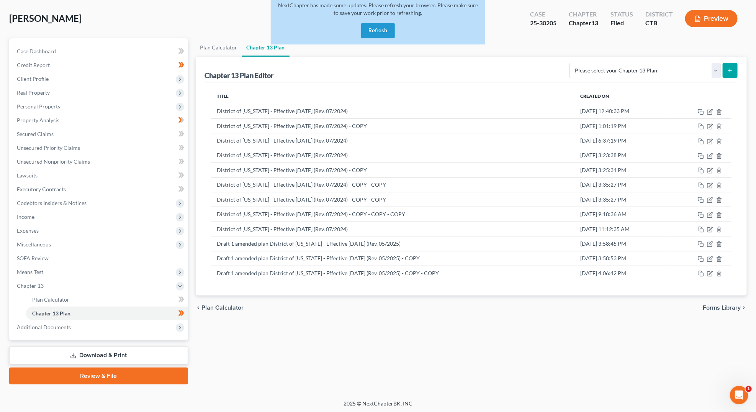
click at [380, 29] on button "Refresh" at bounding box center [378, 30] width 34 height 15
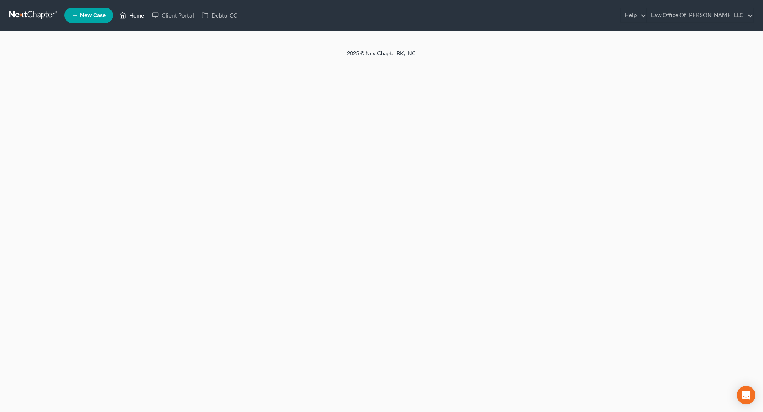
click at [141, 16] on link "Home" at bounding box center [131, 15] width 33 height 14
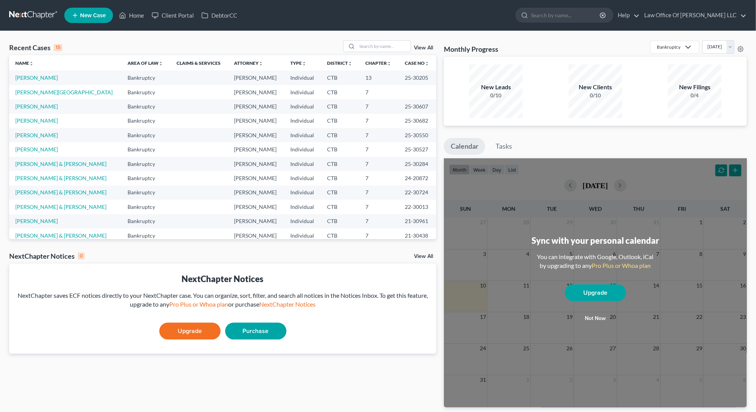
click at [39, 80] on td "Abate, Louis" at bounding box center [65, 77] width 112 height 14
click at [40, 80] on link "Abate, Louis" at bounding box center [36, 77] width 43 height 7
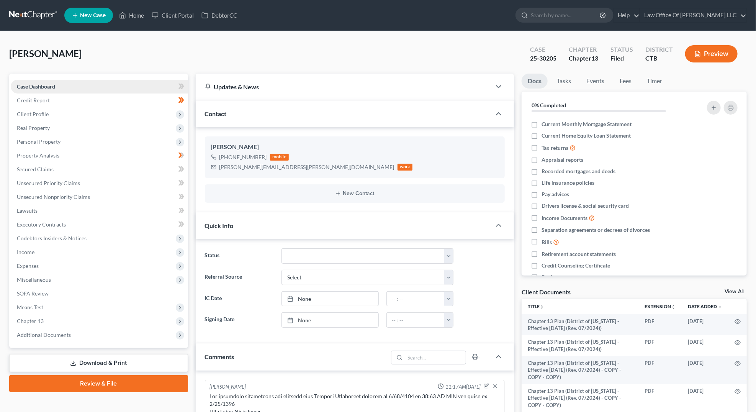
scroll to position [444, 0]
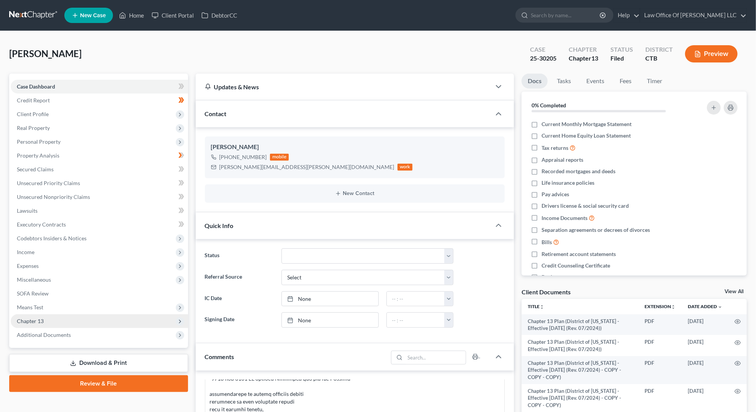
click at [178, 318] on icon at bounding box center [180, 321] width 6 height 6
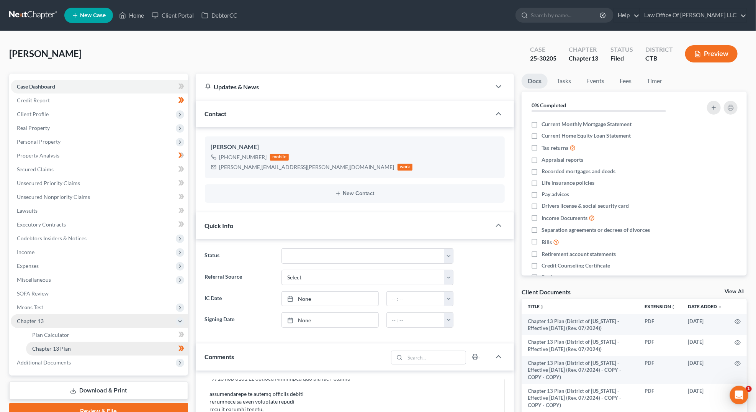
scroll to position [0, 0]
click at [161, 344] on link "Chapter 13 Plan" at bounding box center [107, 349] width 162 height 14
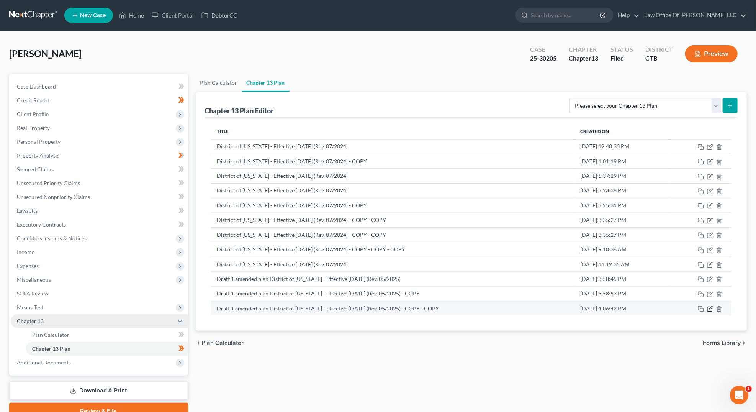
click at [710, 307] on icon "button" at bounding box center [710, 307] width 3 height 3
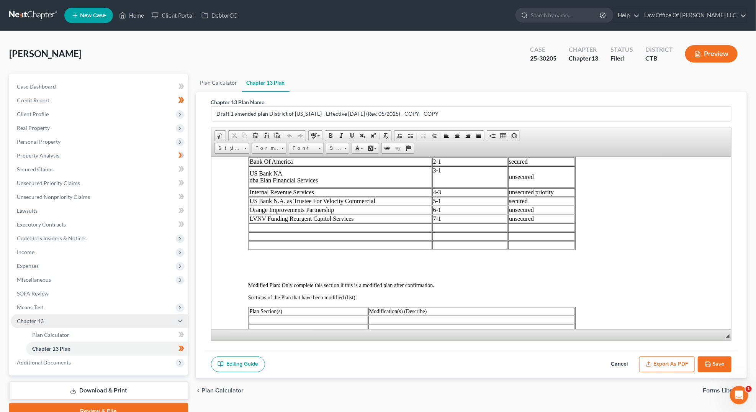
scroll to position [403, 0]
click at [256, 223] on td at bounding box center [340, 227] width 183 height 8
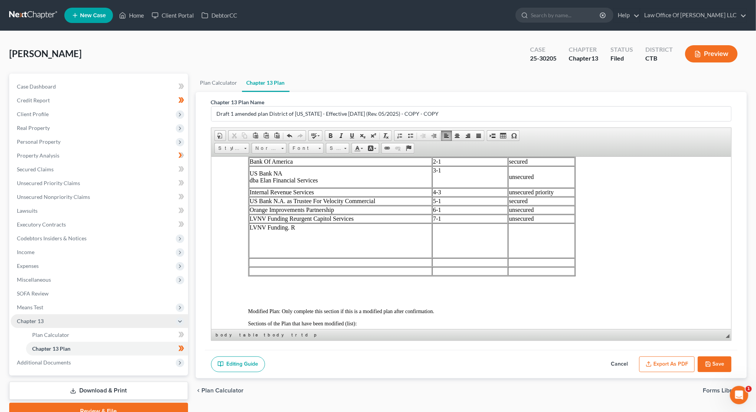
click at [258, 229] on td "LVNV Funding. R" at bounding box center [340, 240] width 183 height 34
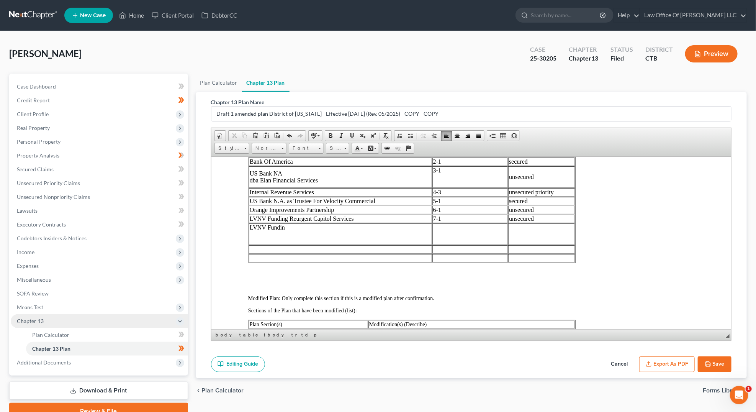
click at [254, 228] on td "LVNV Fundin" at bounding box center [340, 233] width 183 height 21
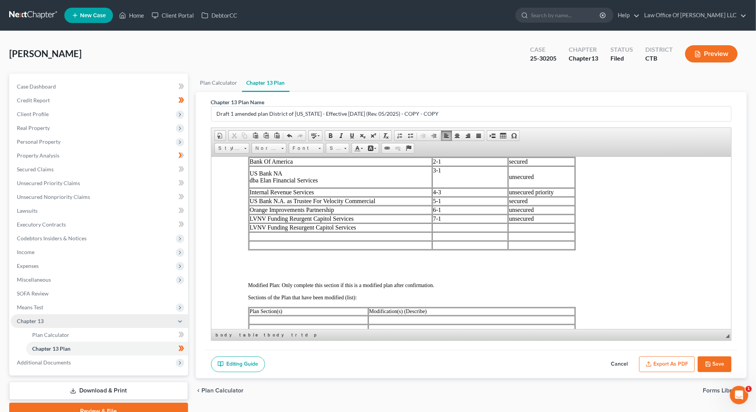
click at [444, 223] on td at bounding box center [470, 227] width 76 height 8
click at [521, 232] on td at bounding box center [541, 236] width 67 height 8
click at [518, 223] on td at bounding box center [541, 227] width 67 height 8
click at [268, 232] on td at bounding box center [340, 236] width 183 height 8
click at [437, 232] on td at bounding box center [470, 236] width 76 height 8
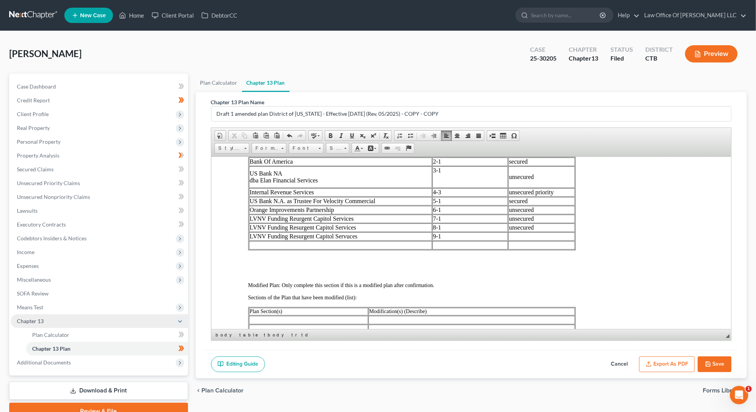
click at [513, 232] on td at bounding box center [541, 236] width 67 height 8
click at [255, 241] on td at bounding box center [340, 245] width 183 height 8
click at [434, 241] on td at bounding box center [470, 245] width 76 height 8
click at [521, 241] on td at bounding box center [541, 245] width 67 height 8
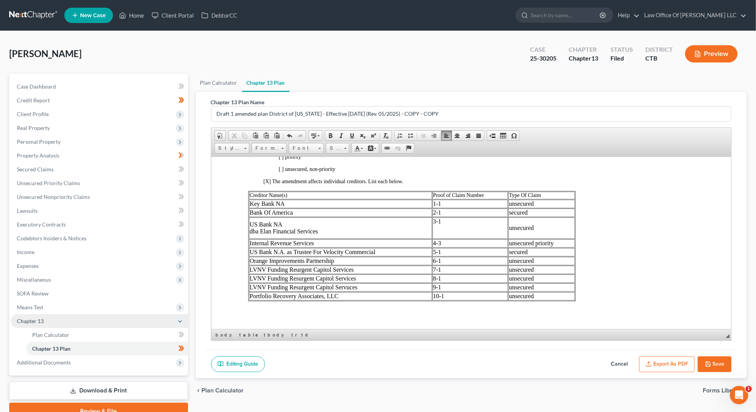
scroll to position [369, 0]
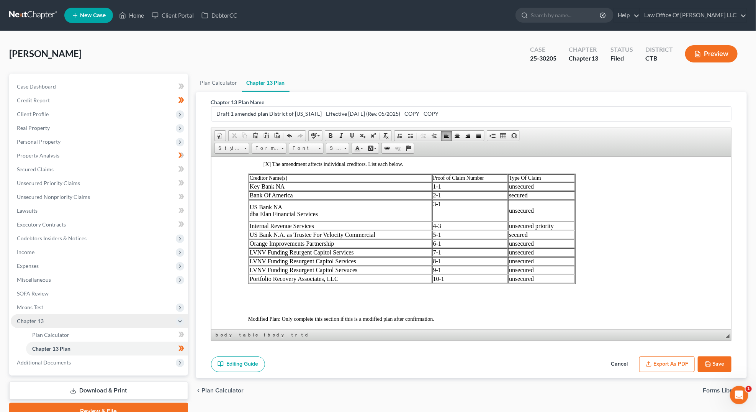
click at [335, 232] on td "US Bank N.A. as Trustee For Velocity Commercial" at bounding box center [340, 234] width 183 height 8
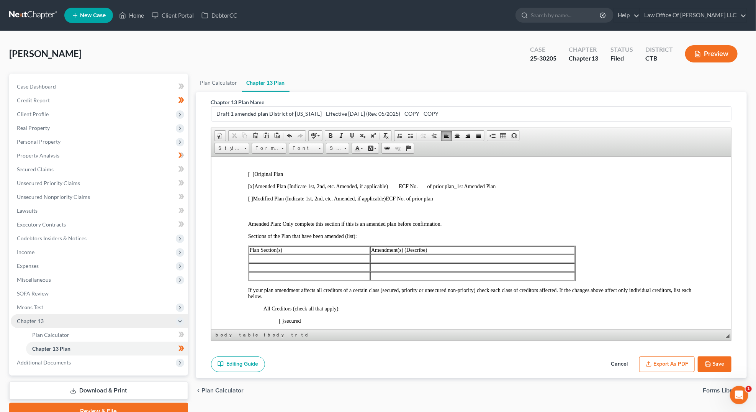
scroll to position [182, 0]
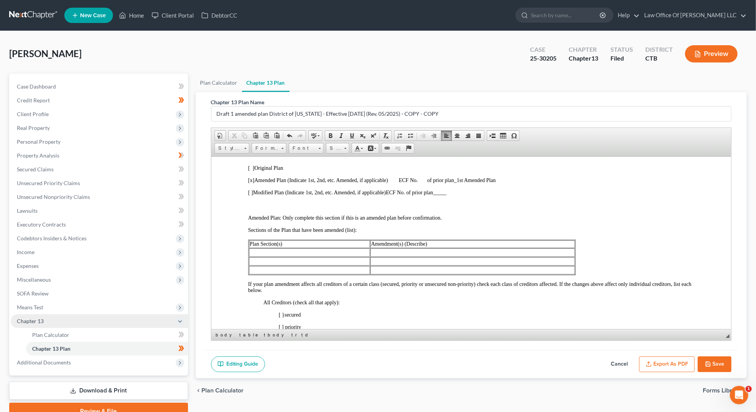
click at [257, 253] on td at bounding box center [309, 252] width 121 height 8
click at [375, 252] on td at bounding box center [472, 252] width 205 height 8
click at [254, 260] on td at bounding box center [283, 261] width 68 height 8
click at [323, 261] on td at bounding box center [446, 261] width 258 height 8
click at [343, 261] on td "Estimated payments" at bounding box center [446, 261] width 258 height 8
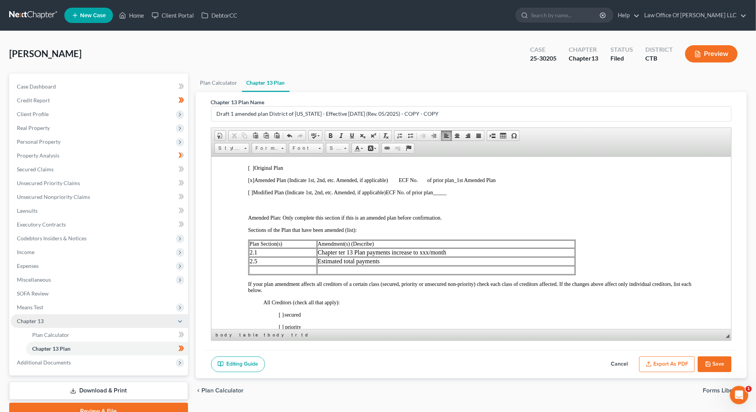
click at [387, 257] on td "Estimated total payments" at bounding box center [446, 261] width 258 height 8
click at [259, 270] on td at bounding box center [272, 269] width 47 height 8
click at [303, 269] on td at bounding box center [435, 269] width 279 height 8
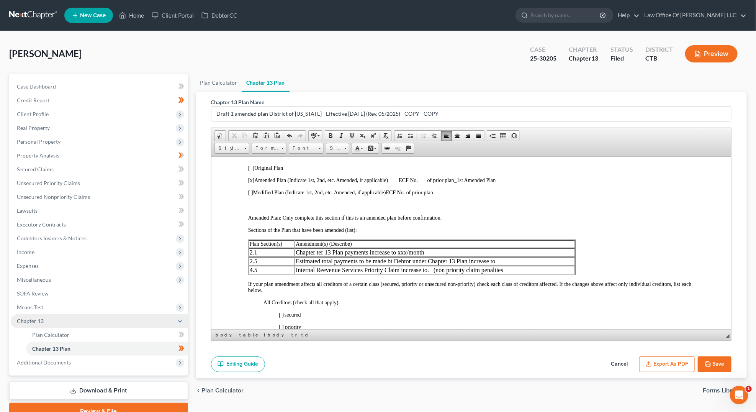
click at [464, 269] on td "Internal Reevenue Services Priority Claim increase to. (non priority claim pena…" at bounding box center [435, 269] width 280 height 8
click at [529, 268] on td "Internal Reevenue Services Priority Claim increase to. (non priority unsecured …" at bounding box center [432, 269] width 284 height 8
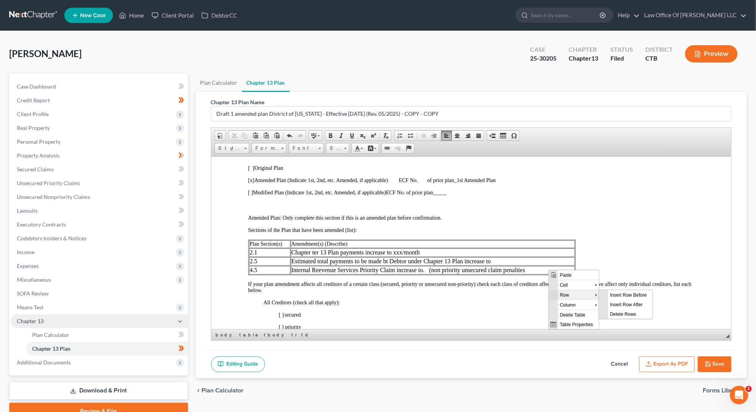
scroll to position [0, 0]
click at [611, 303] on span "Insert Row After" at bounding box center [630, 305] width 44 height 10
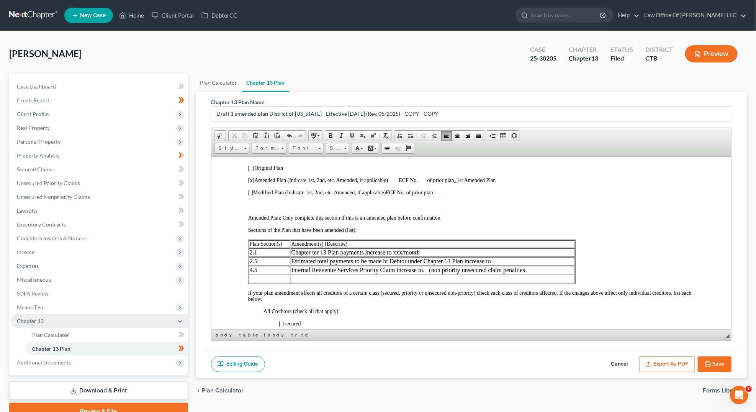
click at [256, 279] on td at bounding box center [269, 278] width 41 height 8
click at [295, 277] on td at bounding box center [432, 278] width 284 height 8
click at [529, 269] on td "Internal Reevenue Services Priority Claim increase to. (non priority unsecured …" at bounding box center [432, 269] width 284 height 8
click at [300, 280] on td at bounding box center [435, 278] width 279 height 8
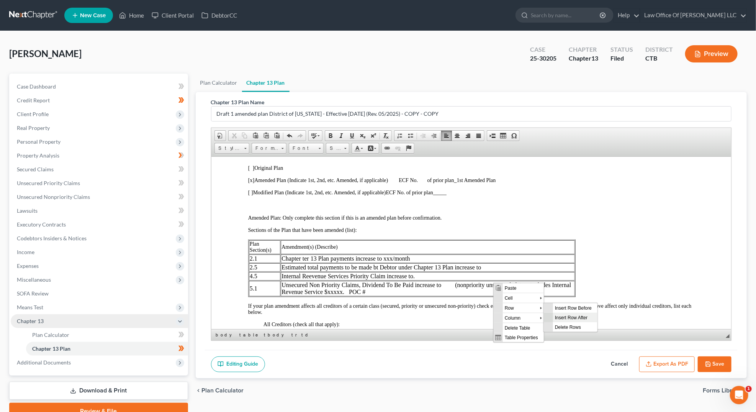
click at [560, 320] on span "Insert Row After" at bounding box center [575, 318] width 44 height 10
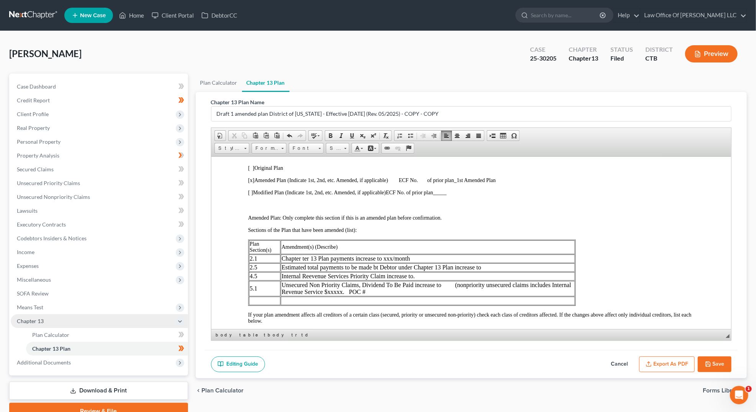
click at [251, 297] on td at bounding box center [264, 300] width 31 height 8
click at [288, 300] on td at bounding box center [427, 300] width 294 height 8
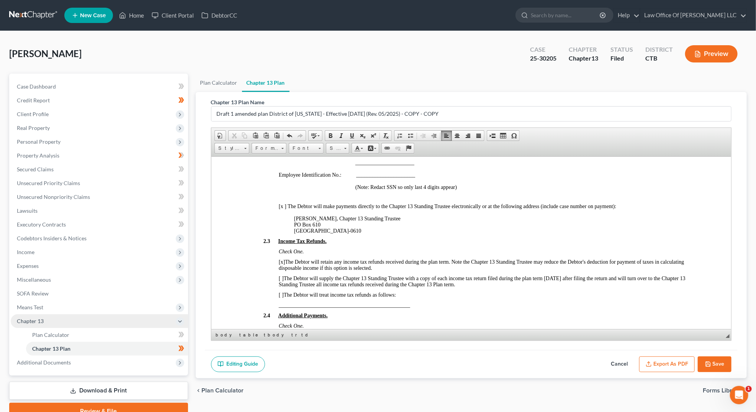
scroll to position [1338, 0]
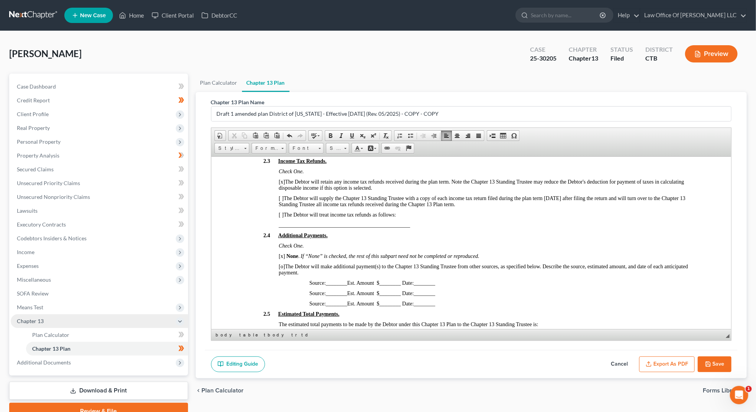
click at [286, 263] on span "[o] The Debtor will make additional payment(s) to the Chapter 13 Standing Trust…" at bounding box center [484, 269] width 410 height 12
click at [285, 263] on span "[o] The Debtor will make additional payment(s) to the Chapter 13 Standing Trust…" at bounding box center [484, 269] width 410 height 12
click at [283, 263] on span "[o]" at bounding box center [282, 266] width 6 height 6
click at [708, 361] on icon "button" at bounding box center [708, 364] width 6 height 6
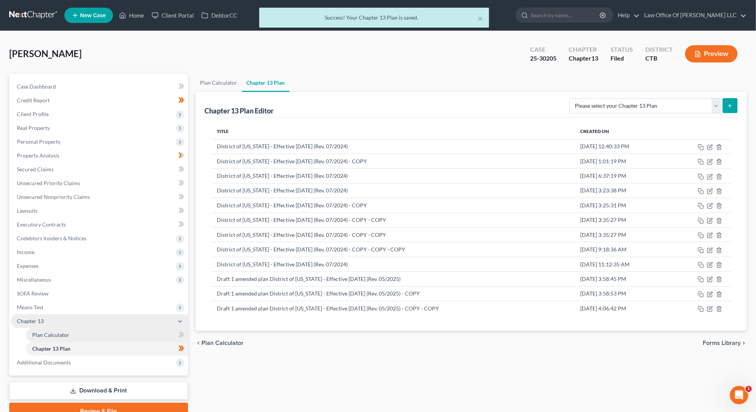
click at [84, 335] on link "Plan Calculator" at bounding box center [107, 335] width 162 height 14
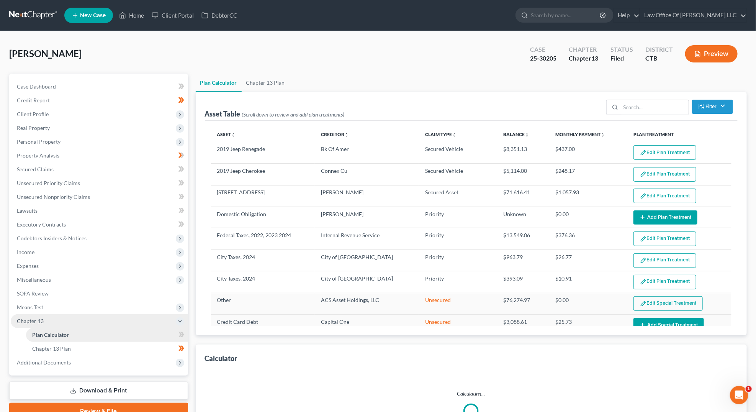
select select "35"
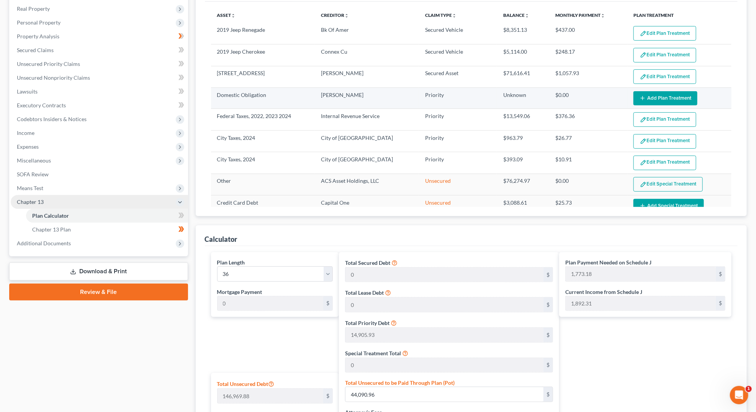
click at [654, 95] on button "Add Plan Treatment" at bounding box center [666, 98] width 64 height 14
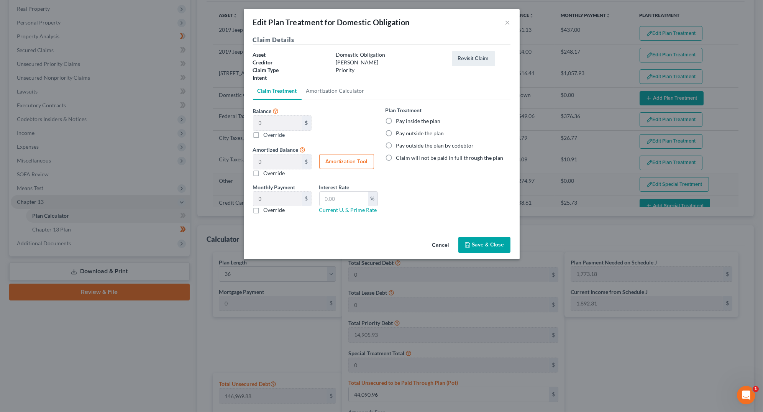
click at [396, 135] on label "Pay outside the plan" at bounding box center [420, 133] width 48 height 8
click at [399, 134] on input "Pay outside the plan" at bounding box center [401, 131] width 5 height 5
radio input "true"
click at [480, 242] on button "Save & Close" at bounding box center [484, 245] width 52 height 16
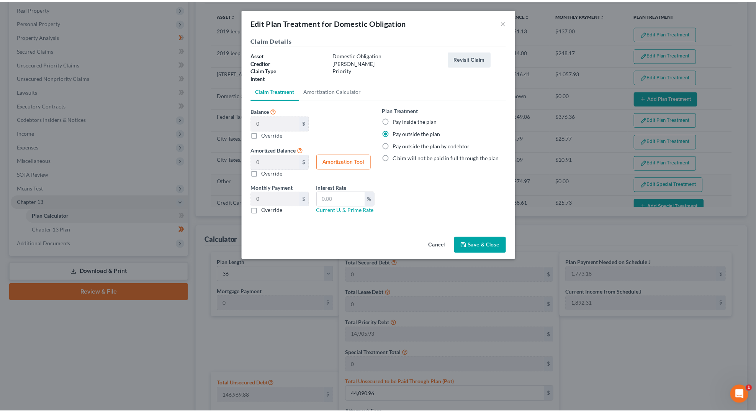
scroll to position [87, 0]
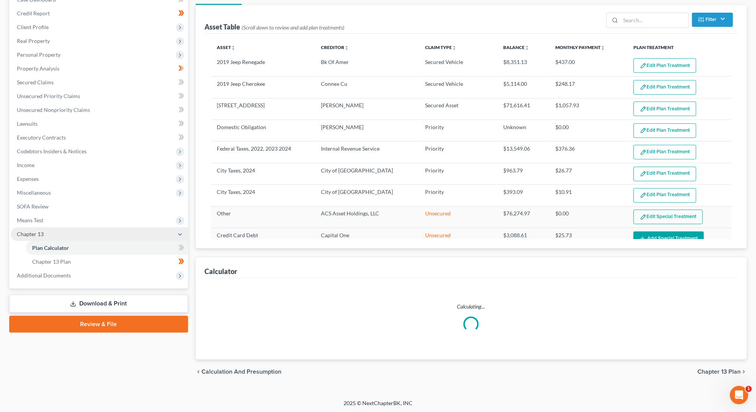
select select "35"
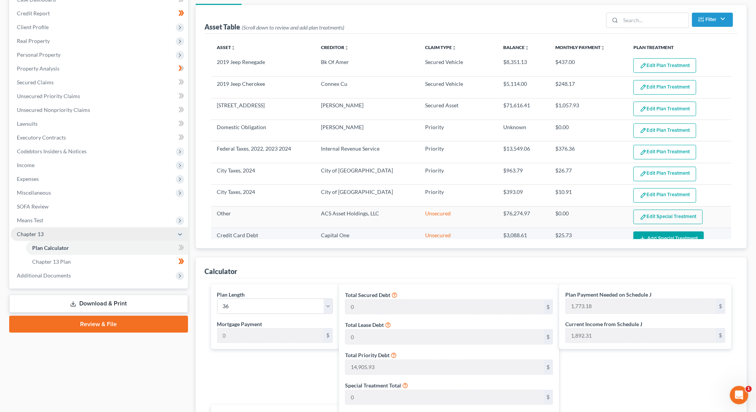
click at [646, 233] on button "Add Special Treatment" at bounding box center [669, 238] width 70 height 14
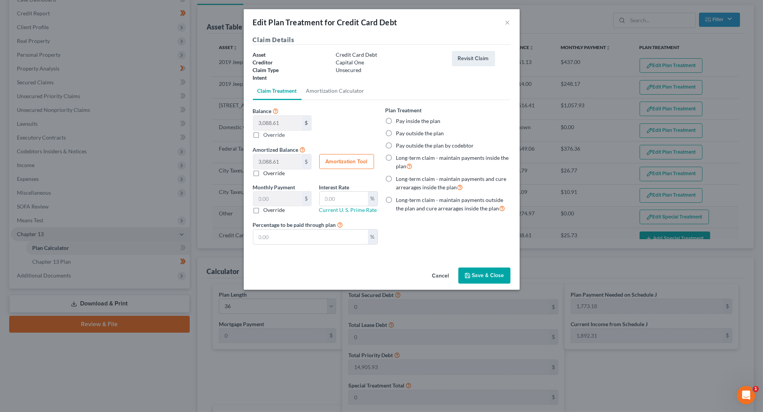
click at [396, 122] on label "Pay inside the plan" at bounding box center [418, 121] width 44 height 8
click at [399, 122] on input "Pay inside the plan" at bounding box center [401, 119] width 5 height 5
radio input "true"
click at [479, 271] on button "Save & Close" at bounding box center [484, 275] width 52 height 16
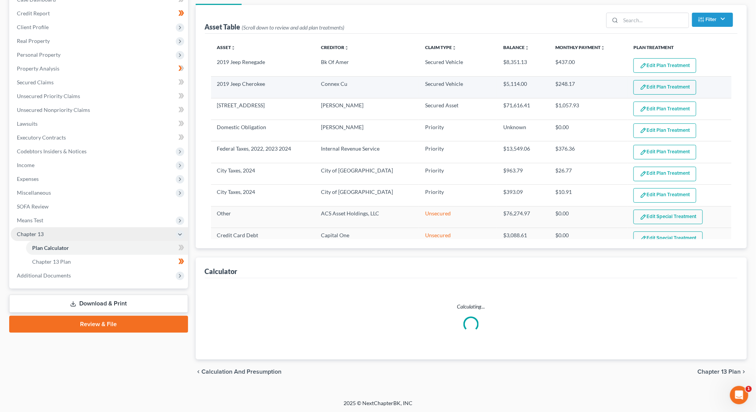
select select "35"
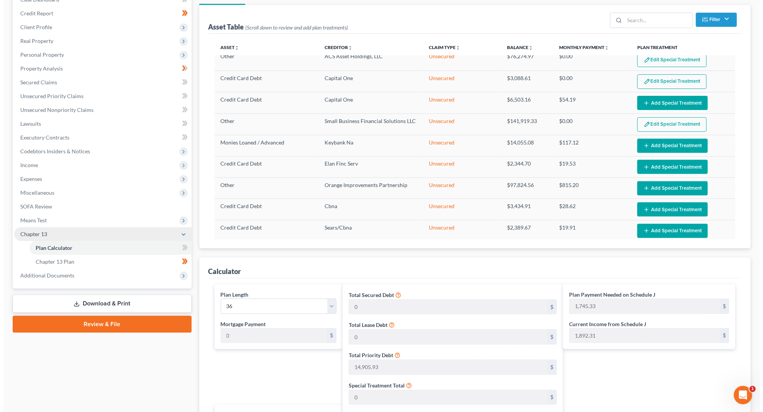
scroll to position [156, 0]
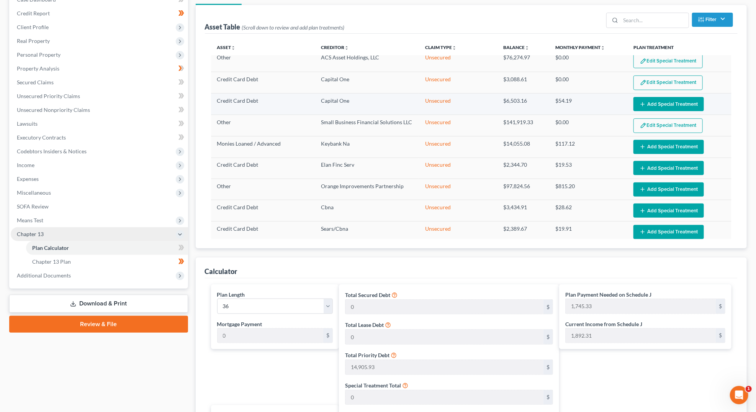
click at [651, 100] on button "Add Special Treatment" at bounding box center [669, 104] width 70 height 14
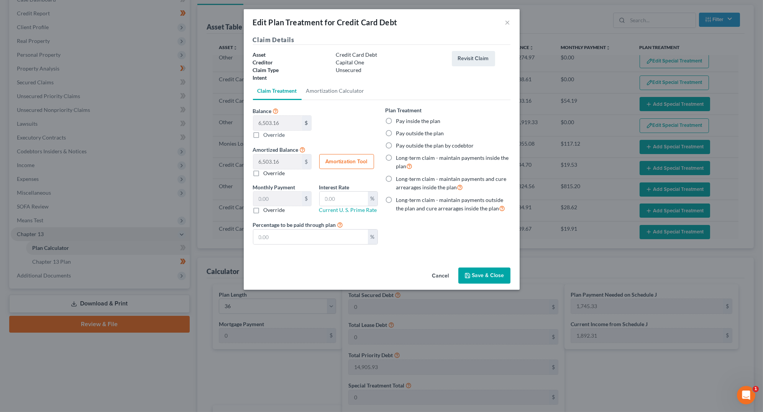
click at [396, 120] on label "Pay inside the plan" at bounding box center [418, 121] width 44 height 8
click at [399, 120] on input "Pay inside the plan" at bounding box center [401, 119] width 5 height 5
radio input "true"
click at [475, 275] on button "Save & Close" at bounding box center [484, 275] width 52 height 16
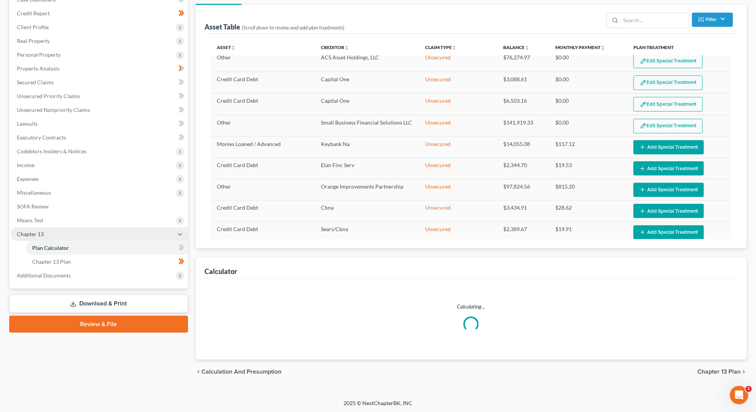
select select "35"
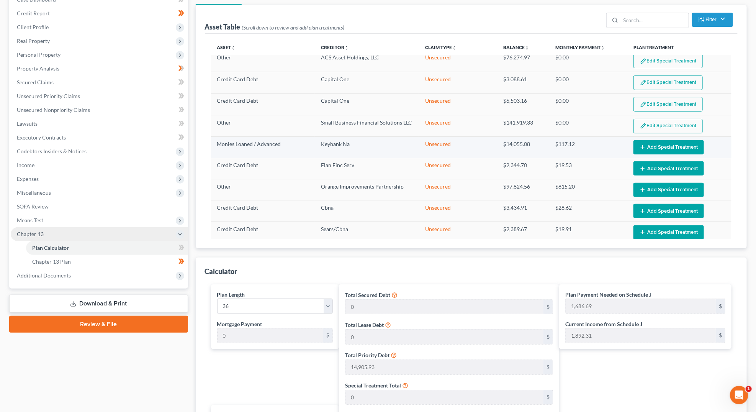
click at [658, 143] on button "Add Special Treatment" at bounding box center [669, 147] width 70 height 14
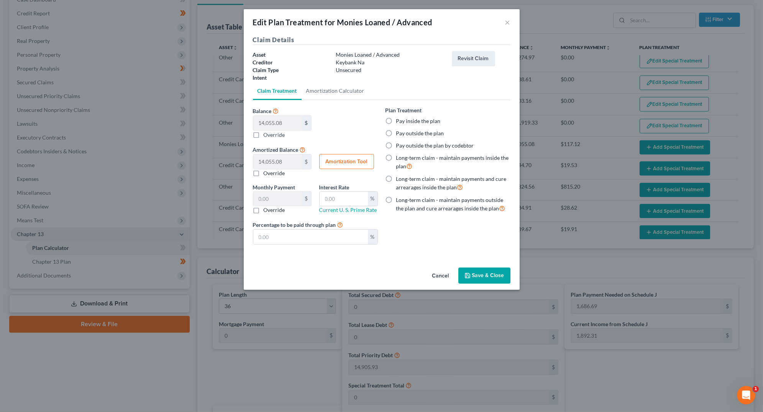
click at [396, 121] on label "Pay inside the plan" at bounding box center [418, 121] width 44 height 8
click at [399, 121] on input "Pay inside the plan" at bounding box center [401, 119] width 5 height 5
radio input "true"
click at [483, 276] on button "Save & Close" at bounding box center [484, 275] width 52 height 16
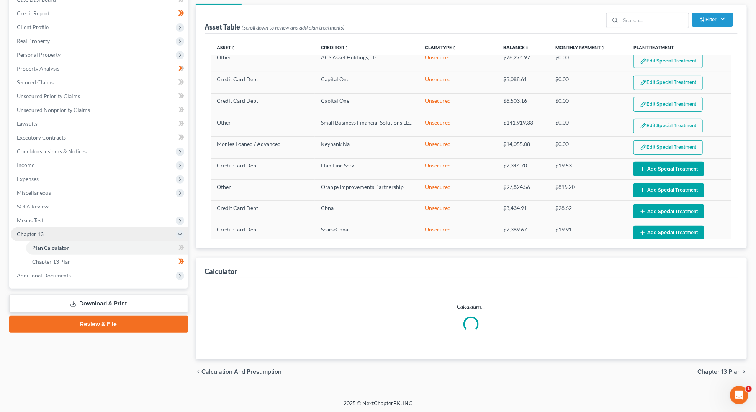
select select "35"
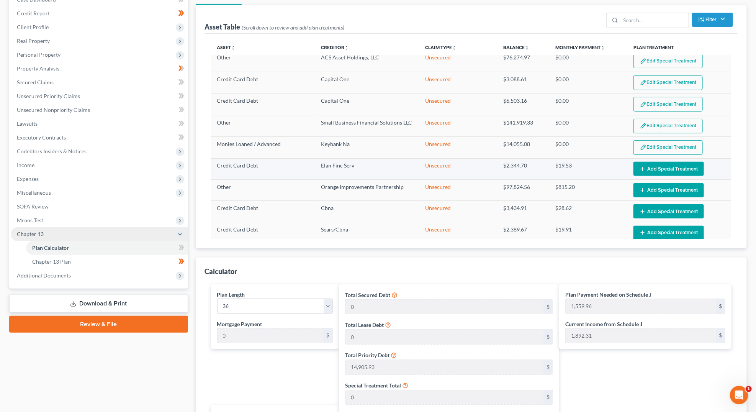
click at [646, 164] on button "Add Special Treatment" at bounding box center [669, 169] width 70 height 14
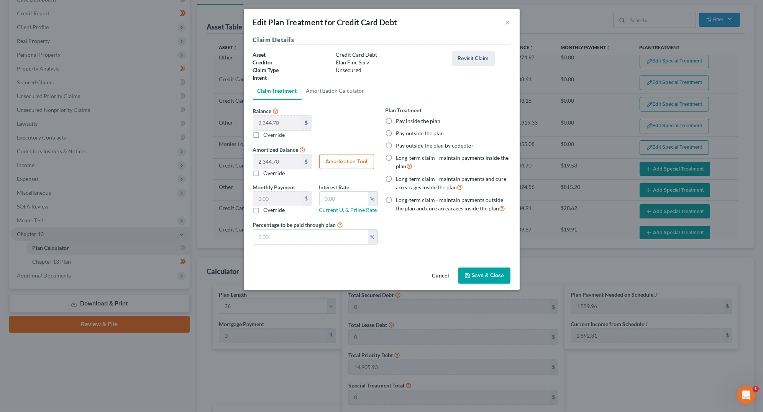
click at [396, 122] on label "Pay inside the plan" at bounding box center [418, 121] width 44 height 8
click at [399, 122] on input "Pay inside the plan" at bounding box center [401, 119] width 5 height 5
radio input "true"
click at [477, 276] on button "Save & Close" at bounding box center [484, 275] width 52 height 16
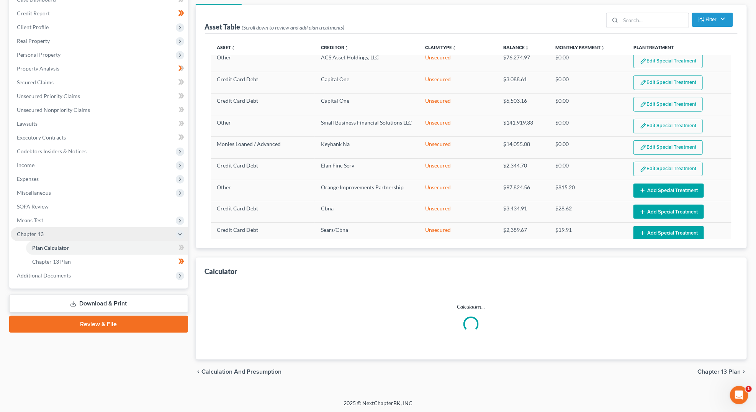
select select "35"
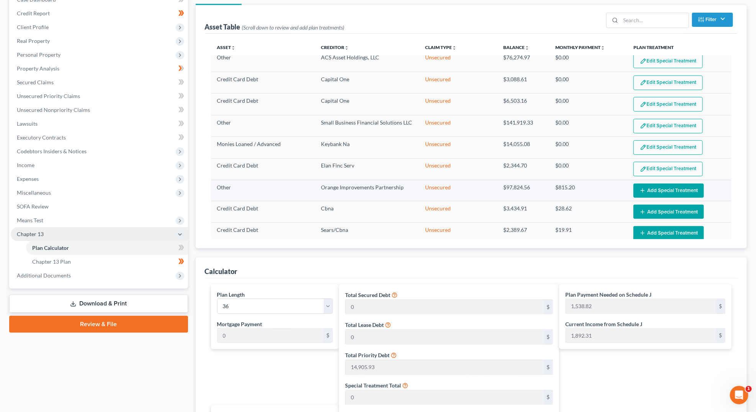
click at [674, 184] on button "Add Special Treatment" at bounding box center [669, 191] width 70 height 14
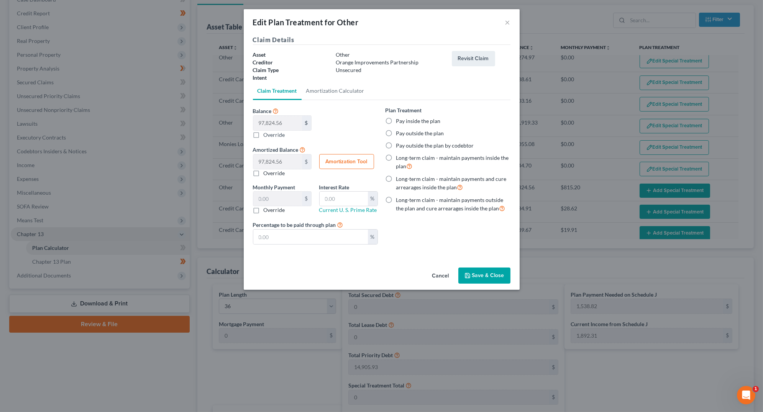
click at [396, 121] on label "Pay inside the plan" at bounding box center [418, 121] width 44 height 8
click at [399, 121] on input "Pay inside the plan" at bounding box center [401, 119] width 5 height 5
radio input "true"
click at [479, 279] on button "Save & Close" at bounding box center [484, 275] width 52 height 16
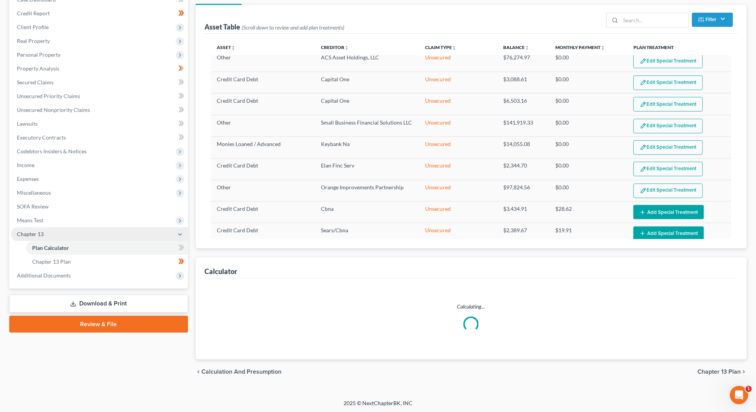
select select "35"
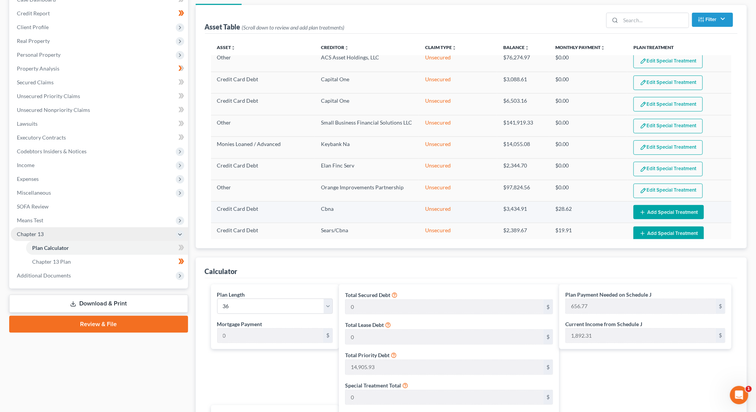
click at [645, 206] on button "Add Special Treatment" at bounding box center [669, 212] width 70 height 14
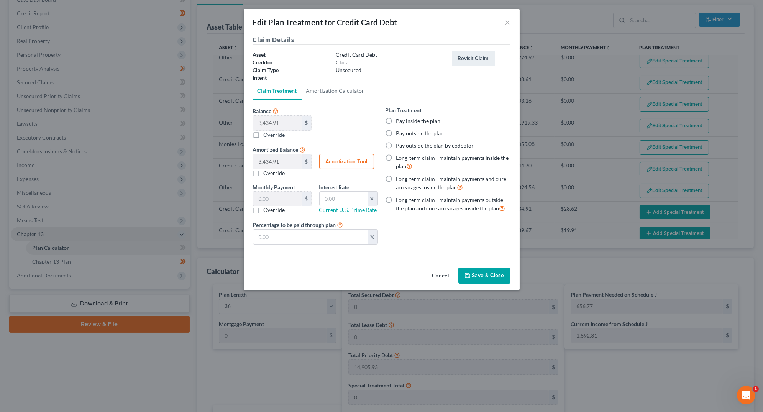
click at [396, 122] on label "Pay inside the plan" at bounding box center [418, 121] width 44 height 8
click at [399, 122] on input "Pay inside the plan" at bounding box center [401, 119] width 5 height 5
radio input "true"
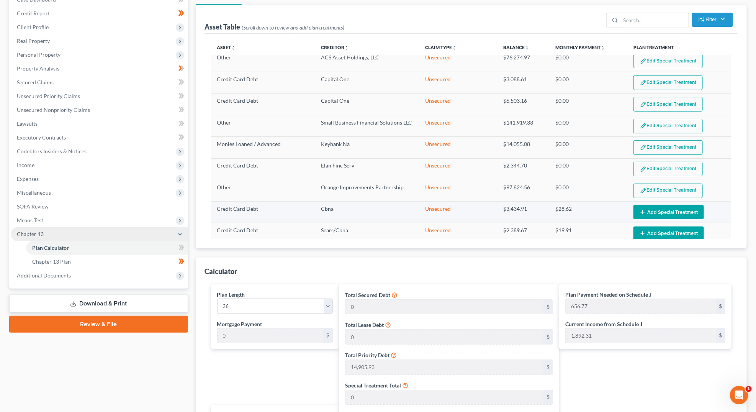
click at [657, 205] on button "Add Special Treatment" at bounding box center [669, 212] width 70 height 14
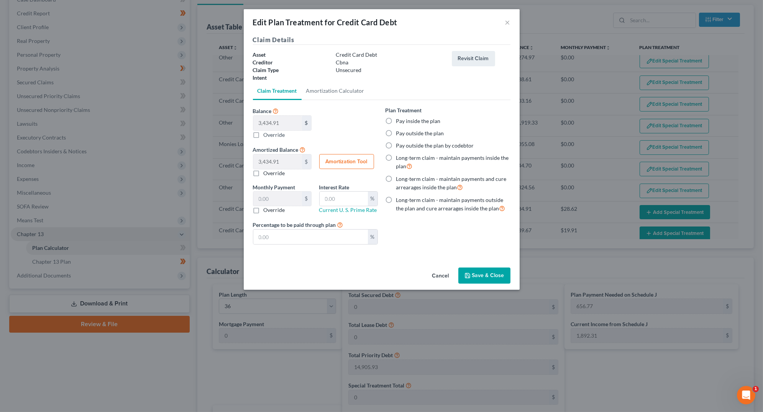
click at [396, 121] on label "Pay inside the plan" at bounding box center [418, 121] width 44 height 8
click at [399, 121] on input "Pay inside the plan" at bounding box center [401, 119] width 5 height 5
radio input "true"
click at [471, 274] on button "Save & Close" at bounding box center [484, 275] width 52 height 16
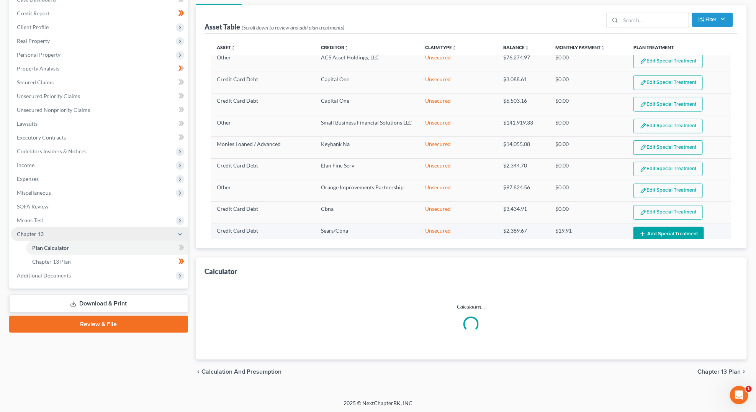
select select "35"
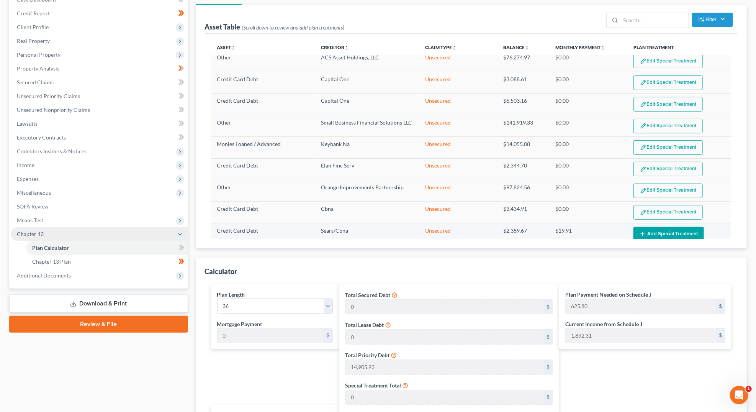
click at [650, 229] on button "Add Special Treatment" at bounding box center [669, 234] width 70 height 14
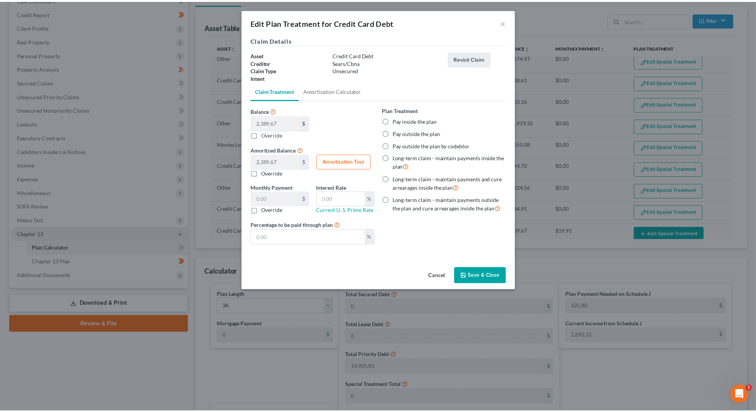
scroll to position [58, 0]
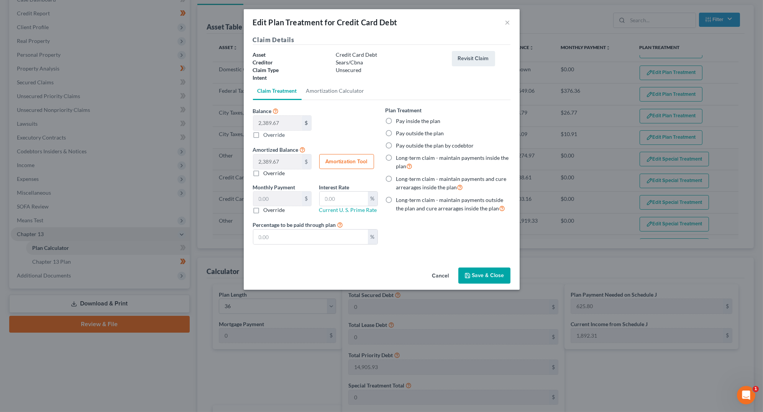
click at [396, 123] on label "Pay inside the plan" at bounding box center [418, 121] width 44 height 8
click at [399, 122] on input "Pay inside the plan" at bounding box center [401, 119] width 5 height 5
radio input "true"
click at [475, 273] on button "Save & Close" at bounding box center [484, 275] width 52 height 16
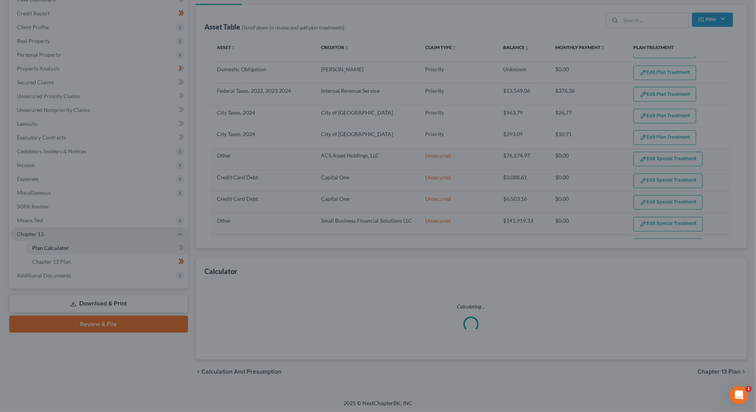
select select "35"
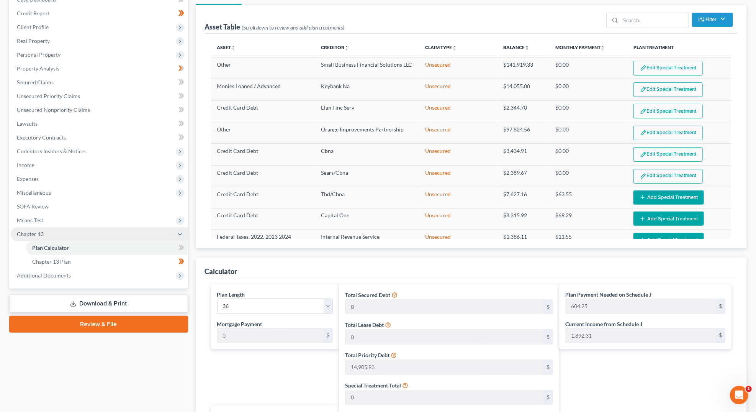
scroll to position [223, 0]
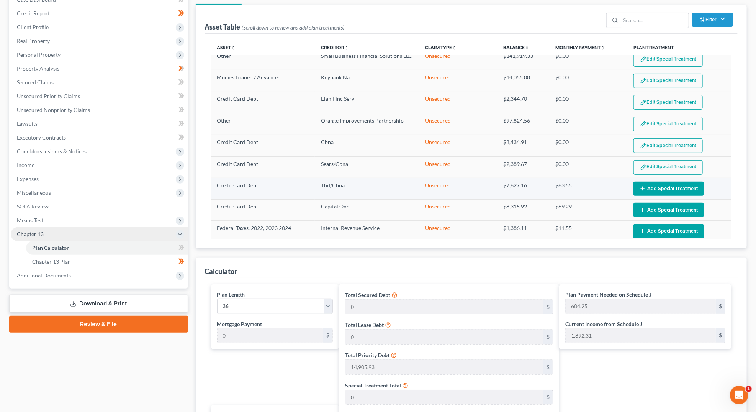
click at [671, 182] on button "Add Special Treatment" at bounding box center [669, 189] width 70 height 14
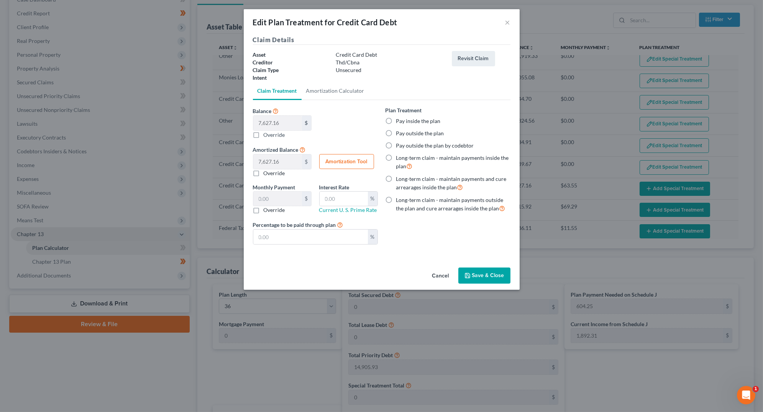
click at [396, 120] on label "Pay inside the plan" at bounding box center [418, 121] width 44 height 8
click at [399, 120] on input "Pay inside the plan" at bounding box center [401, 119] width 5 height 5
radio input "true"
click at [485, 271] on button "Save & Close" at bounding box center [484, 275] width 52 height 16
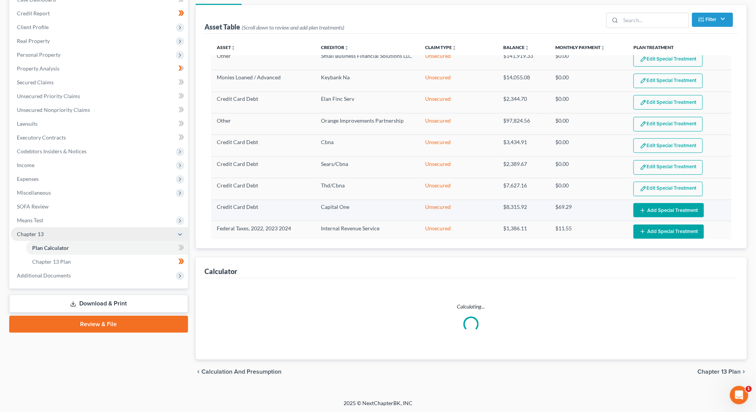
select select "35"
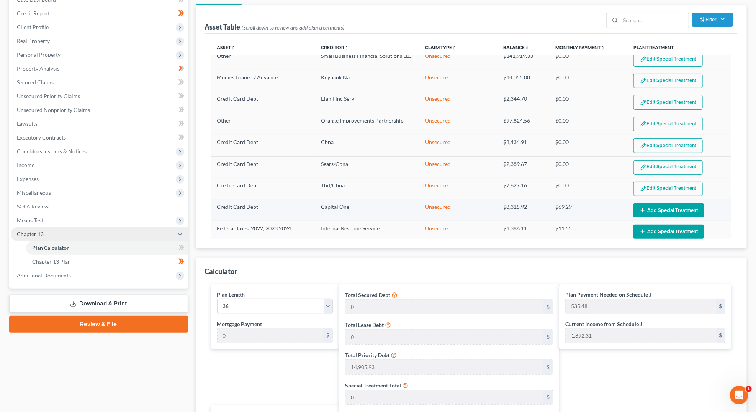
click at [647, 203] on button "Add Special Treatment" at bounding box center [669, 210] width 70 height 14
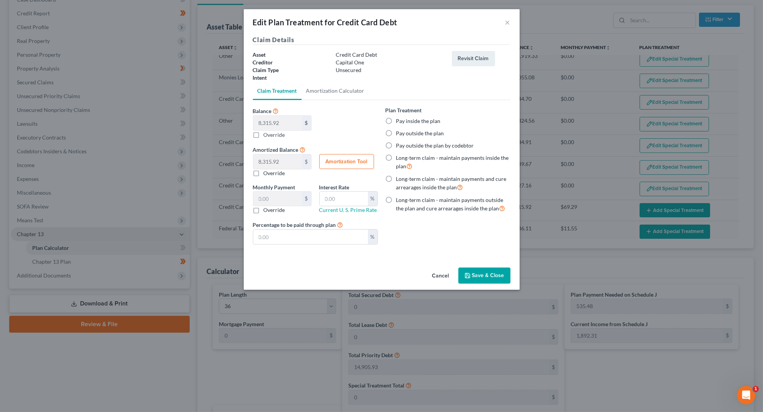
click at [396, 123] on label "Pay inside the plan" at bounding box center [418, 121] width 44 height 8
click at [399, 122] on input "Pay inside the plan" at bounding box center [401, 119] width 5 height 5
radio input "true"
click at [473, 277] on button "Save & Close" at bounding box center [484, 275] width 52 height 16
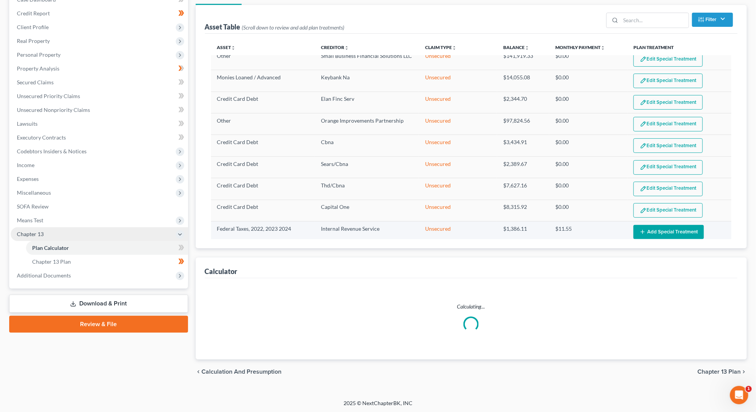
select select "35"
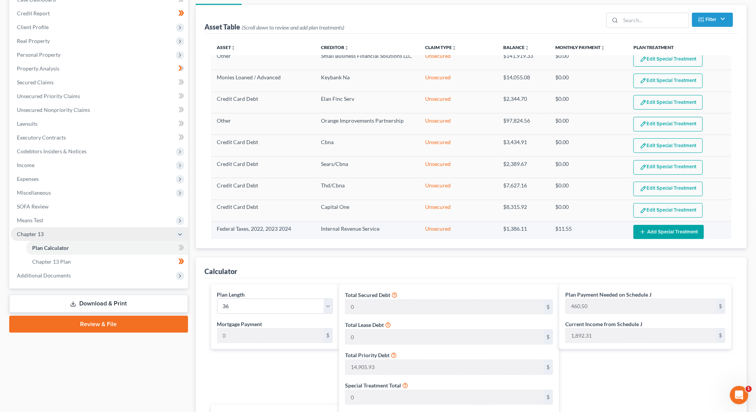
click at [656, 225] on button "Add Special Treatment" at bounding box center [669, 232] width 70 height 14
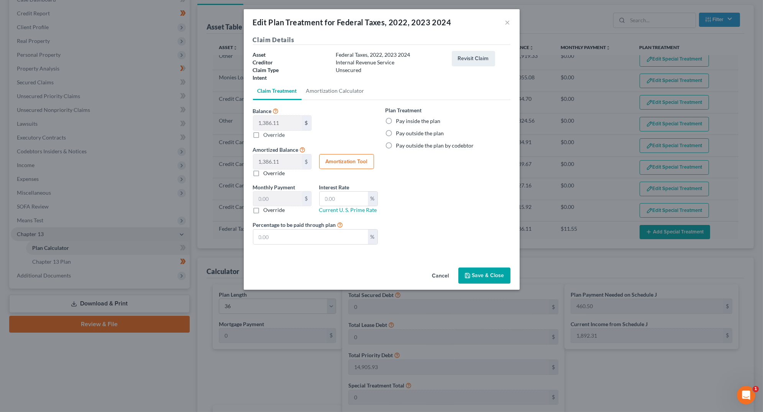
click at [396, 120] on label "Pay inside the plan" at bounding box center [418, 121] width 44 height 8
click at [399, 120] on input "Pay inside the plan" at bounding box center [401, 119] width 5 height 5
radio input "true"
click at [475, 278] on button "Save & Close" at bounding box center [484, 275] width 52 height 16
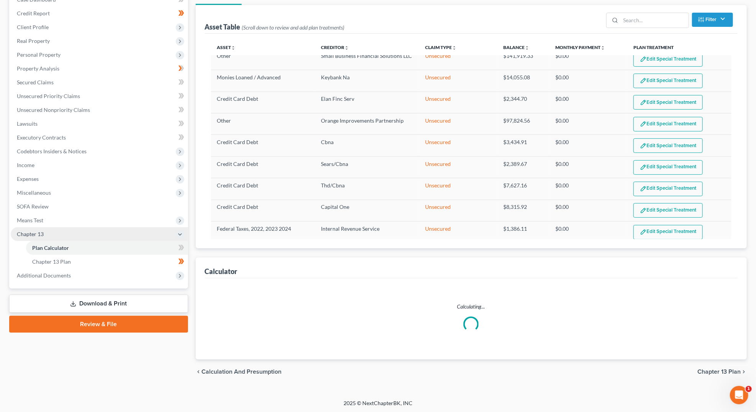
select select "35"
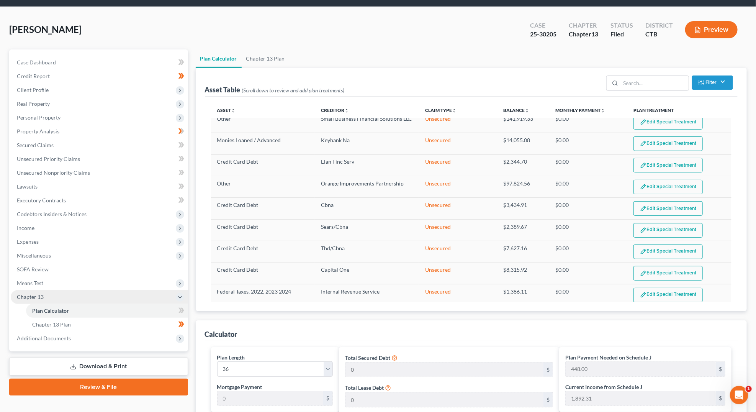
scroll to position [19, 0]
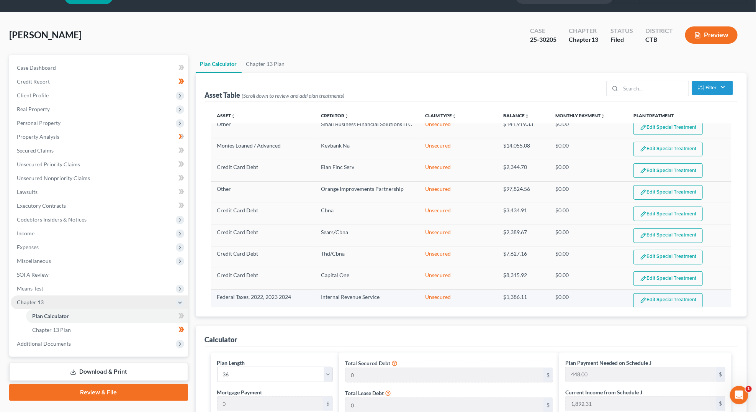
click at [678, 293] on button "Edit Special Treatment" at bounding box center [668, 300] width 69 height 15
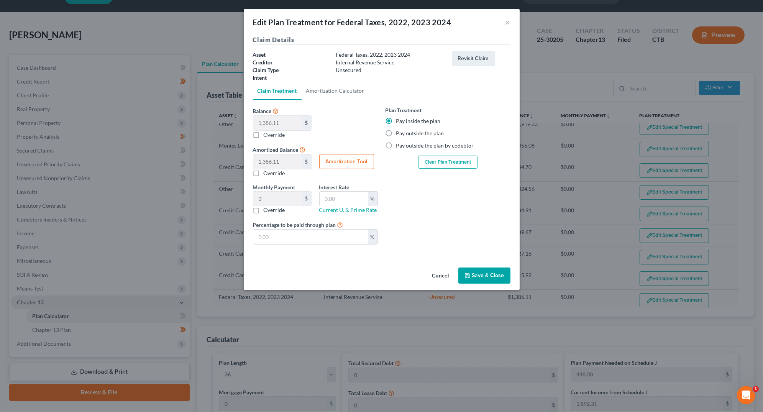
click at [438, 166] on button "Clear Plan Treatment" at bounding box center [447, 162] width 59 height 13
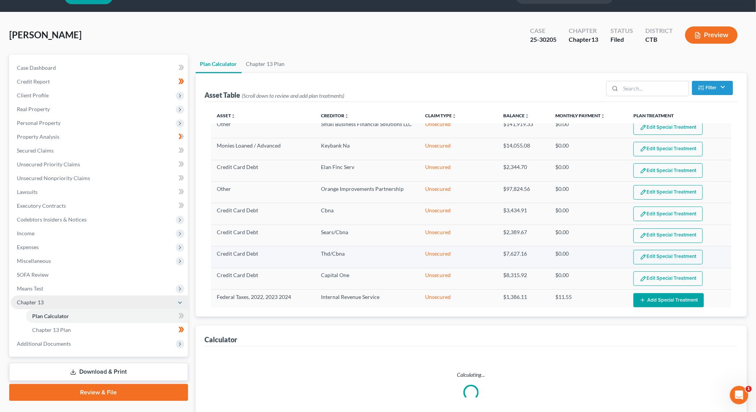
select select "35"
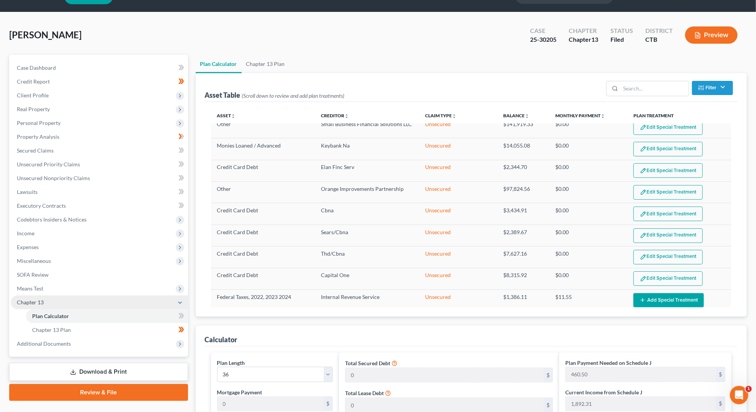
scroll to position [68, 0]
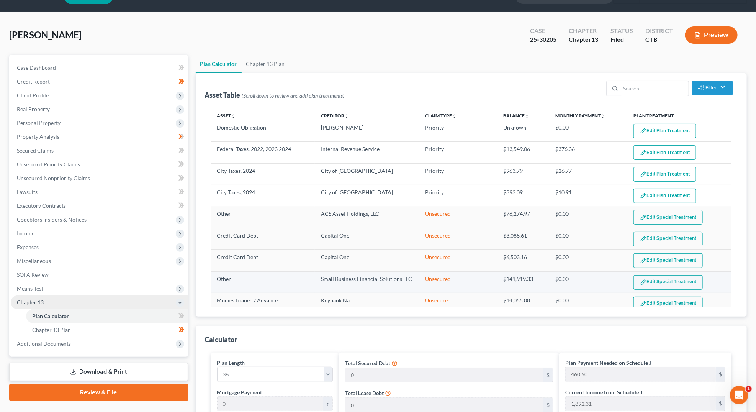
click at [650, 277] on button "Edit Special Treatment" at bounding box center [668, 282] width 69 height 15
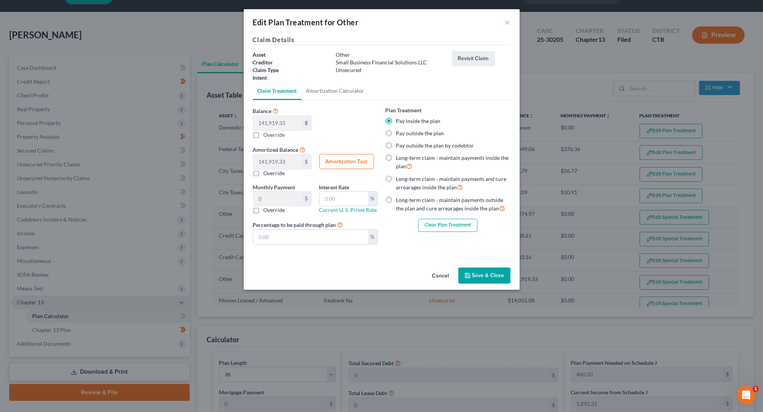
click at [433, 225] on button "Clear Plan Treatment" at bounding box center [447, 225] width 59 height 13
select select "35"
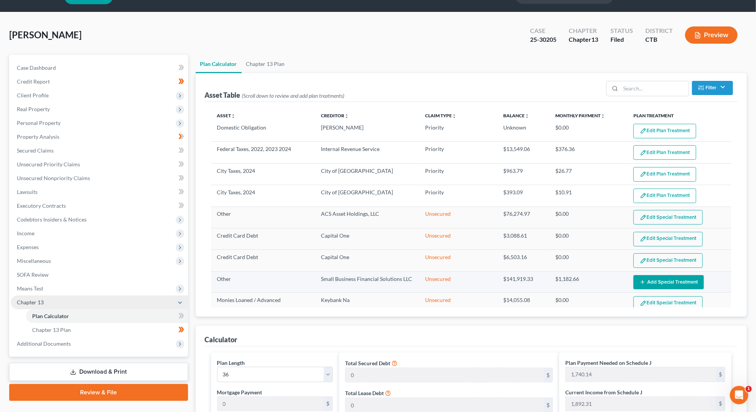
click at [655, 279] on button "Add Special Treatment" at bounding box center [669, 282] width 70 height 14
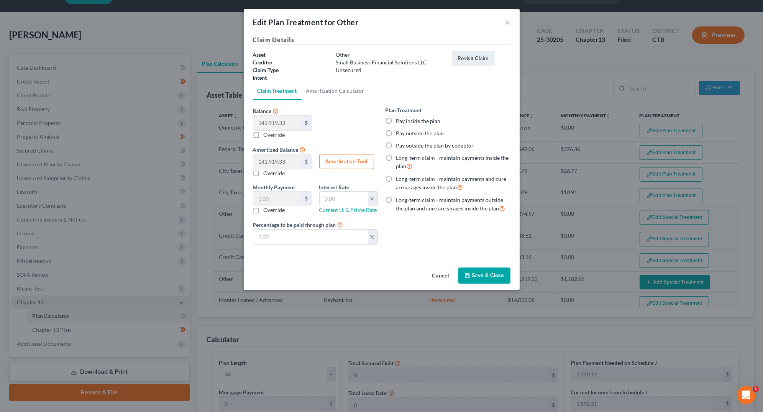
click at [496, 273] on button "Save & Close" at bounding box center [484, 275] width 52 height 16
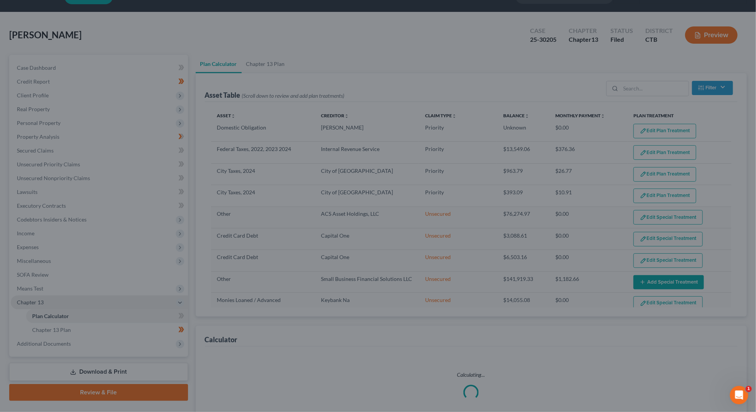
select select "35"
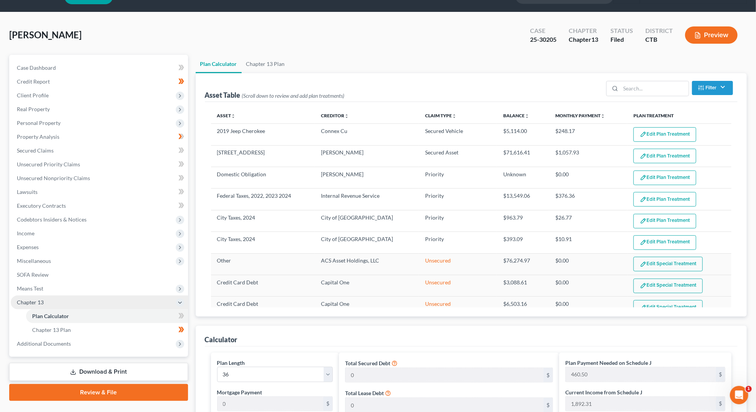
scroll to position [0, 0]
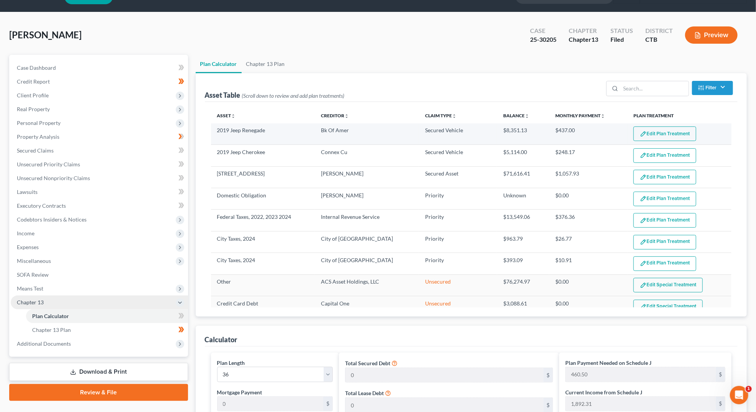
click at [640, 135] on img "button" at bounding box center [643, 134] width 7 height 7
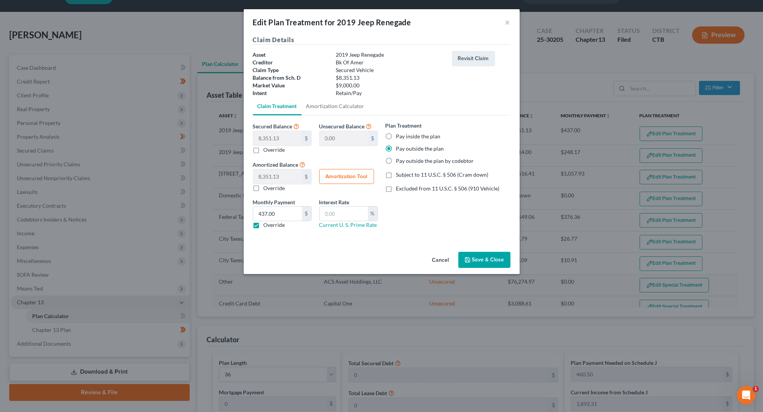
click at [485, 256] on button "Save & Close" at bounding box center [484, 260] width 52 height 16
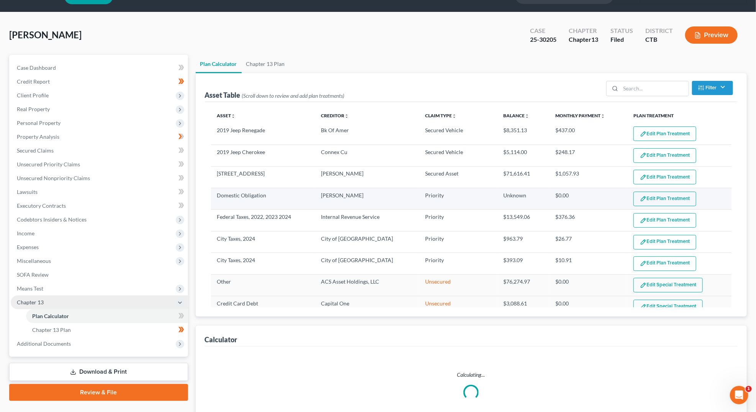
select select "35"
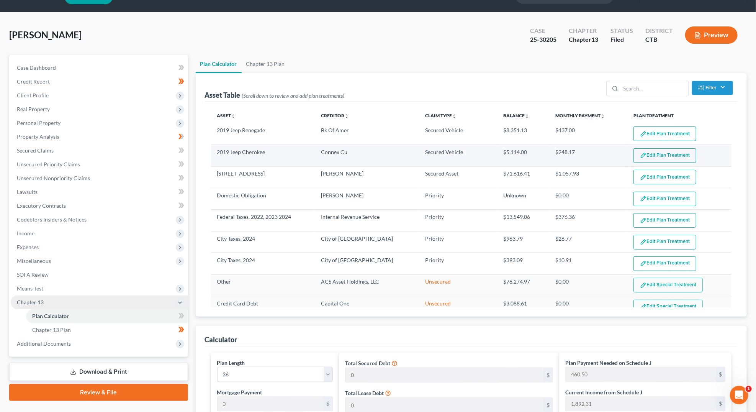
click at [644, 151] on button "Edit Plan Treatment" at bounding box center [665, 155] width 63 height 15
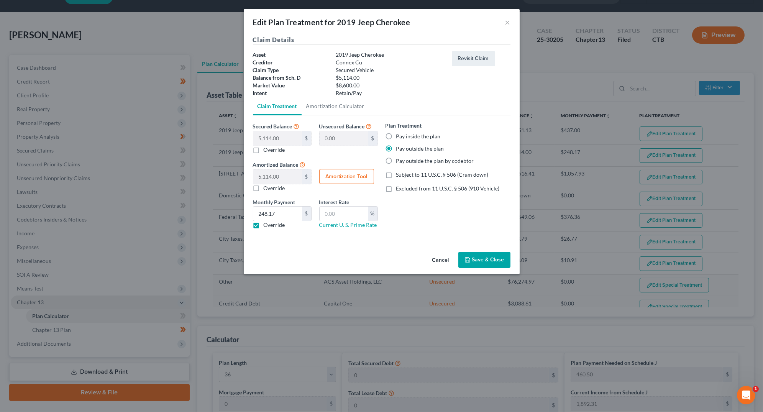
click at [481, 261] on button "Save & Close" at bounding box center [484, 260] width 52 height 16
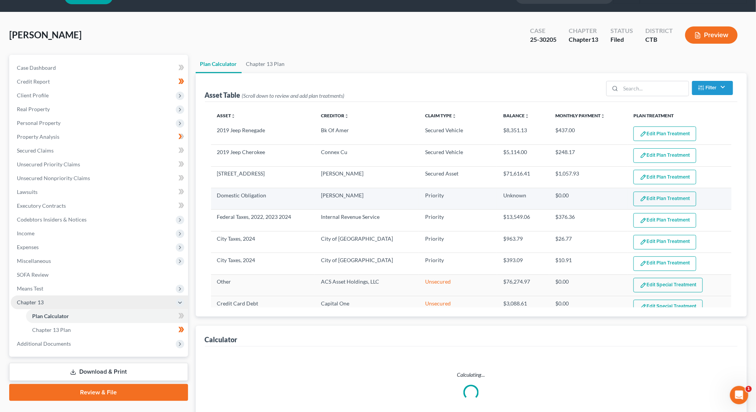
select select "35"
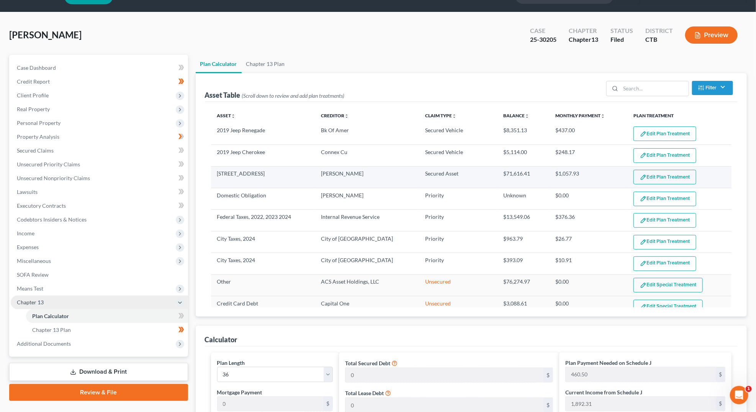
click at [658, 179] on button "Edit Plan Treatment" at bounding box center [665, 177] width 63 height 15
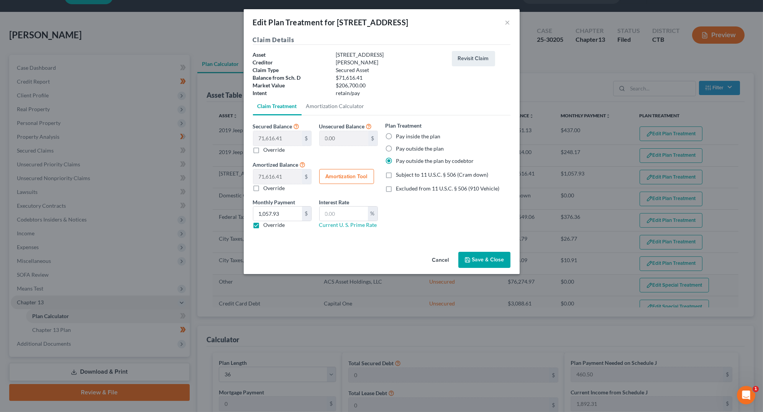
click at [484, 262] on button "Save & Close" at bounding box center [484, 260] width 52 height 16
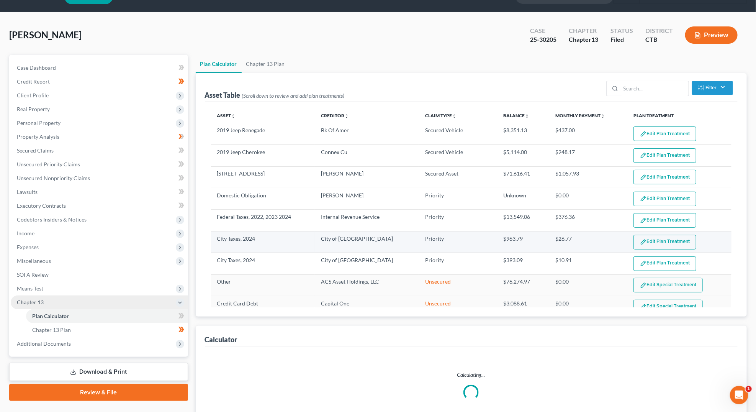
select select "35"
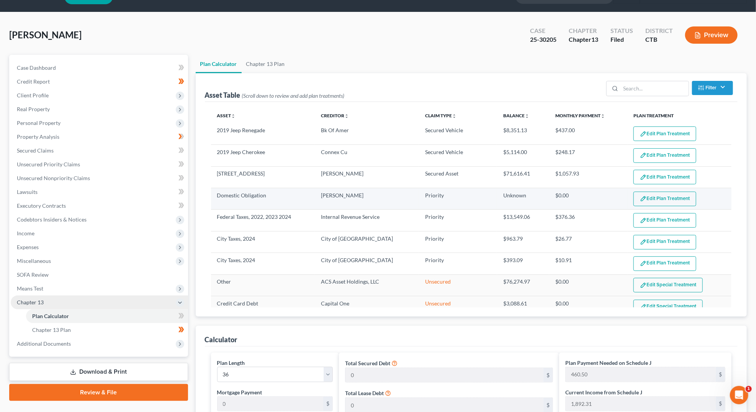
click at [646, 196] on button "Edit Plan Treatment" at bounding box center [665, 199] width 63 height 15
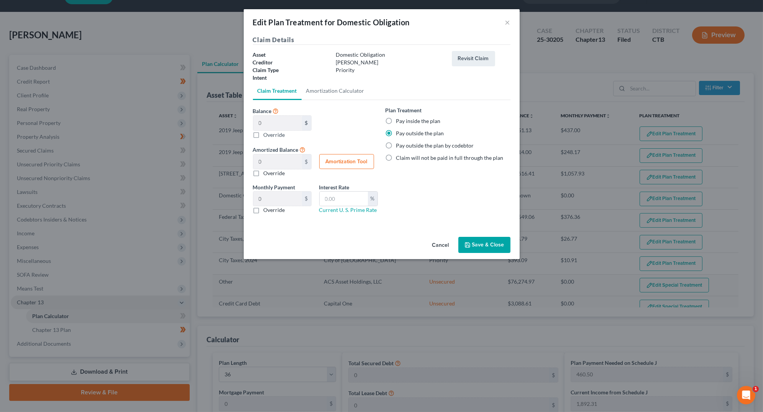
click at [470, 245] on icon "button" at bounding box center [467, 245] width 6 height 6
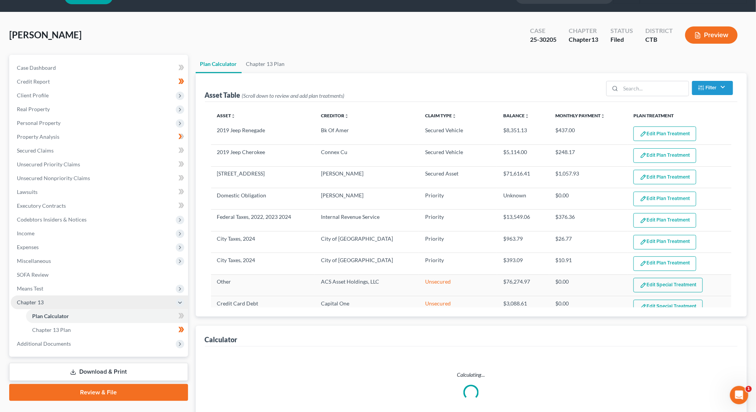
select select "35"
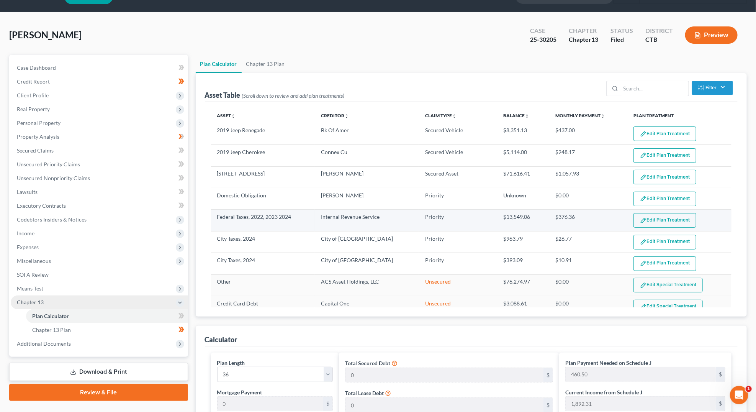
click at [661, 216] on button "Edit Plan Treatment" at bounding box center [665, 220] width 63 height 15
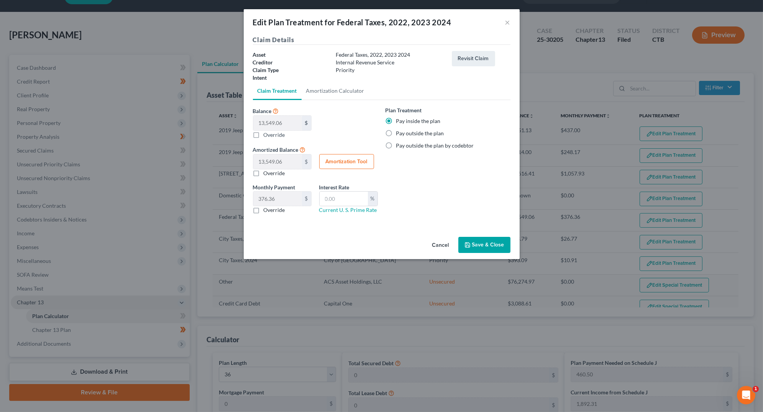
click at [396, 120] on label "Pay inside the plan" at bounding box center [418, 121] width 44 height 8
click at [399, 120] on input "Pay inside the plan" at bounding box center [401, 119] width 5 height 5
click at [396, 120] on label "Pay inside the plan" at bounding box center [418, 121] width 44 height 8
click at [399, 120] on input "Pay inside the plan" at bounding box center [401, 119] width 5 height 5
click at [475, 244] on button "Save & Close" at bounding box center [484, 245] width 52 height 16
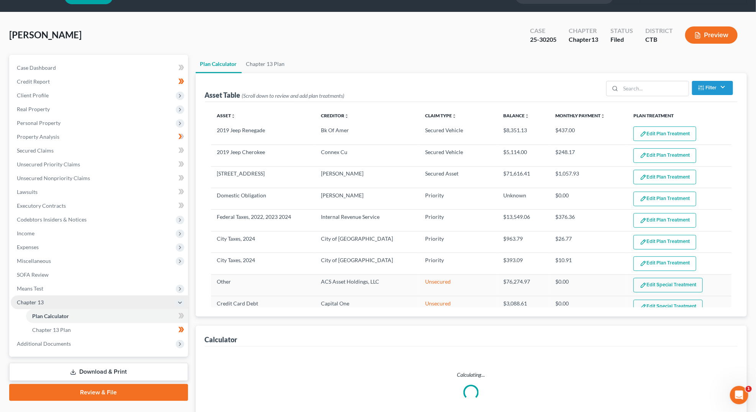
select select "35"
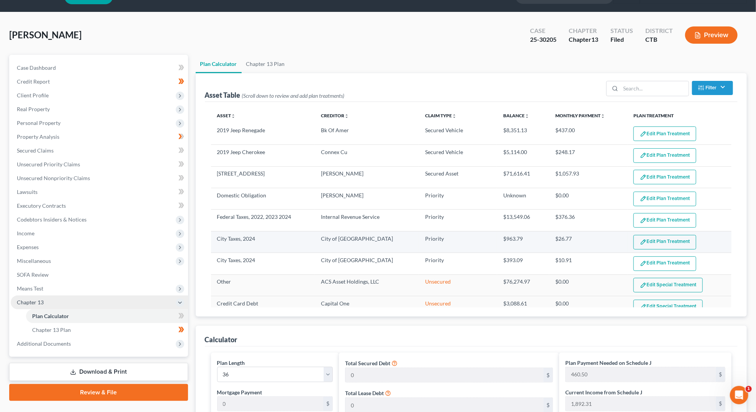
click at [640, 239] on img "button" at bounding box center [643, 242] width 7 height 7
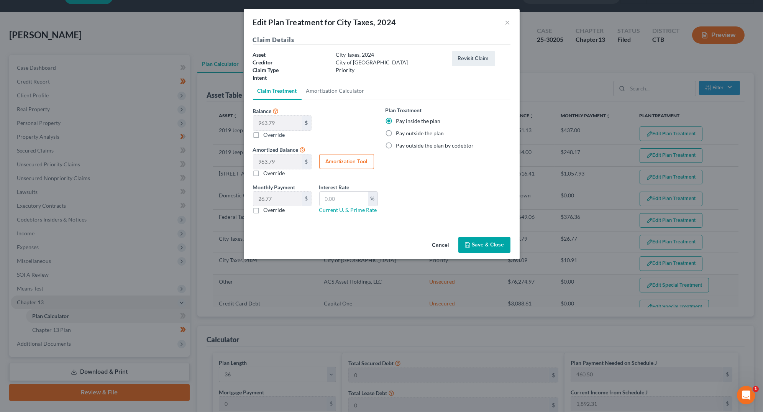
click at [492, 241] on button "Save & Close" at bounding box center [484, 245] width 52 height 16
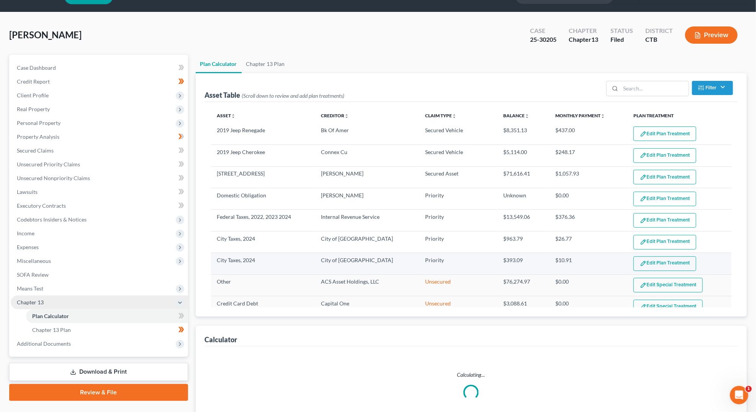
select select "35"
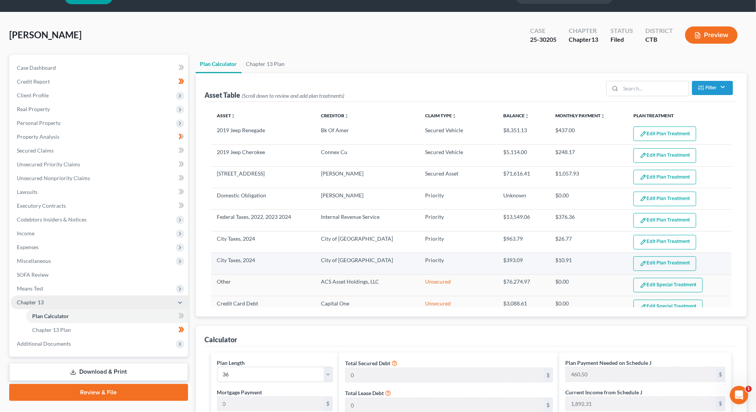
click at [659, 259] on button "Edit Plan Treatment" at bounding box center [665, 263] width 63 height 15
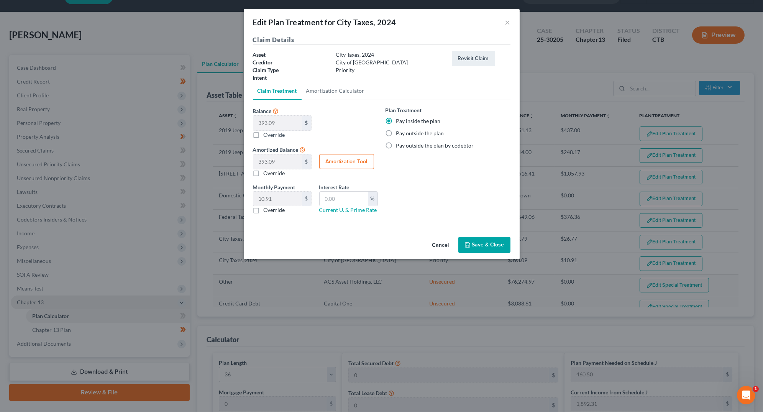
click at [482, 246] on button "Save & Close" at bounding box center [484, 245] width 52 height 16
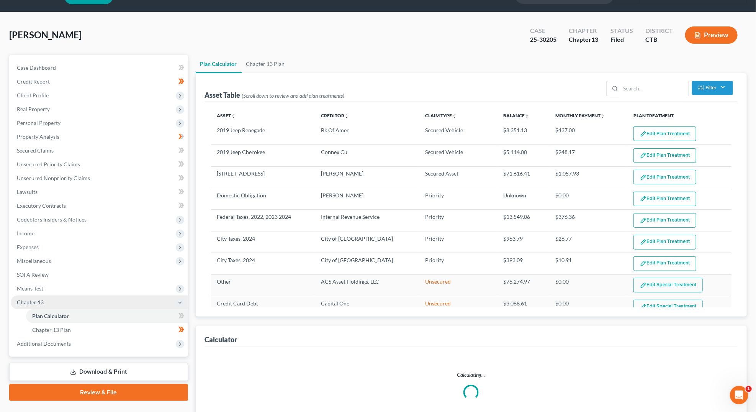
select select "35"
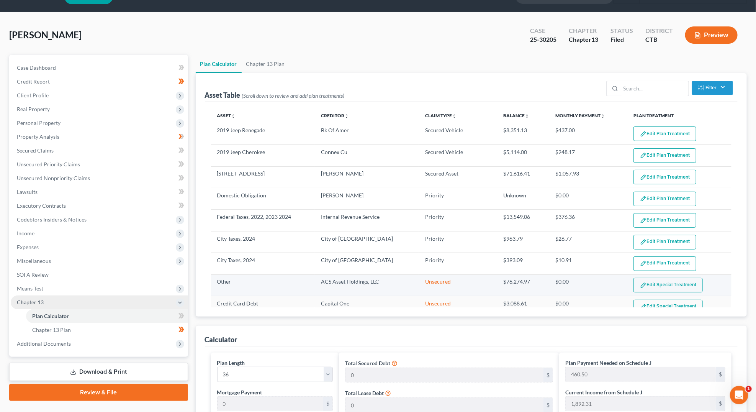
click at [651, 280] on button "Edit Special Treatment" at bounding box center [668, 285] width 69 height 15
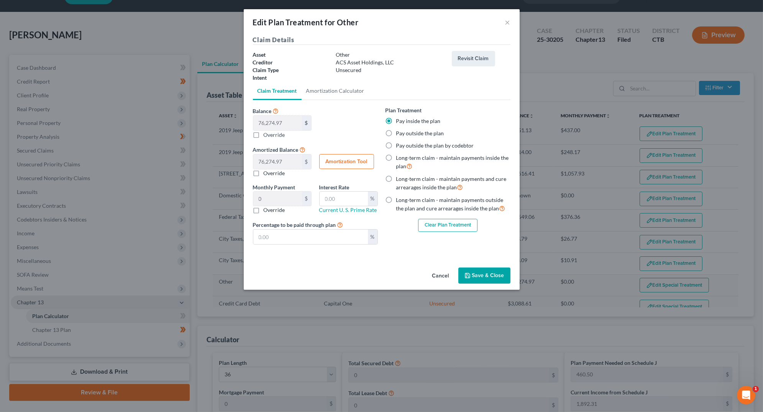
click at [458, 224] on button "Clear Plan Treatment" at bounding box center [447, 225] width 59 height 13
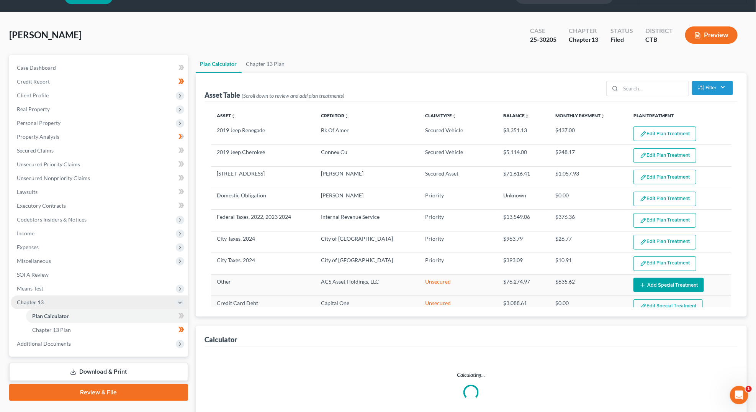
select select "35"
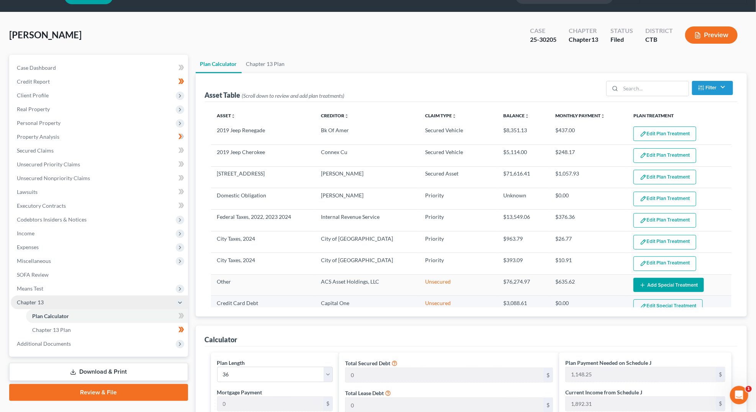
click at [646, 300] on button "Edit Special Treatment" at bounding box center [668, 306] width 69 height 15
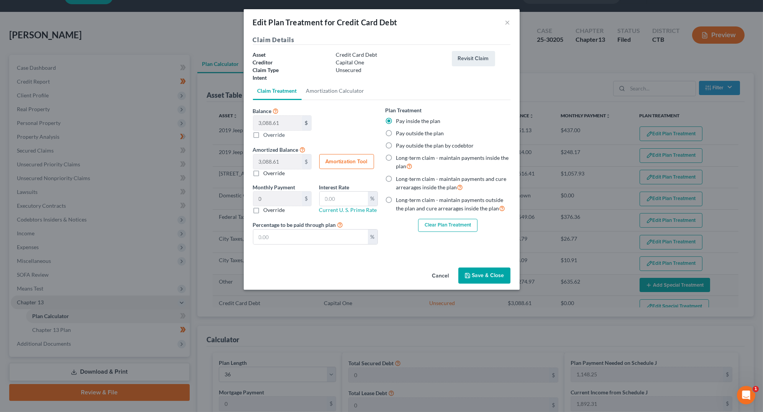
click at [434, 227] on button "Clear Plan Treatment" at bounding box center [447, 225] width 59 height 13
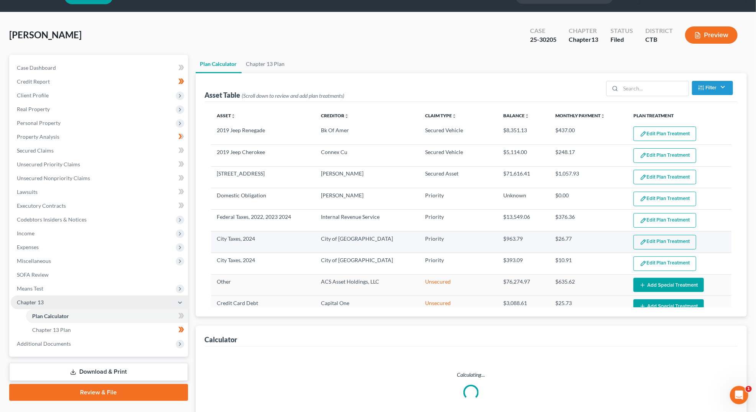
select select "35"
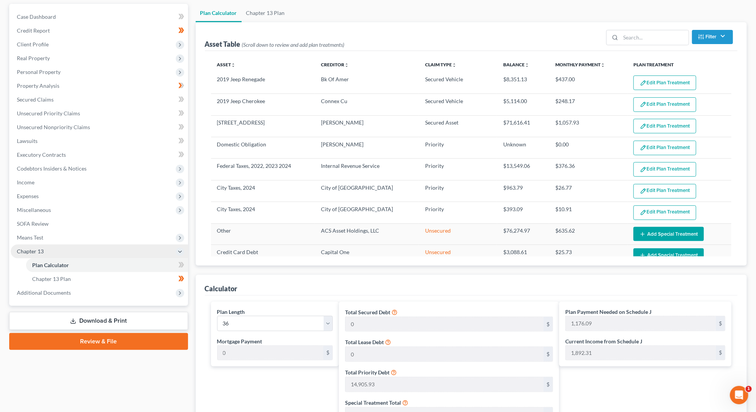
scroll to position [175, 0]
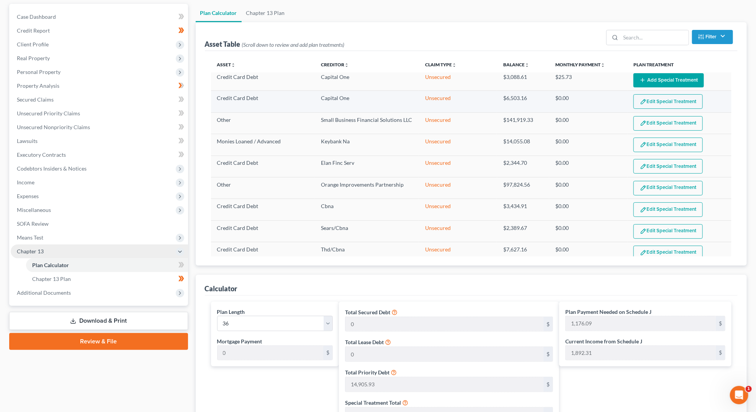
click at [648, 94] on button "Edit Special Treatment" at bounding box center [668, 101] width 69 height 15
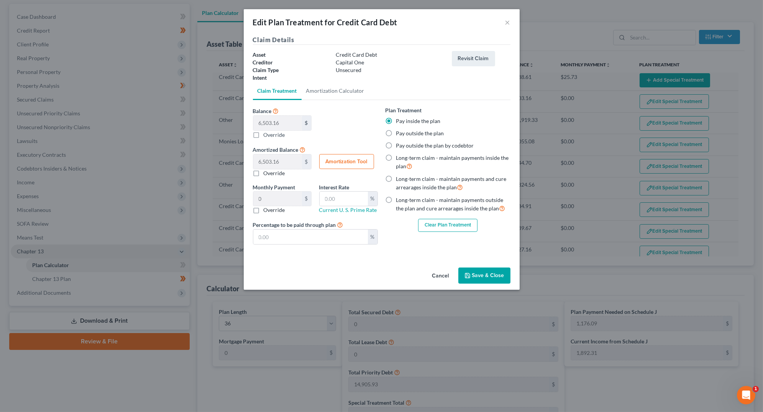
click at [453, 220] on button "Clear Plan Treatment" at bounding box center [447, 225] width 59 height 13
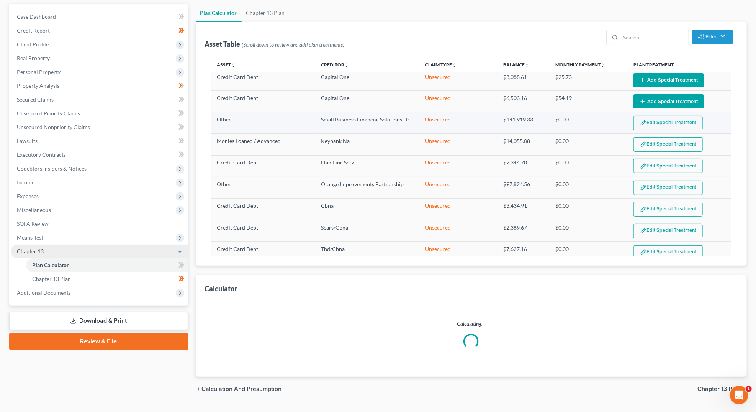
select select "35"
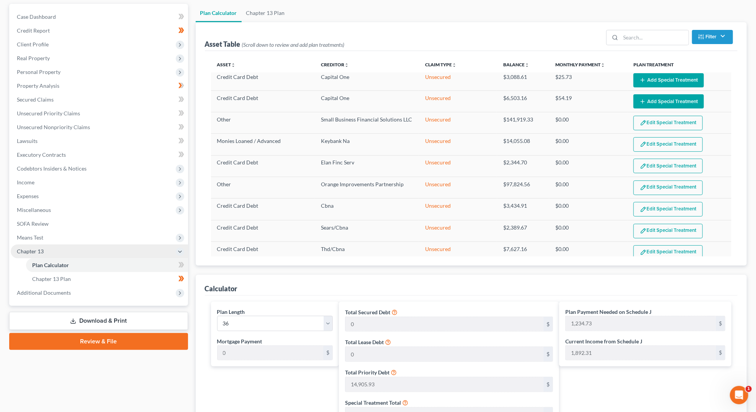
click at [665, 116] on button "Edit Special Treatment" at bounding box center [668, 123] width 69 height 15
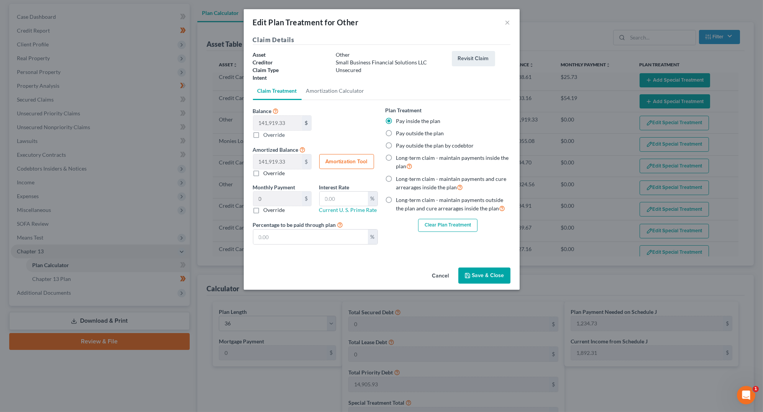
click at [491, 277] on button "Save & Close" at bounding box center [484, 275] width 52 height 16
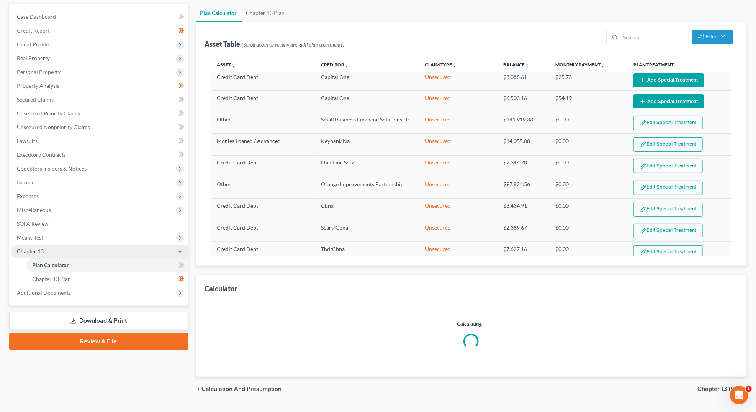
select select "35"
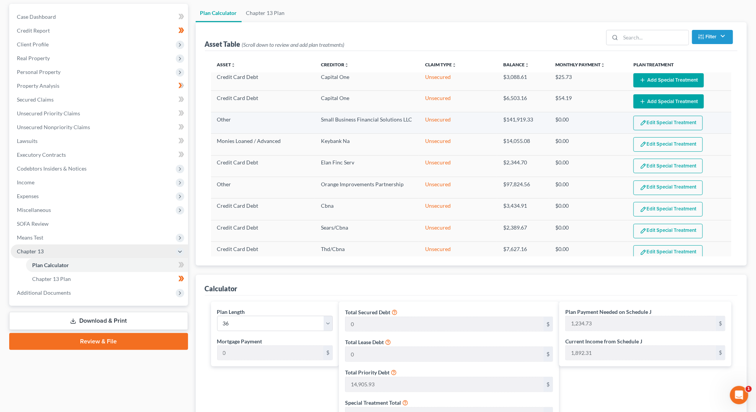
click at [649, 120] on button "Edit Special Treatment" at bounding box center [668, 123] width 69 height 15
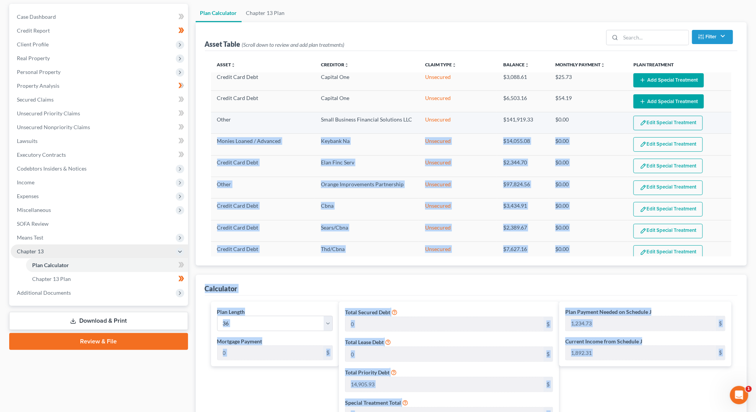
drag, startPoint x: 649, startPoint y: 120, endPoint x: 655, endPoint y: 120, distance: 6.1
click at [655, 120] on button "Edit Special Treatment" at bounding box center [668, 123] width 69 height 15
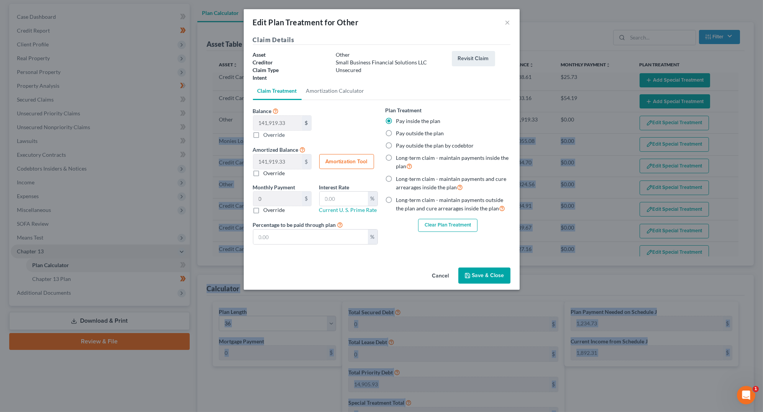
click at [452, 221] on button "Clear Plan Treatment" at bounding box center [447, 225] width 59 height 13
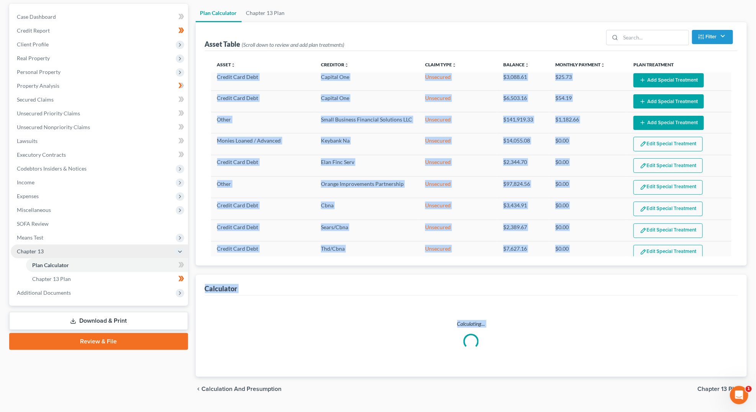
select select "35"
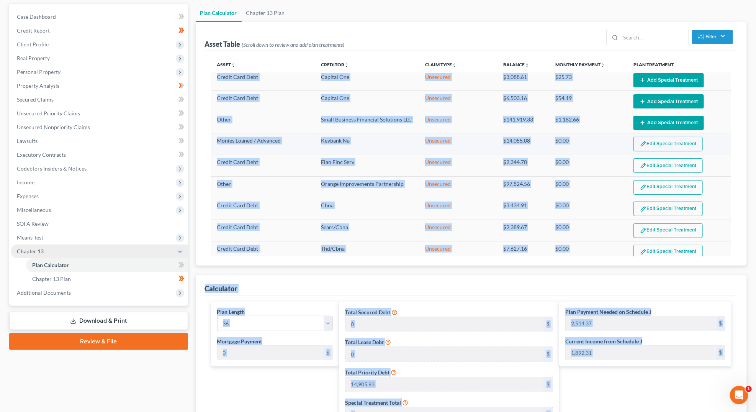
click at [643, 141] on button "Edit Special Treatment" at bounding box center [668, 144] width 69 height 15
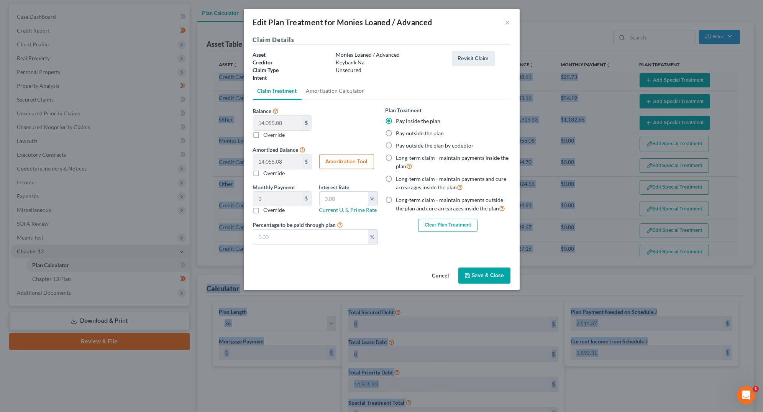
click at [487, 271] on button "Save & Close" at bounding box center [484, 275] width 52 height 16
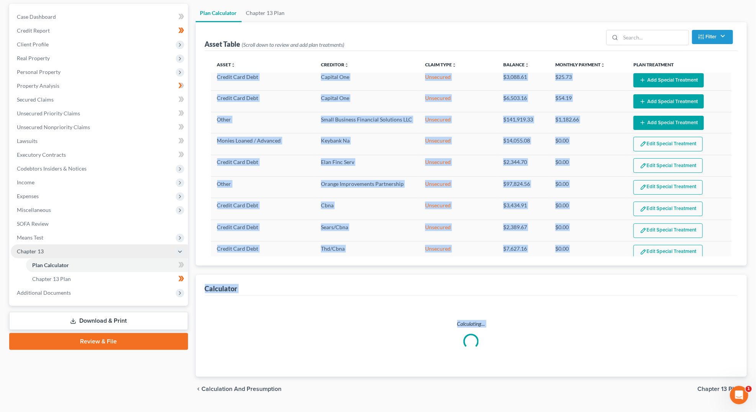
select select "35"
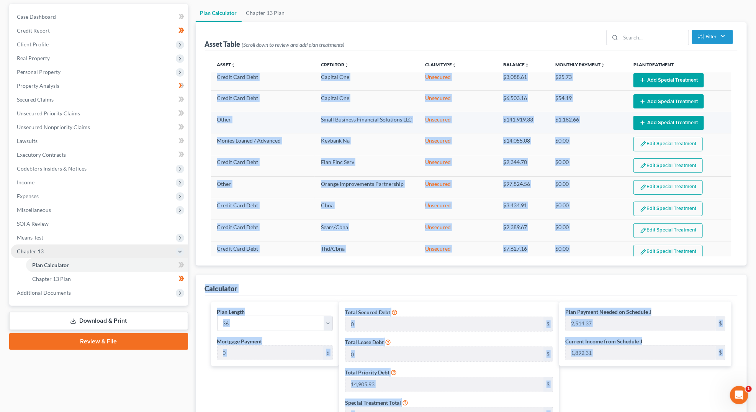
click at [712, 117] on td "Edit Special Treatment Add Special Treatment" at bounding box center [680, 122] width 104 height 21
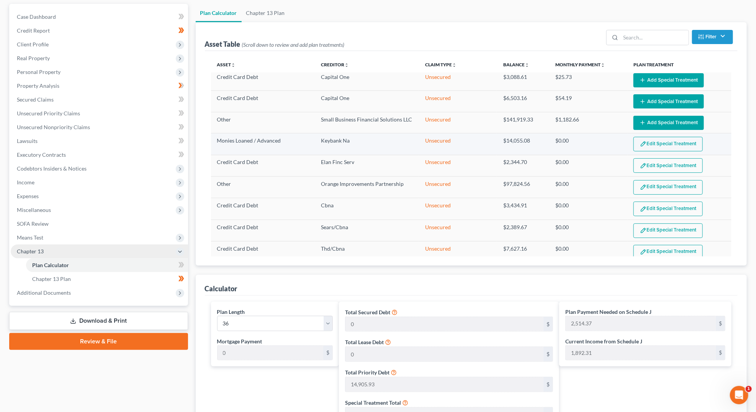
click at [670, 140] on button "Edit Special Treatment" at bounding box center [668, 144] width 69 height 15
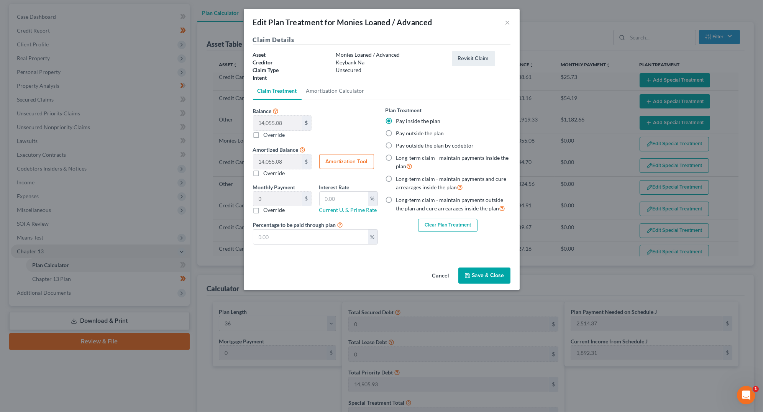
click at [460, 227] on button "Clear Plan Treatment" at bounding box center [447, 225] width 59 height 13
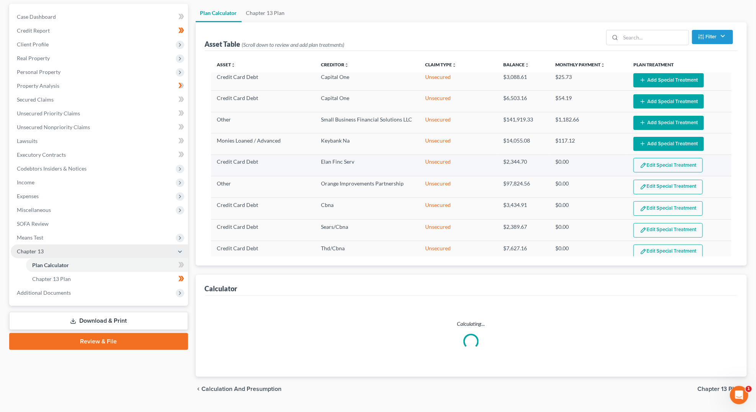
select select "35"
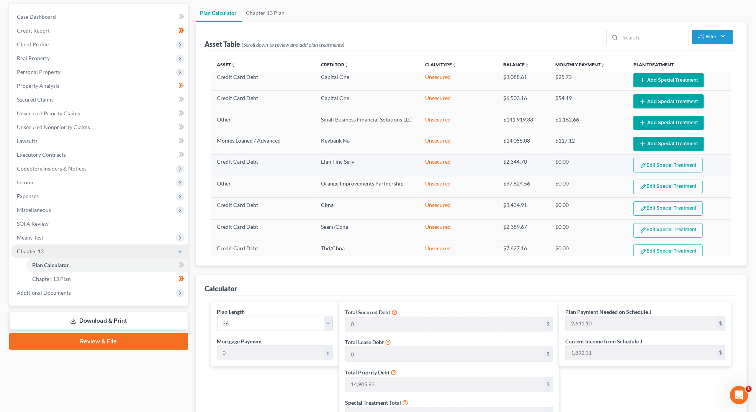
click at [659, 158] on button "Edit Special Treatment" at bounding box center [668, 165] width 69 height 15
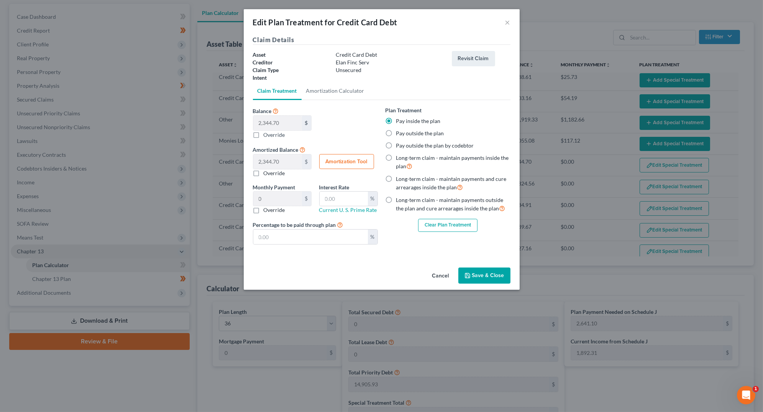
click at [435, 222] on button "Clear Plan Treatment" at bounding box center [447, 225] width 59 height 13
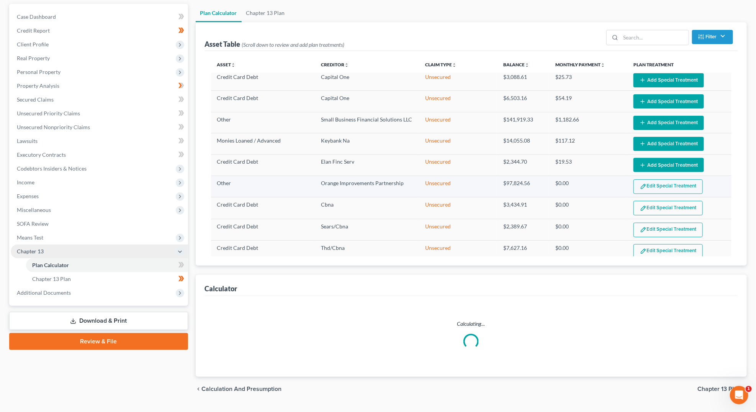
select select "35"
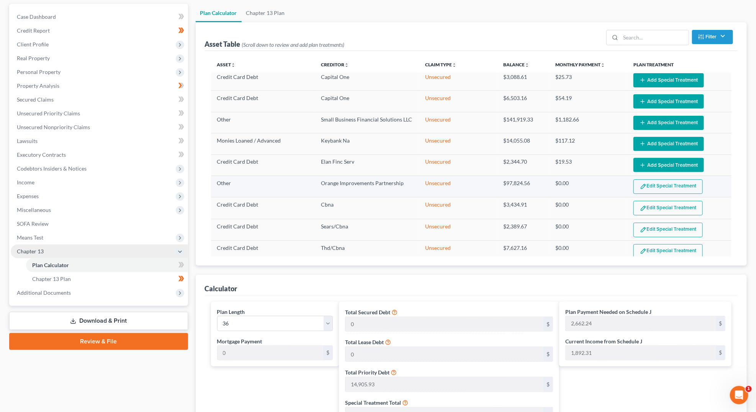
click at [649, 179] on button "Edit Special Treatment" at bounding box center [668, 186] width 69 height 15
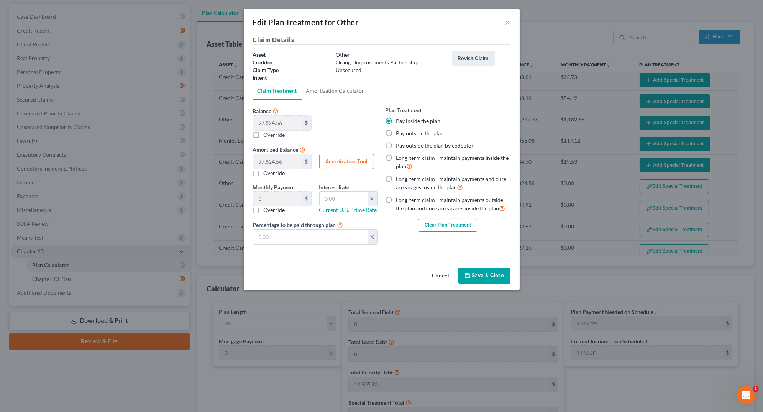
click at [461, 223] on button "Clear Plan Treatment" at bounding box center [447, 225] width 59 height 13
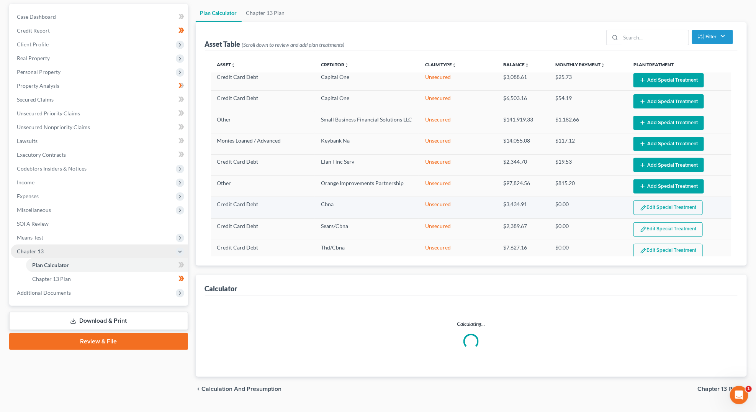
select select "35"
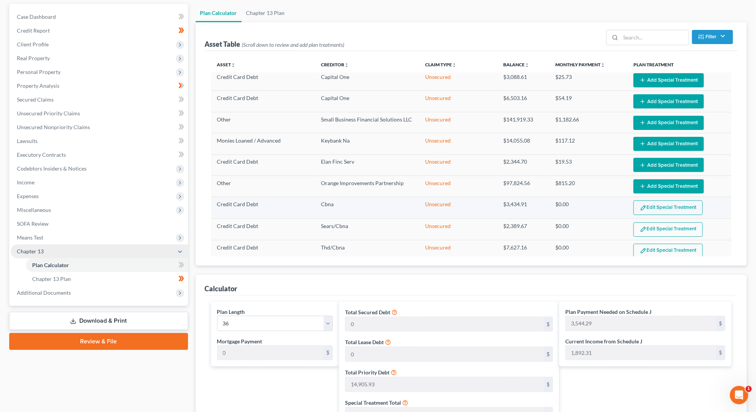
click at [660, 201] on button "Edit Special Treatment" at bounding box center [668, 207] width 69 height 15
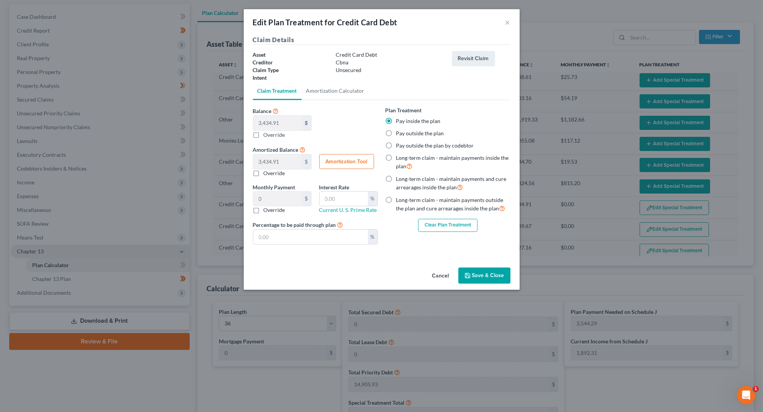
click at [453, 225] on button "Clear Plan Treatment" at bounding box center [447, 225] width 59 height 13
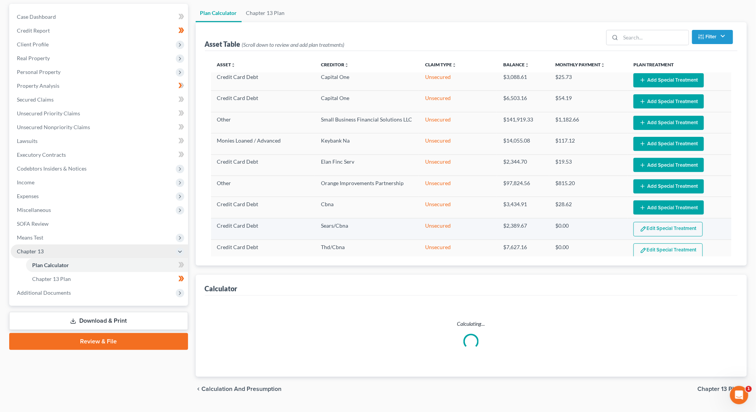
select select "35"
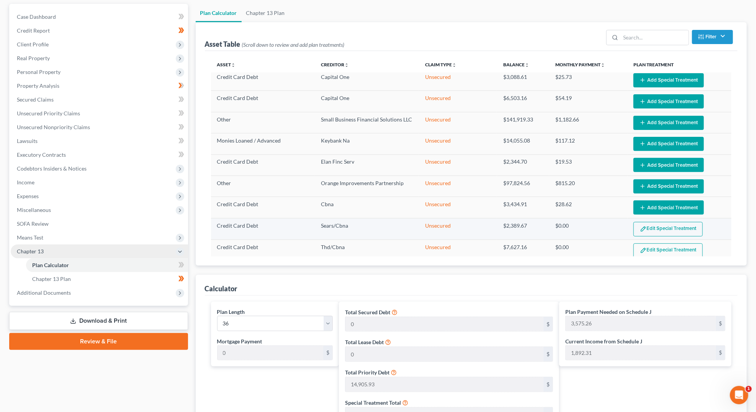
click at [664, 224] on button "Edit Special Treatment" at bounding box center [668, 229] width 69 height 15
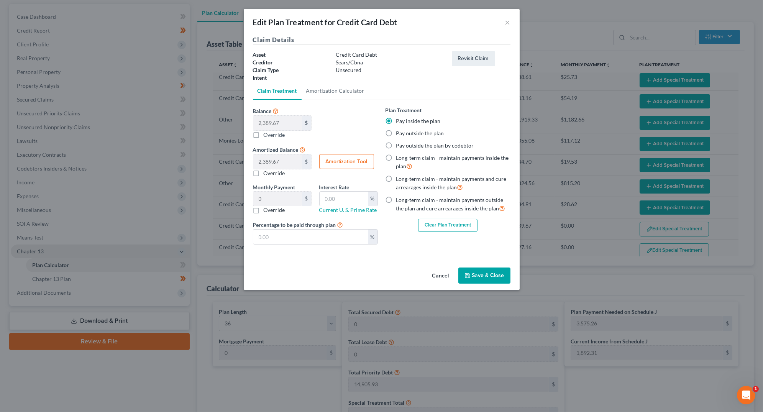
click at [464, 227] on button "Clear Plan Treatment" at bounding box center [447, 225] width 59 height 13
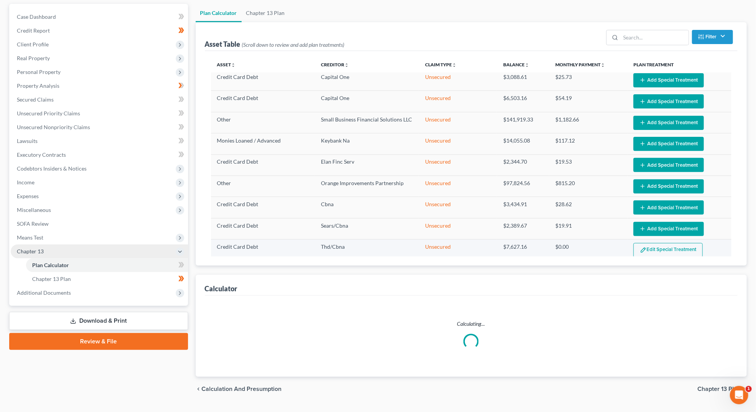
select select "35"
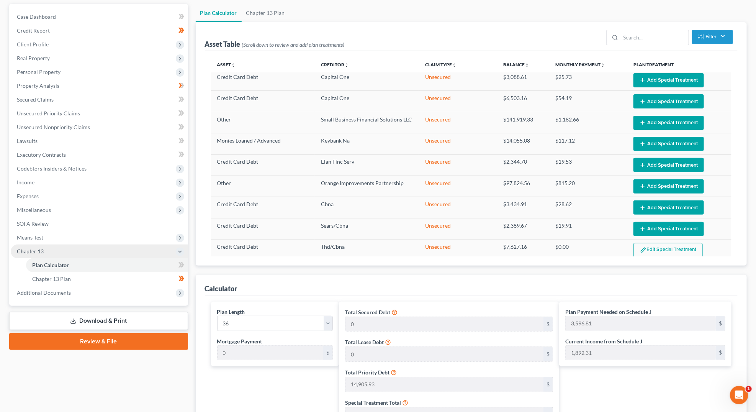
click at [661, 244] on button "Edit Special Treatment" at bounding box center [668, 250] width 69 height 15
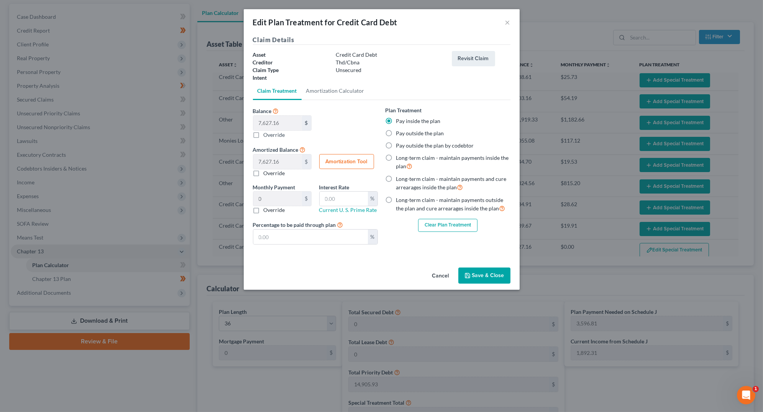
click at [466, 225] on button "Clear Plan Treatment" at bounding box center [447, 225] width 59 height 13
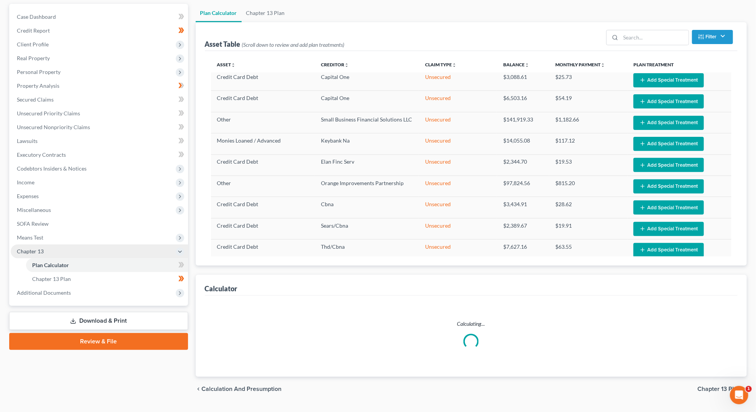
select select "35"
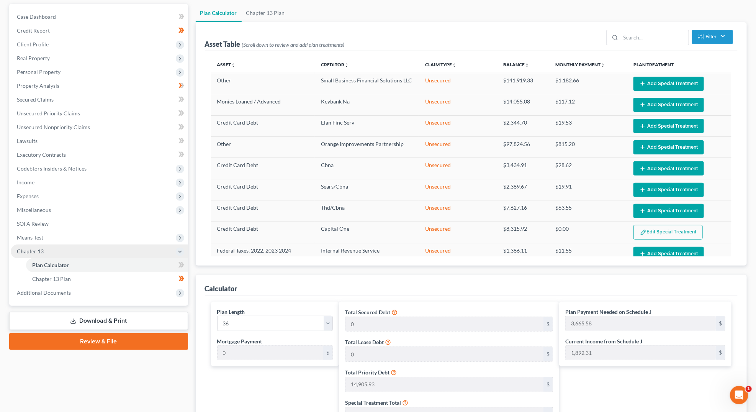
scroll to position [222, 0]
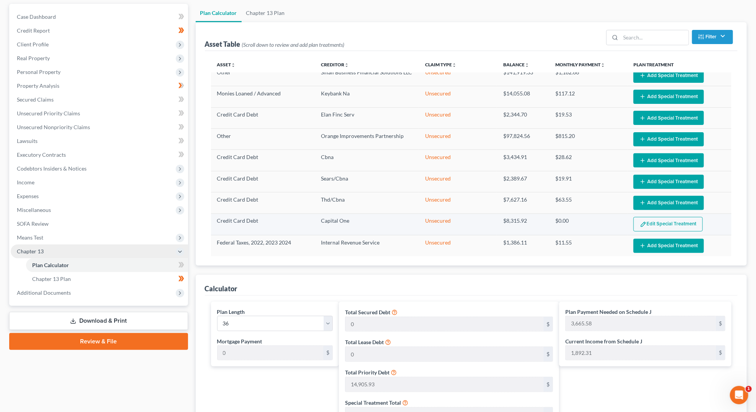
click at [662, 217] on button "Edit Special Treatment" at bounding box center [668, 224] width 69 height 15
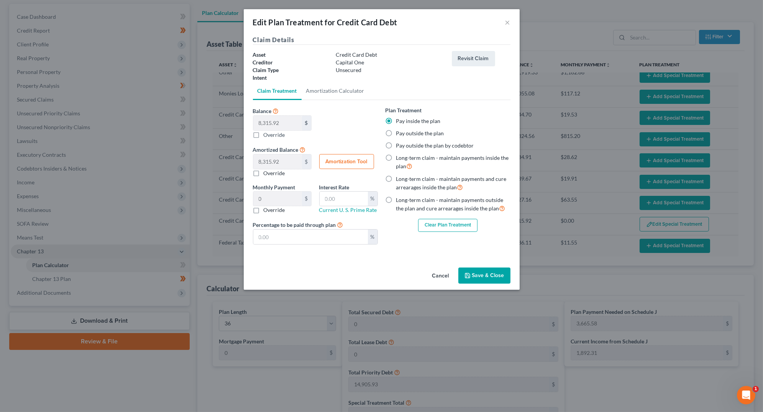
click at [460, 227] on button "Clear Plan Treatment" at bounding box center [447, 225] width 59 height 13
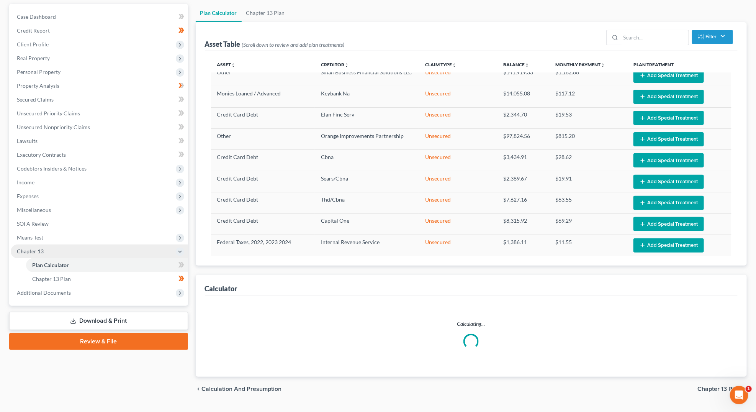
select select "35"
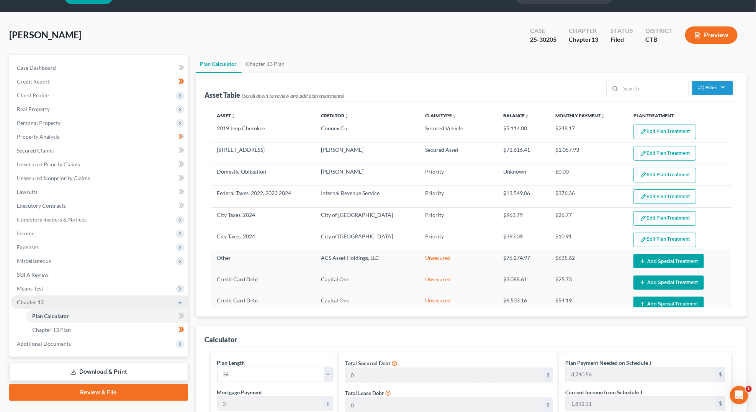
scroll to position [22, 0]
click at [729, 87] on button "Filter" at bounding box center [712, 88] width 41 height 14
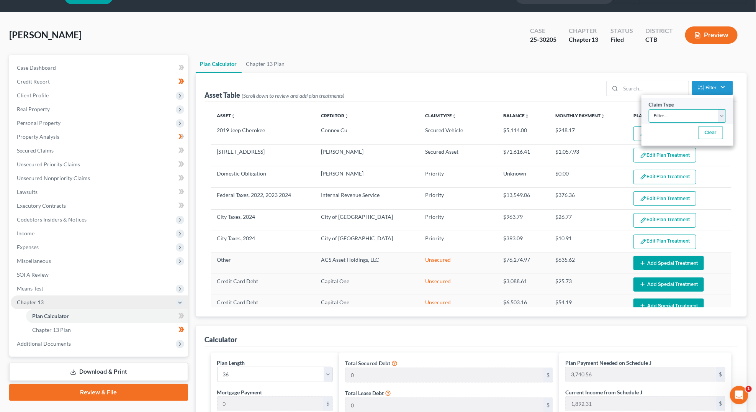
click at [721, 114] on select "Filter... Lease Priority Secured Asset Secured R/E Secured R/E Arrears Secured …" at bounding box center [687, 115] width 77 height 13
click at [585, 99] on div "Asset Table (Scroll down to review and add plan treatments) Filter Claim Type F…" at bounding box center [471, 87] width 533 height 29
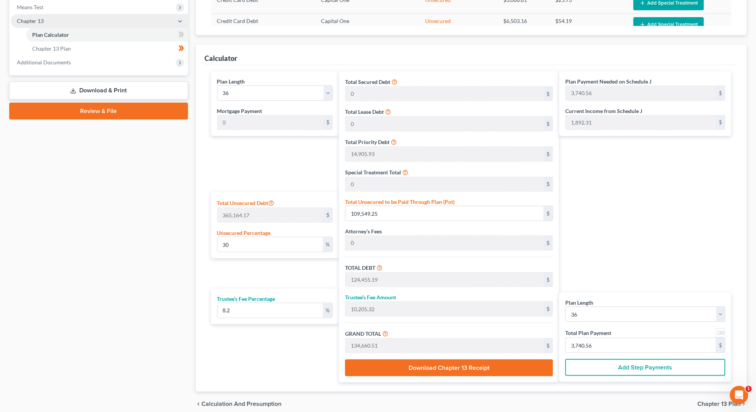
scroll to position [330, 0]
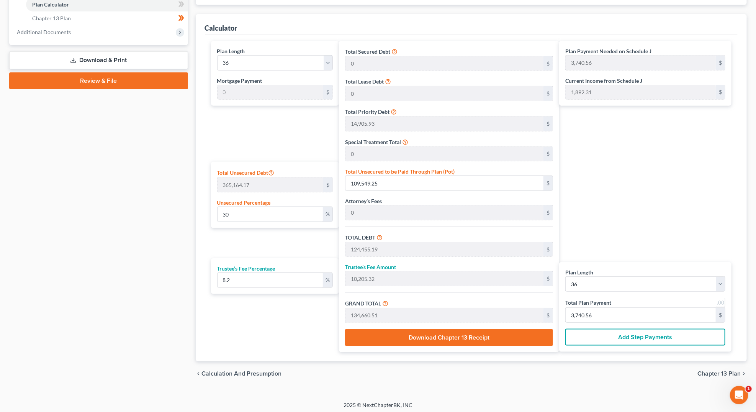
click at [711, 370] on span "Chapter 13 Plan" at bounding box center [719, 373] width 43 height 6
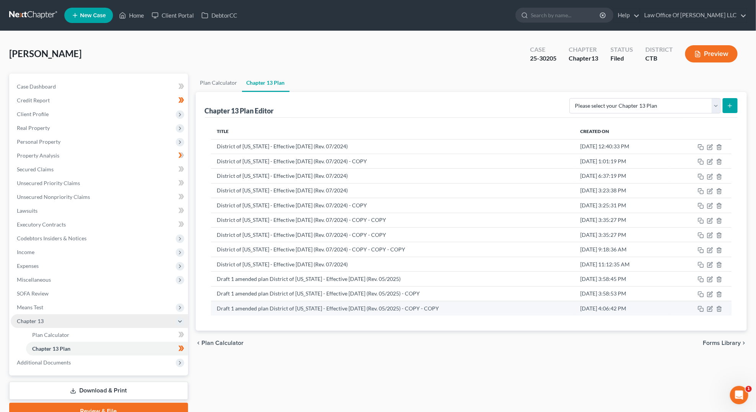
click at [456, 305] on td "Draft 1 amended plan District of [US_STATE] - Effective [DATE] (Rev. 05/2025) -…" at bounding box center [393, 308] width 364 height 15
click at [103, 335] on link "Plan Calculator" at bounding box center [107, 335] width 162 height 14
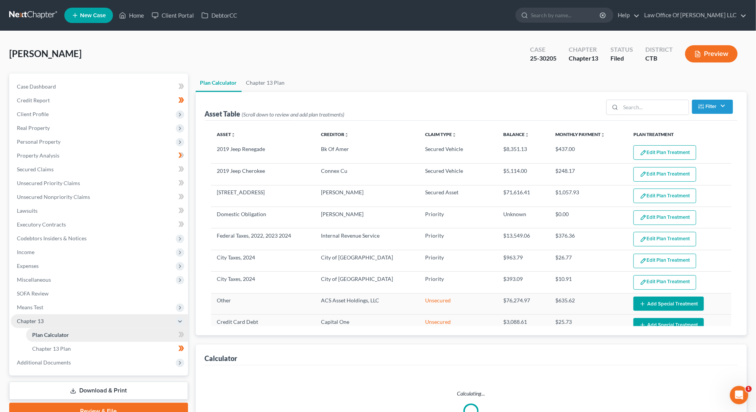
select select "35"
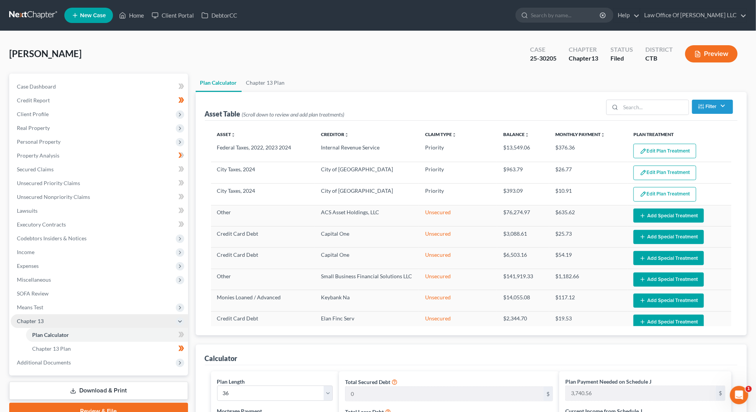
scroll to position [90, 0]
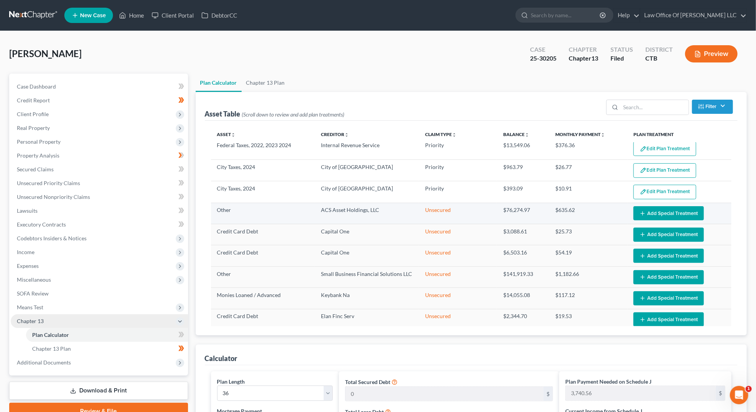
click at [649, 206] on button "Add Special Treatment" at bounding box center [669, 213] width 70 height 14
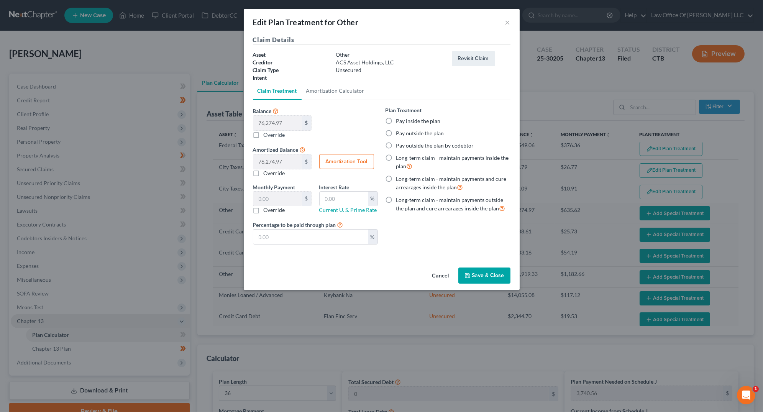
click at [264, 138] on label "Override" at bounding box center [274, 135] width 21 height 8
click at [267, 136] on input "Balance 76,274.97 $ $ Override" at bounding box center [269, 133] width 5 height 5
checkbox input "true"
click at [475, 273] on button "Save & Close" at bounding box center [484, 275] width 52 height 16
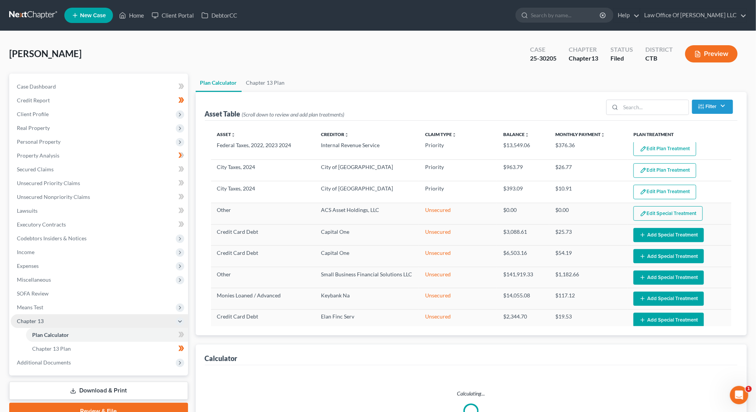
select select "35"
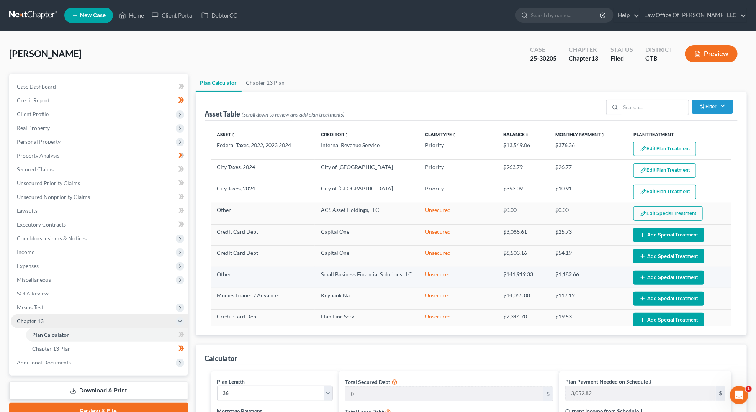
click at [645, 274] on button "Add Special Treatment" at bounding box center [669, 277] width 70 height 14
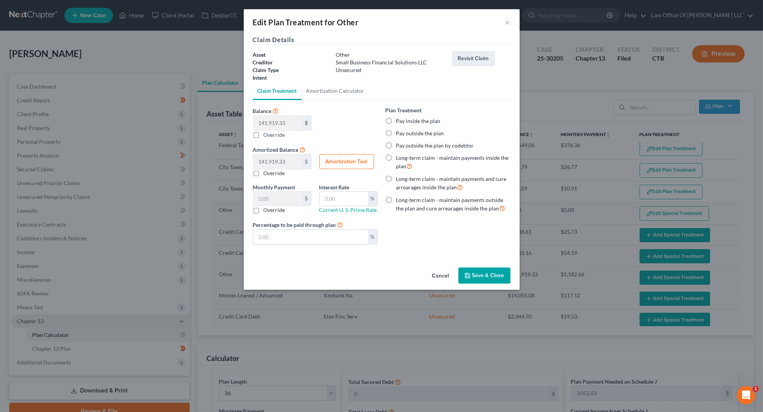
click at [264, 137] on label "Override" at bounding box center [274, 135] width 21 height 8
click at [267, 136] on input "Balance 141,919.33 $ $ Override" at bounding box center [269, 133] width 5 height 5
checkbox input "true"
click at [490, 277] on button "Save & Close" at bounding box center [484, 275] width 52 height 16
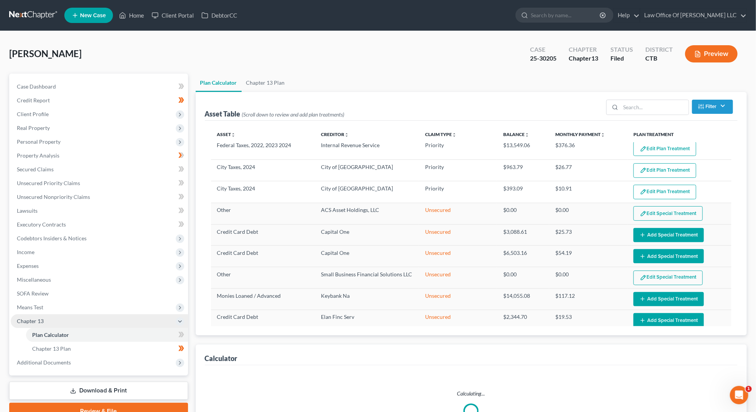
select select "35"
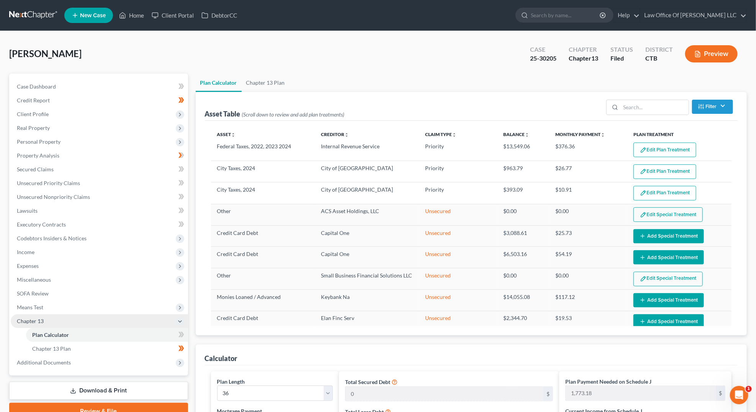
scroll to position [91, 0]
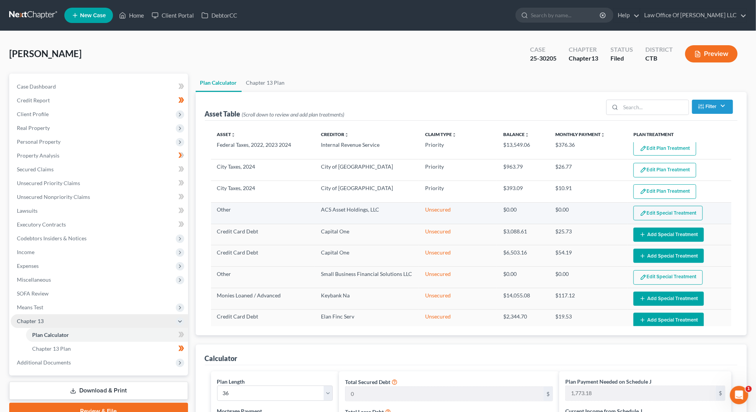
click at [645, 207] on button "Edit Special Treatment" at bounding box center [668, 213] width 69 height 15
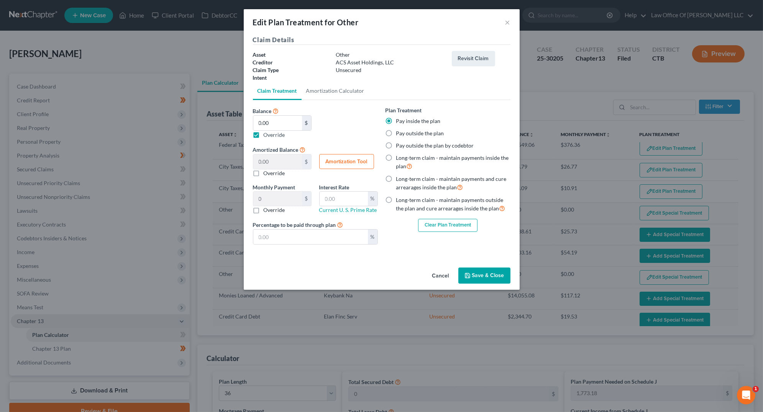
click at [264, 134] on label "Override" at bounding box center [274, 135] width 21 height 8
click at [267, 134] on input "Balance 76,274.97 $ 0.00 $ Override" at bounding box center [269, 133] width 5 height 5
checkbox input "false"
type input "76,274.97"
click at [482, 273] on button "Save & Close" at bounding box center [484, 275] width 52 height 16
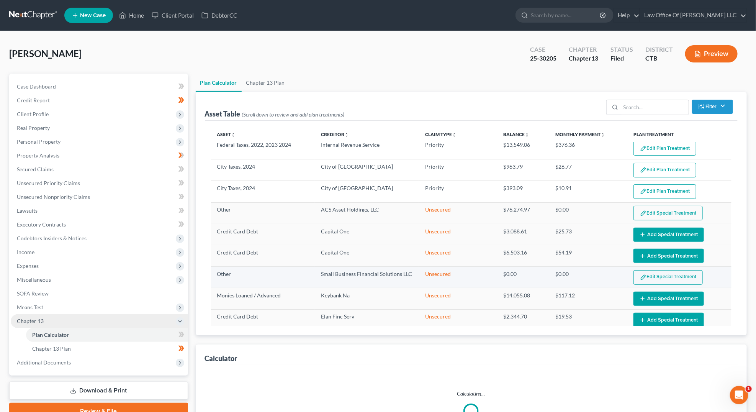
select select "35"
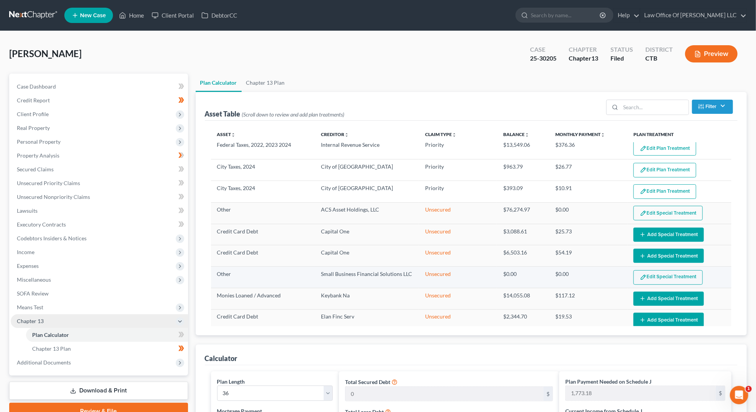
click at [648, 273] on button "Edit Special Treatment" at bounding box center [668, 277] width 69 height 15
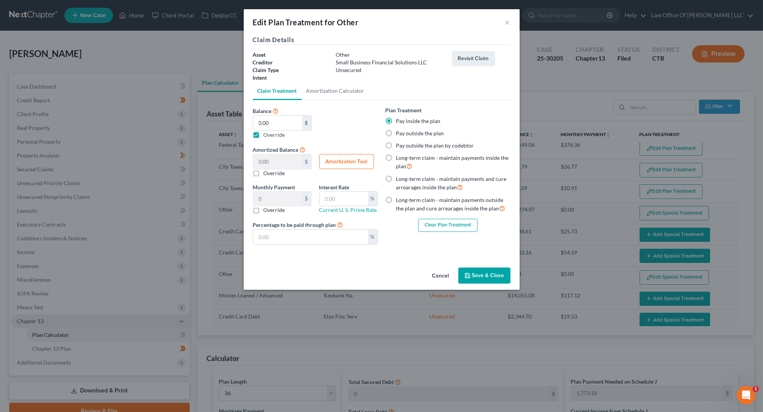
click at [264, 133] on label "Override" at bounding box center [274, 135] width 21 height 8
click at [267, 133] on input "Balance 141,919.33 $ 0.00 $ Override" at bounding box center [269, 133] width 5 height 5
checkbox input "false"
type input "141,919.33"
click at [478, 272] on button "Save & Close" at bounding box center [484, 275] width 52 height 16
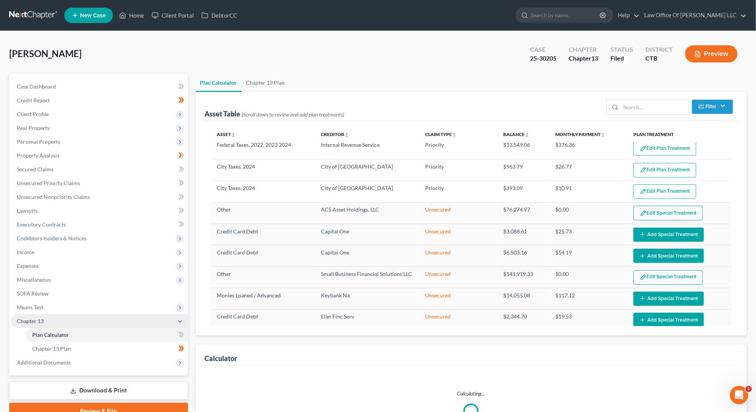
select select "35"
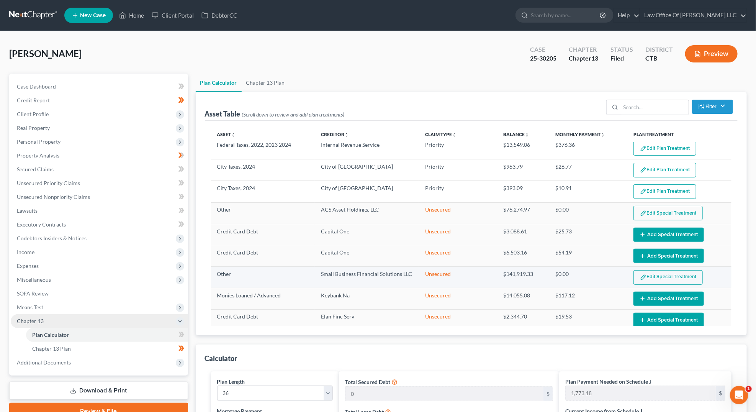
click at [678, 275] on button "Edit Special Treatment" at bounding box center [668, 277] width 69 height 15
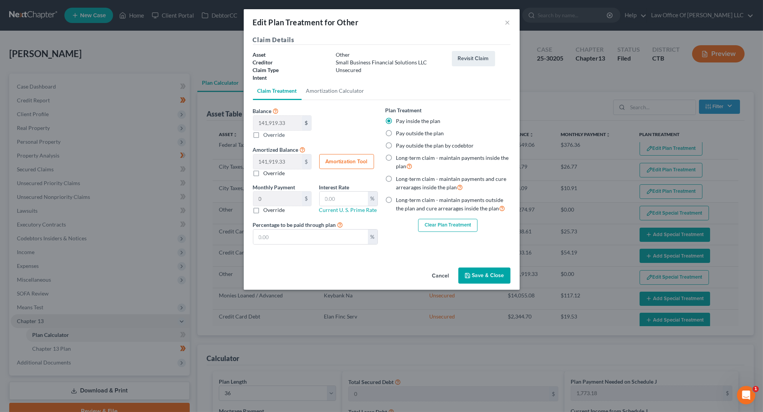
click at [449, 223] on button "Clear Plan Treatment" at bounding box center [447, 225] width 59 height 13
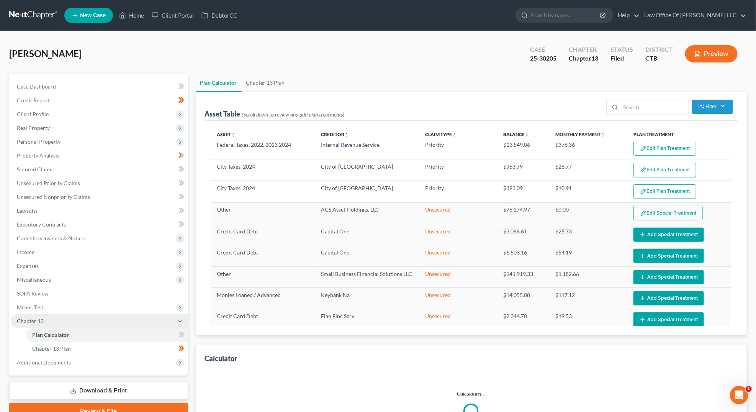
select select "35"
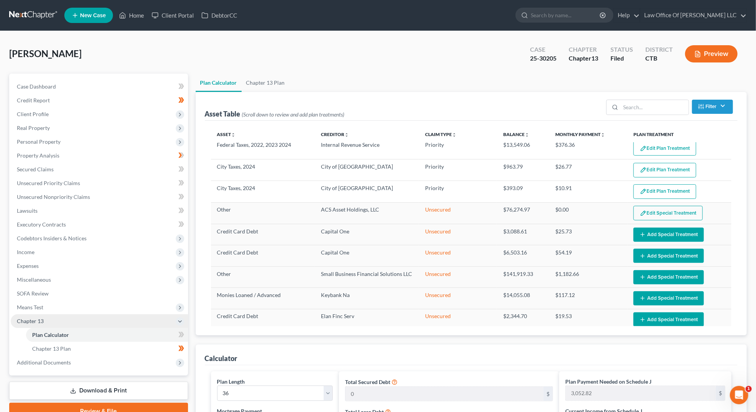
click at [666, 208] on button "Edit Special Treatment" at bounding box center [668, 213] width 69 height 15
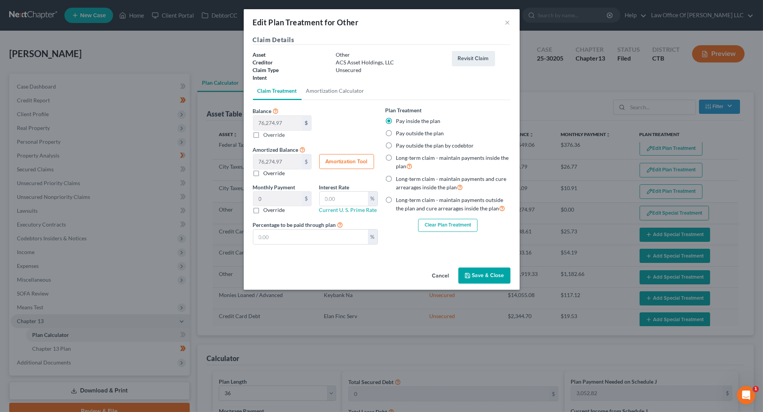
click at [443, 223] on button "Clear Plan Treatment" at bounding box center [447, 225] width 59 height 13
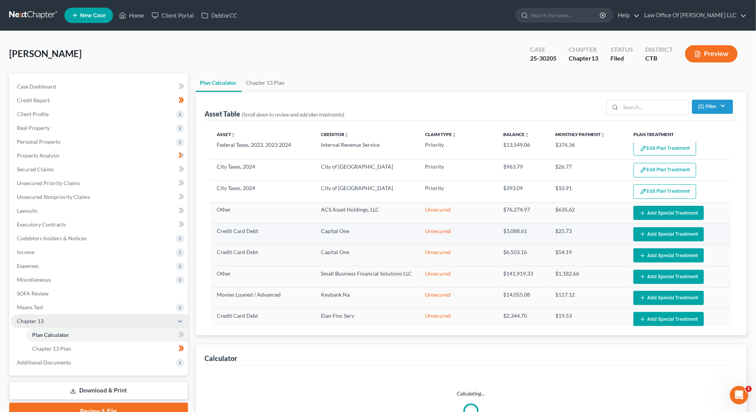
select select "35"
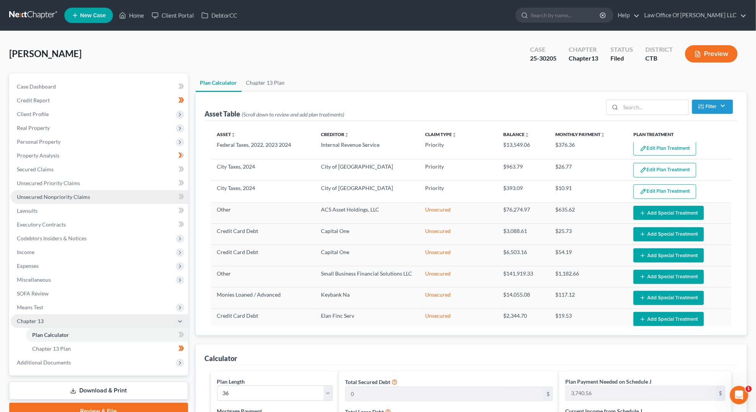
click at [63, 199] on span "Unsecured Nonpriority Claims" at bounding box center [53, 196] width 73 height 7
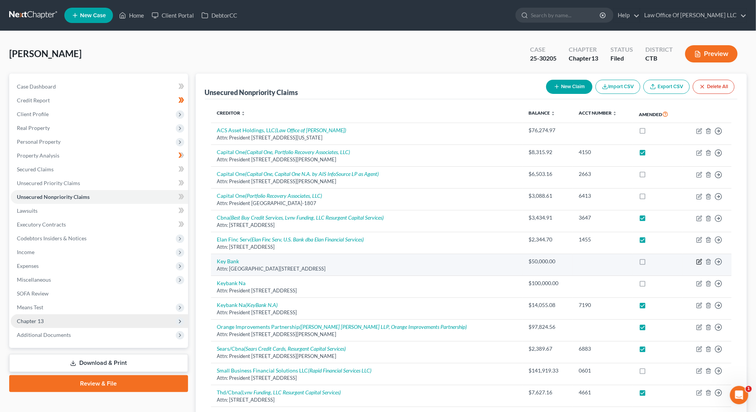
click at [700, 261] on icon "button" at bounding box center [699, 262] width 6 height 6
select select "35"
select select "14"
select select "3"
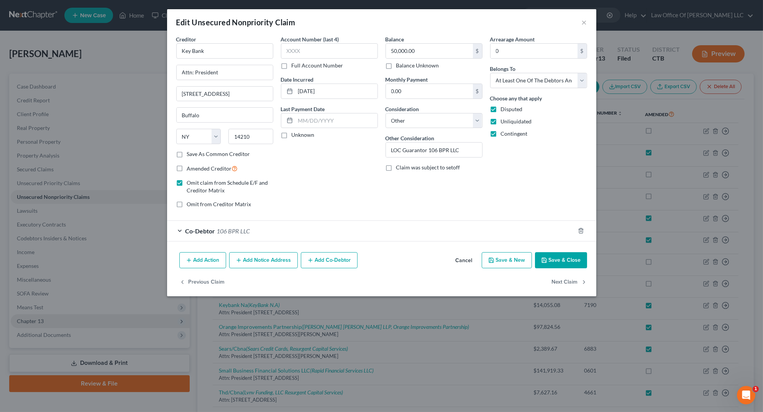
click at [555, 260] on button "Save & Close" at bounding box center [561, 260] width 52 height 16
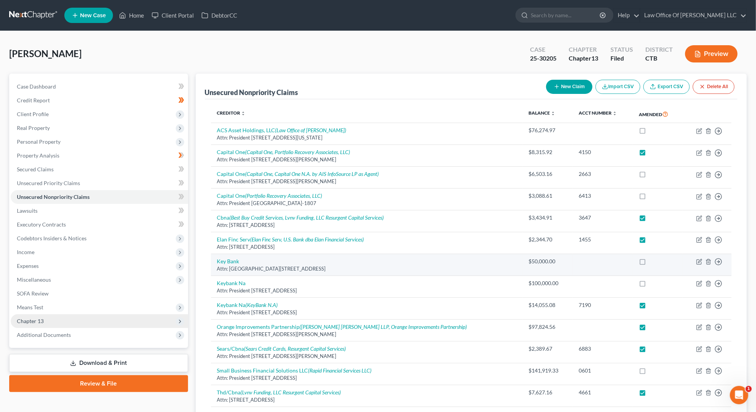
drag, startPoint x: 631, startPoint y: 261, endPoint x: 631, endPoint y: 266, distance: 4.6
click at [650, 263] on label at bounding box center [650, 263] width 0 height 0
click at [653, 262] on input "checkbox" at bounding box center [655, 259] width 5 height 5
checkbox input "true"
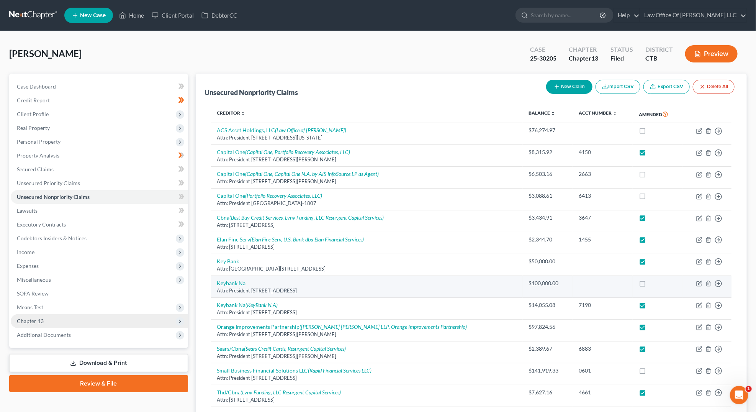
click at [650, 285] on label at bounding box center [650, 285] width 0 height 0
click at [653, 282] on input "checkbox" at bounding box center [655, 281] width 5 height 5
checkbox input "true"
click at [700, 281] on icon "button" at bounding box center [699, 282] width 3 height 3
select select "35"
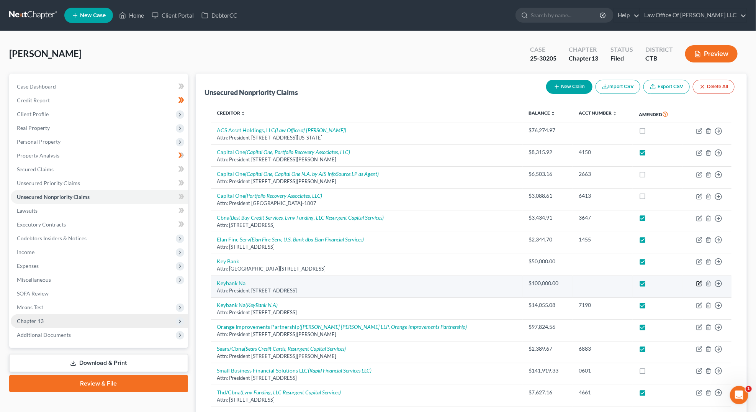
select select "14"
select select "0"
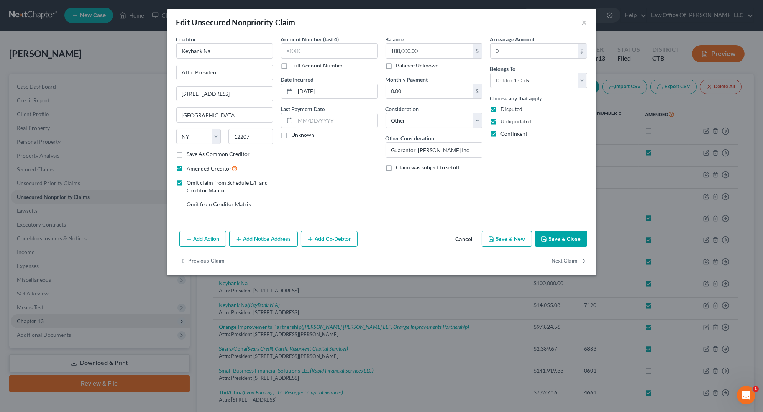
click at [566, 237] on button "Save & Close" at bounding box center [561, 239] width 52 height 16
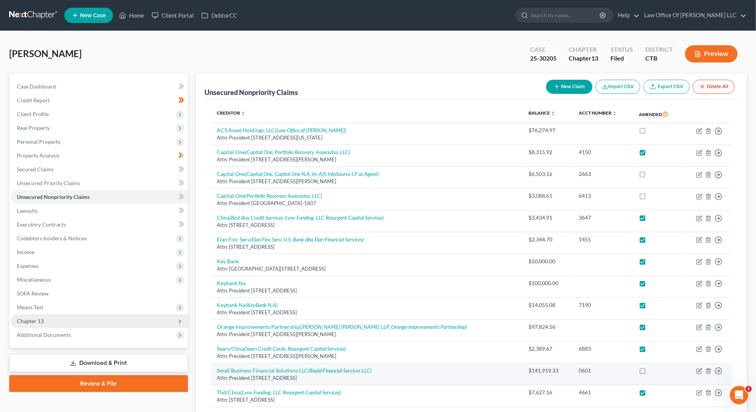
click at [650, 372] on label at bounding box center [650, 372] width 0 height 0
click at [653, 369] on input "checkbox" at bounding box center [655, 369] width 5 height 5
checkbox input "true"
click at [700, 368] on icon "button" at bounding box center [699, 371] width 6 height 6
select select "21"
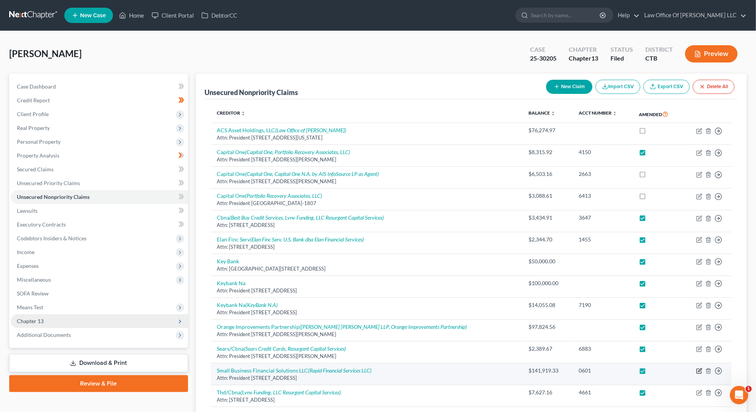
select select "14"
select select "3"
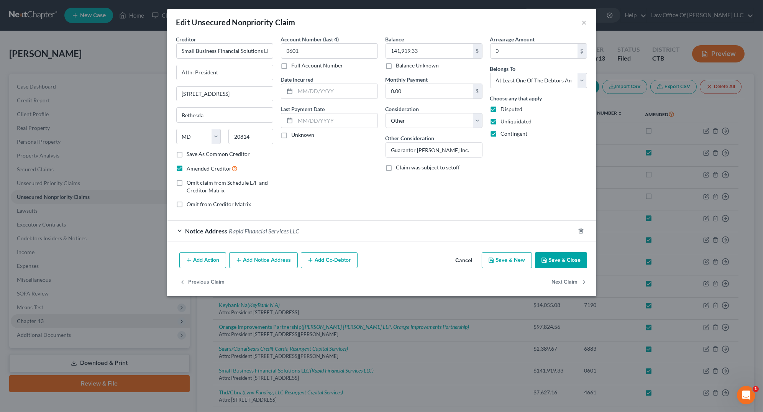
click at [187, 184] on label "Omit claim from Schedule E/F and Creditor Matrix" at bounding box center [230, 186] width 86 height 15
click at [190, 184] on input "Omit claim from Schedule E/F and Creditor Matrix" at bounding box center [192, 181] width 5 height 5
checkbox input "true"
click at [549, 258] on button "Save & Close" at bounding box center [561, 260] width 52 height 16
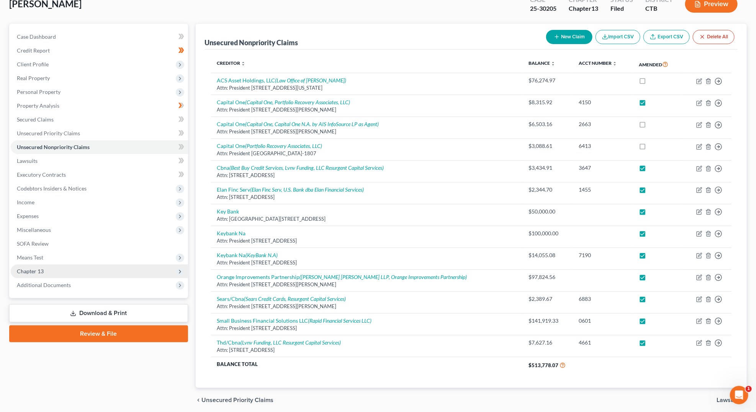
scroll to position [51, 0]
click at [181, 272] on icon at bounding box center [180, 271] width 6 height 6
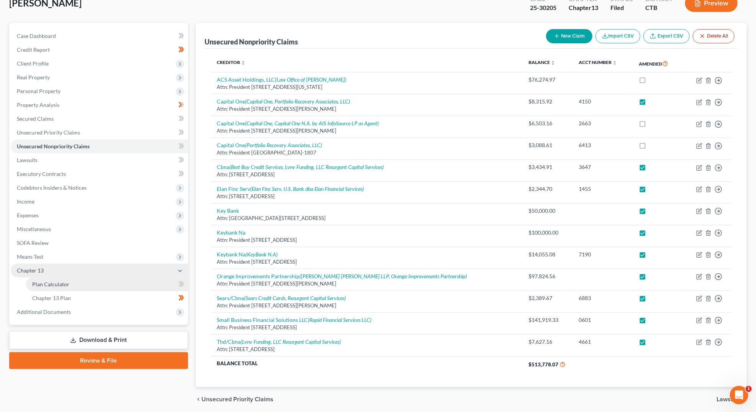
click at [161, 284] on link "Plan Calculator" at bounding box center [107, 284] width 162 height 14
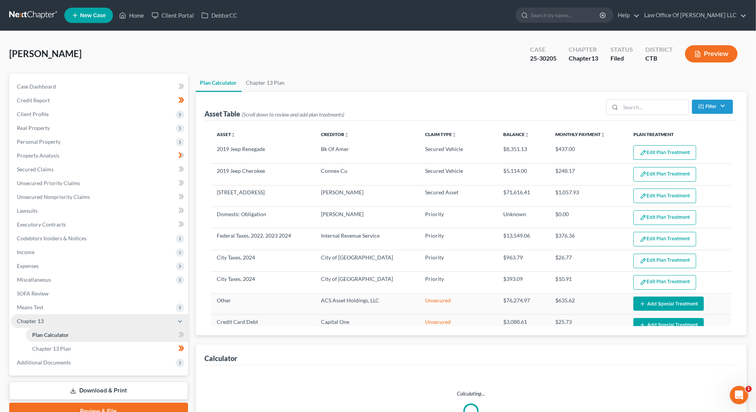
select select "35"
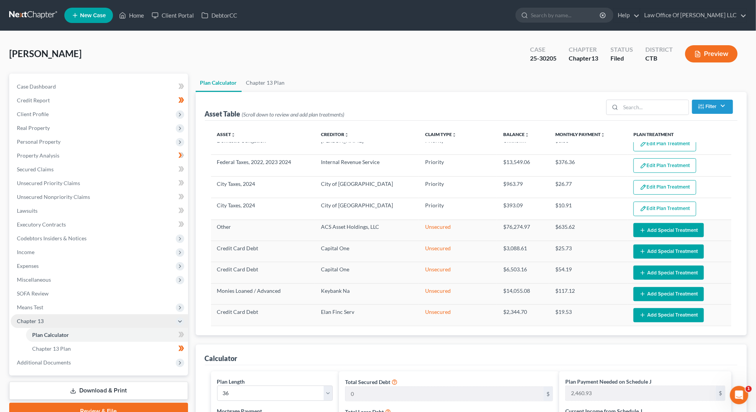
scroll to position [74, 0]
click at [83, 197] on span "Unsecured Nonpriority Claims" at bounding box center [53, 196] width 73 height 7
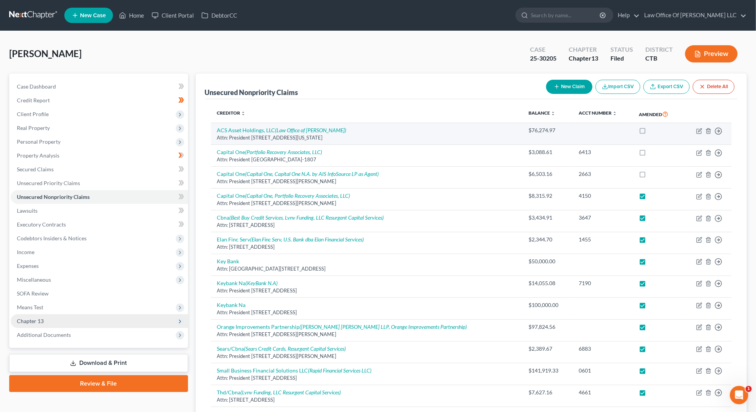
click at [650, 132] on label at bounding box center [650, 132] width 0 height 0
click at [653, 128] on input "checkbox" at bounding box center [655, 128] width 5 height 5
checkbox input "true"
click at [701, 133] on icon "button" at bounding box center [699, 131] width 5 height 5
select select "35"
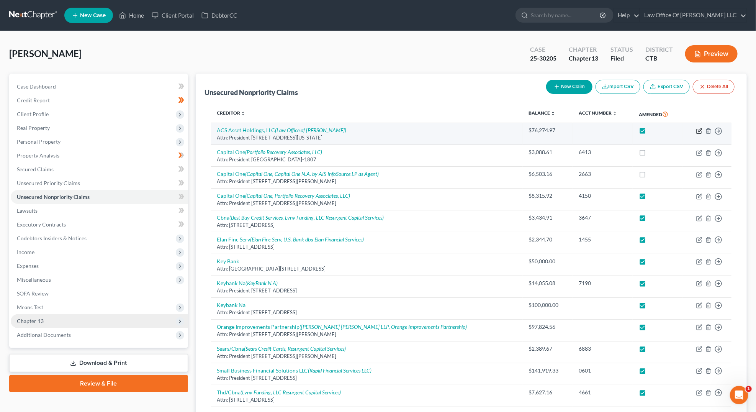
select select "14"
select select "3"
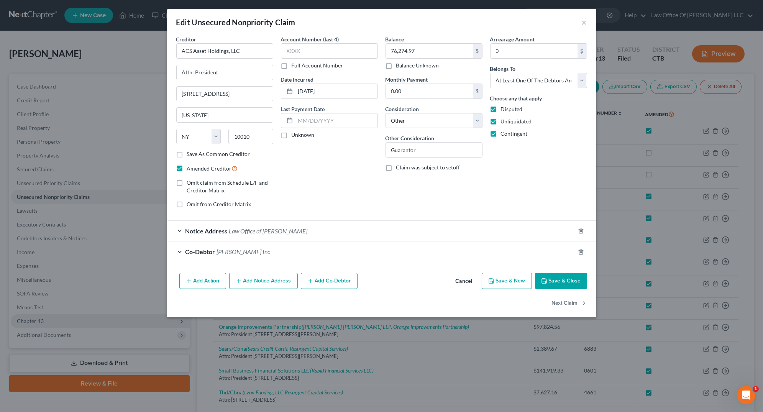
click at [187, 181] on label "Omit claim from Schedule E/F and Creditor Matrix" at bounding box center [230, 186] width 86 height 15
click at [190, 181] on input "Omit claim from Schedule E/F and Creditor Matrix" at bounding box center [192, 181] width 5 height 5
checkbox input "true"
click at [559, 291] on div "Add Action Add Notice Address Add Co-Debtor Cancel Save & New Save & Close" at bounding box center [381, 282] width 429 height 25
click at [565, 280] on button "Save & Close" at bounding box center [561, 281] width 52 height 16
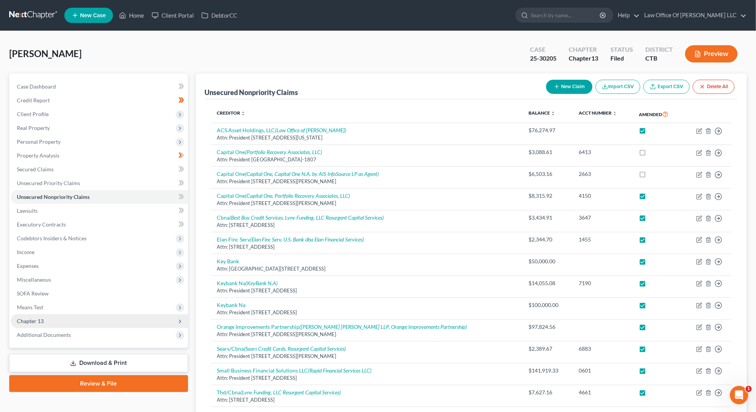
click at [182, 320] on icon at bounding box center [180, 321] width 6 height 6
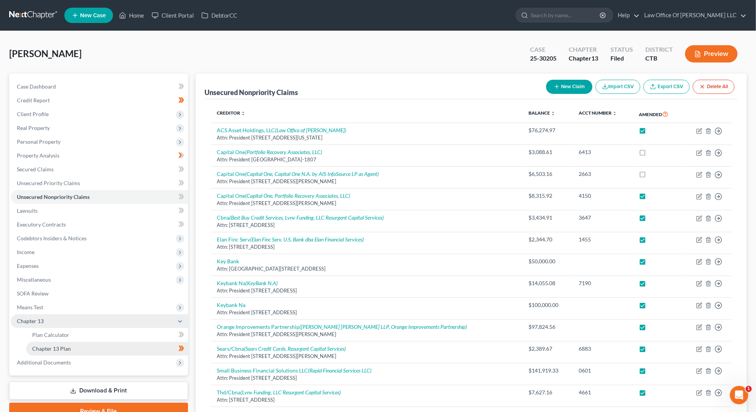
click at [158, 352] on link "Chapter 13 Plan" at bounding box center [107, 349] width 162 height 14
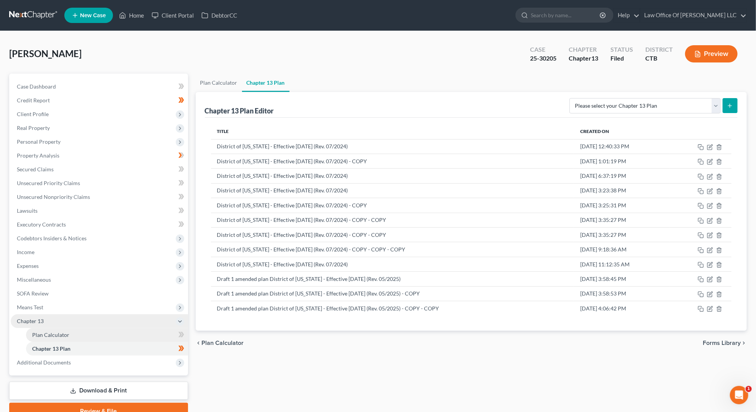
click at [154, 336] on link "Plan Calculator" at bounding box center [107, 335] width 162 height 14
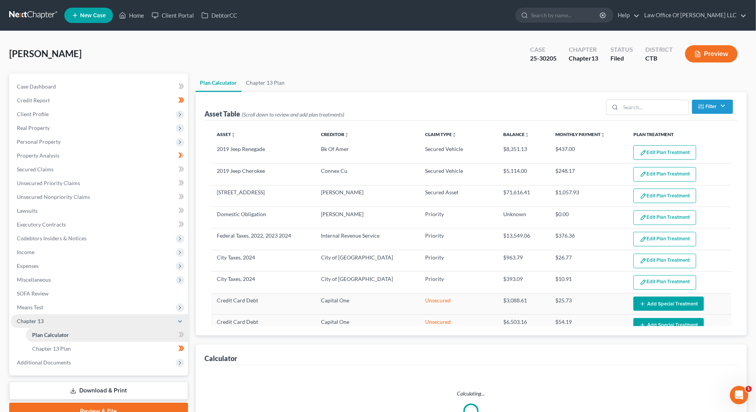
select select "35"
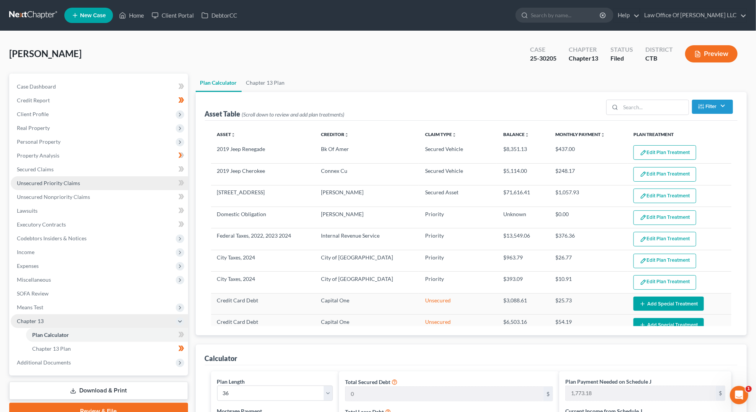
click at [79, 187] on link "Unsecured Priority Claims" at bounding box center [99, 183] width 177 height 14
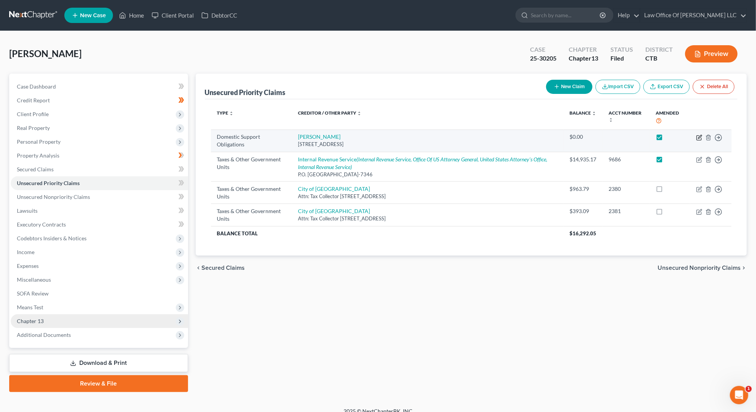
click at [700, 138] on icon "button" at bounding box center [699, 137] width 6 height 6
select select "6"
select select "0"
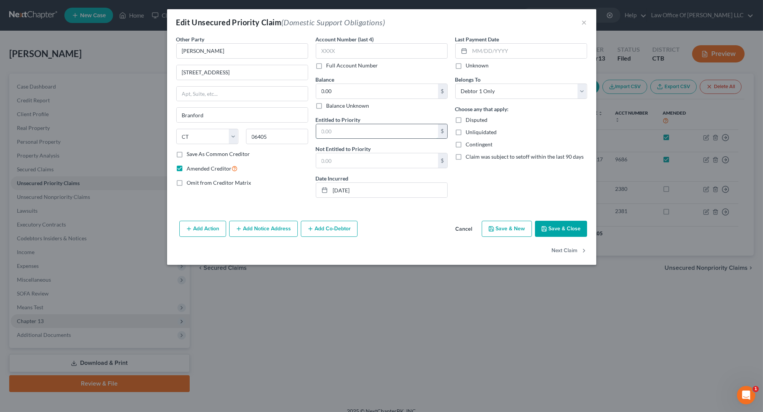
click at [326, 134] on input "text" at bounding box center [377, 131] width 122 height 15
type input "0"
click at [320, 154] on input "text" at bounding box center [377, 160] width 122 height 15
type input "0"
click at [558, 229] on button "Save & Close" at bounding box center [561, 229] width 52 height 16
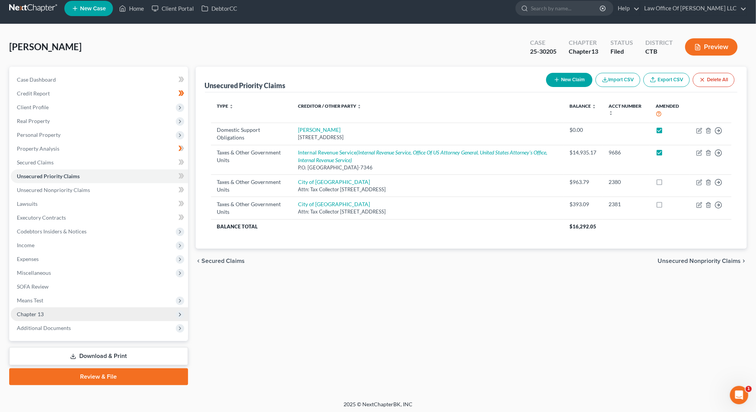
scroll to position [8, 0]
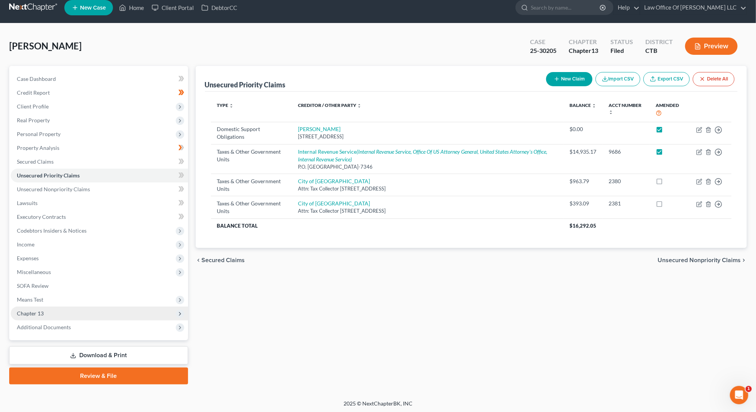
click at [178, 315] on icon at bounding box center [180, 314] width 6 height 6
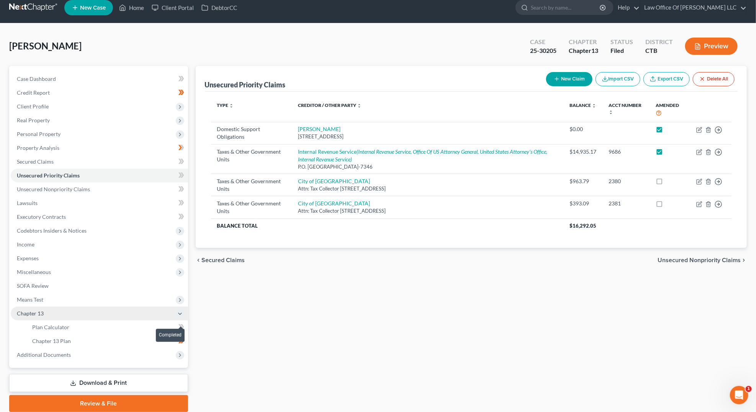
click at [185, 341] on span at bounding box center [181, 341] width 13 height 11
click at [62, 326] on span "Plan Calculator" at bounding box center [50, 327] width 37 height 7
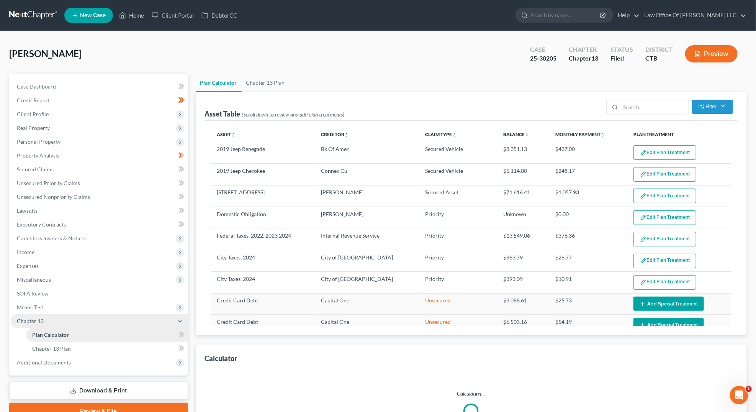
select select "35"
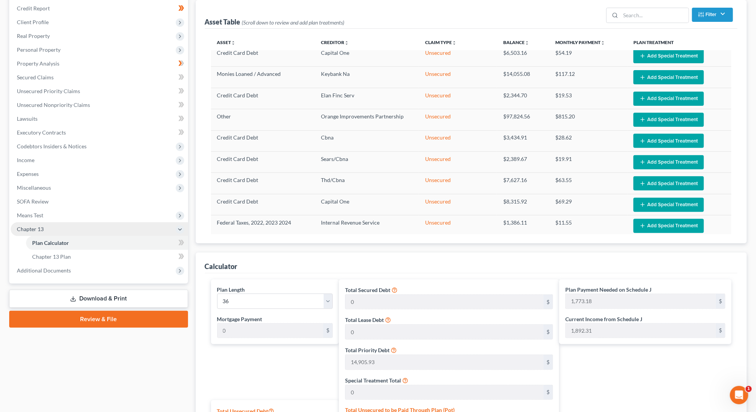
scroll to position [75, 0]
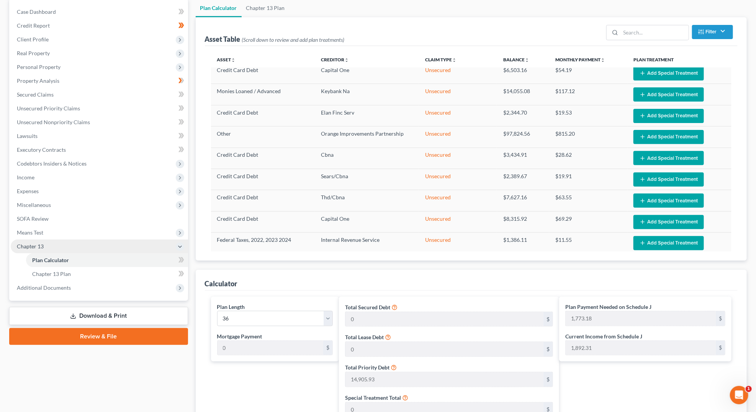
click at [26, 253] on link "Plan Calculator" at bounding box center [107, 260] width 162 height 14
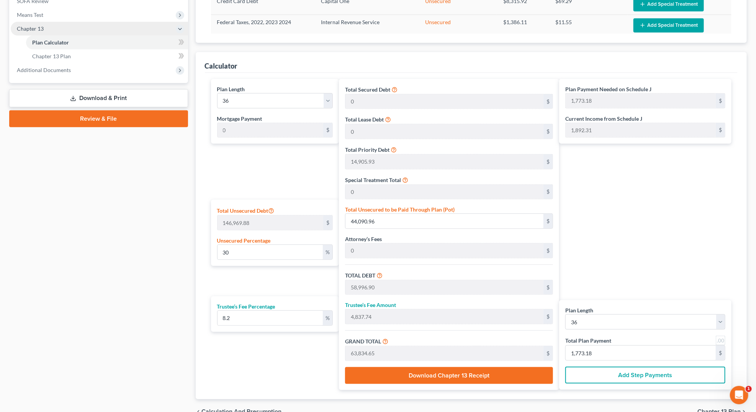
scroll to position [330, 0]
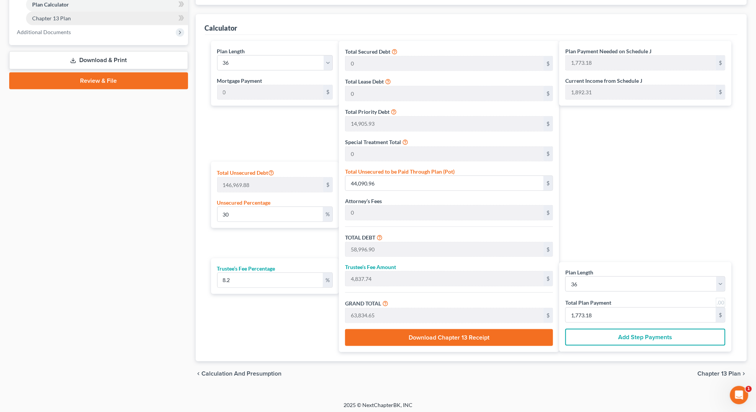
click at [61, 21] on link "Chapter 13 Plan" at bounding box center [107, 18] width 162 height 14
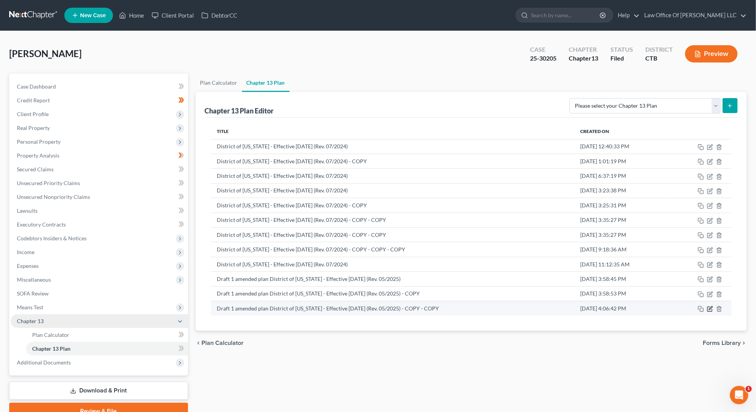
click at [711, 307] on icon "button" at bounding box center [710, 309] width 6 height 6
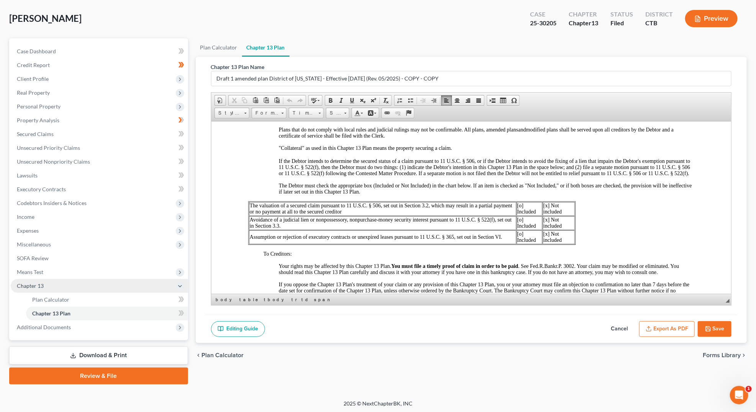
scroll to position [796, 0]
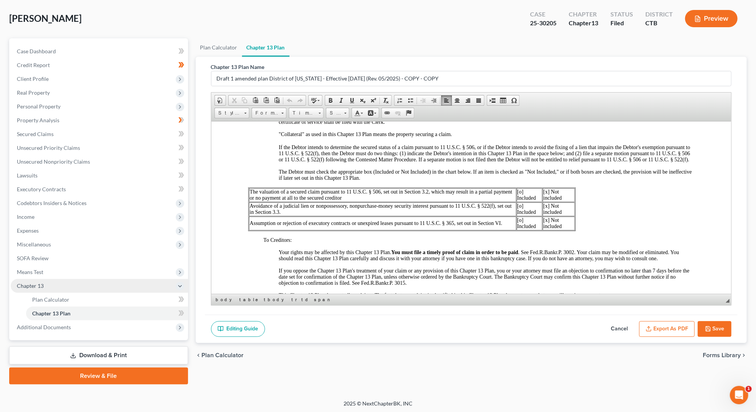
click at [521, 188] on span "[o] Included" at bounding box center [526, 194] width 19 height 12
click at [524, 203] on span "[o] Included" at bounding box center [526, 209] width 19 height 12
click at [523, 203] on span "[o] Included" at bounding box center [526, 209] width 19 height 12
click at [527, 203] on p "[ ] Included" at bounding box center [528, 209] width 25 height 12
click at [522, 217] on span "[o] Included" at bounding box center [525, 223] width 19 height 12
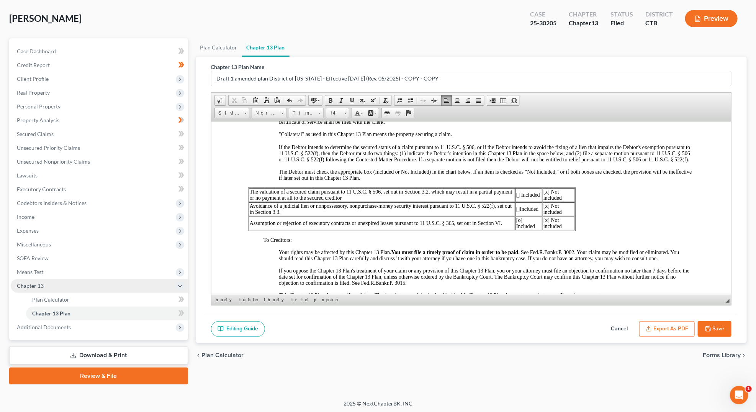
click at [522, 217] on span "[o] Included" at bounding box center [525, 223] width 19 height 12
click at [524, 217] on p "[o] Included" at bounding box center [528, 223] width 25 height 12
click at [524, 217] on p "[ ] Included" at bounding box center [529, 223] width 24 height 12
click at [446, 249] on div "Your rights may be affected by this Chapter 13 Plan. You must file a timely pro…" at bounding box center [471, 273] width 447 height 49
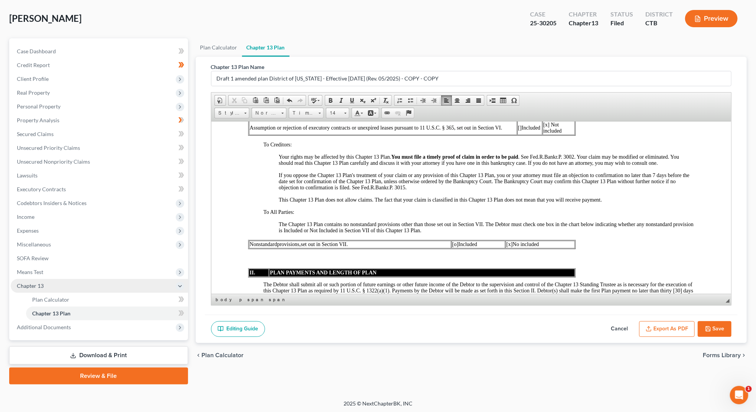
click at [453, 241] on span "[o]" at bounding box center [455, 244] width 6 height 6
click at [455, 241] on span "o]" at bounding box center [456, 244] width 5 height 6
click at [513, 241] on span "[x]" at bounding box center [511, 244] width 6 height 6
click at [522, 241] on span "[ ] No included" at bounding box center [524, 244] width 33 height 6
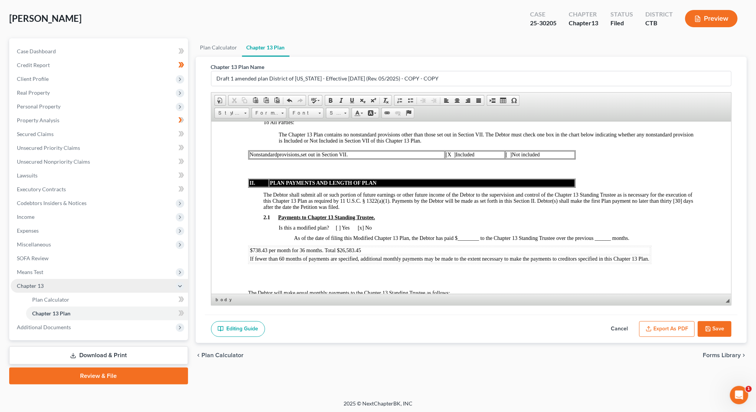
click at [268, 247] on span "$738.43 per month for 36 months. Total $26,583.45" at bounding box center [305, 250] width 111 height 6
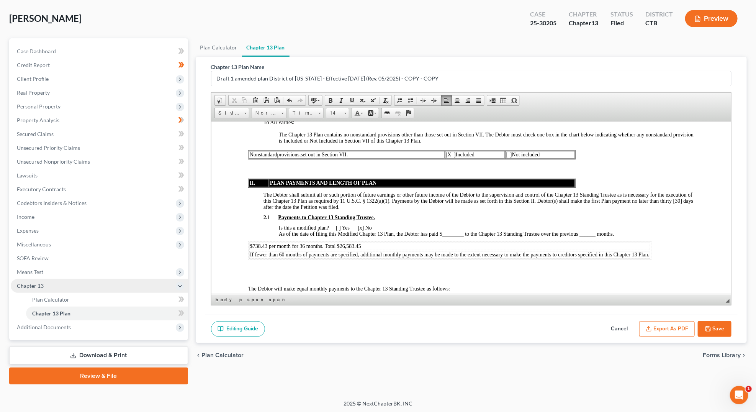
click at [252, 243] on span "$738.43 per month for 36 months. Total $26,583.45" at bounding box center [305, 246] width 111 height 6
click at [263, 243] on span "$17738.43 per month for 36 months. Total $26,583.45" at bounding box center [308, 246] width 116 height 6
click at [280, 243] on span "$1773.188.43 per month for 36 months. Total $26,583.45" at bounding box center [311, 246] width 123 height 6
click at [342, 243] on span "$1773.18 per month for 36 months. Total $26,583.45" at bounding box center [307, 246] width 114 height 6
click at [387, 242] on td "$1773.18 per month for 36 months. Total $58,996.9026,583.45" at bounding box center [449, 246] width 401 height 8
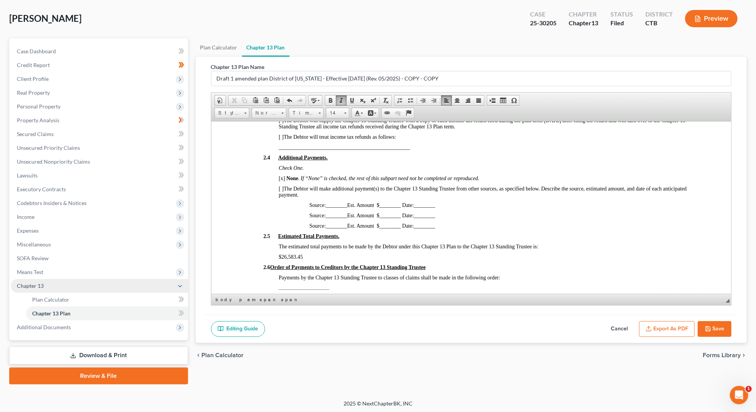
scroll to position [1423, 0]
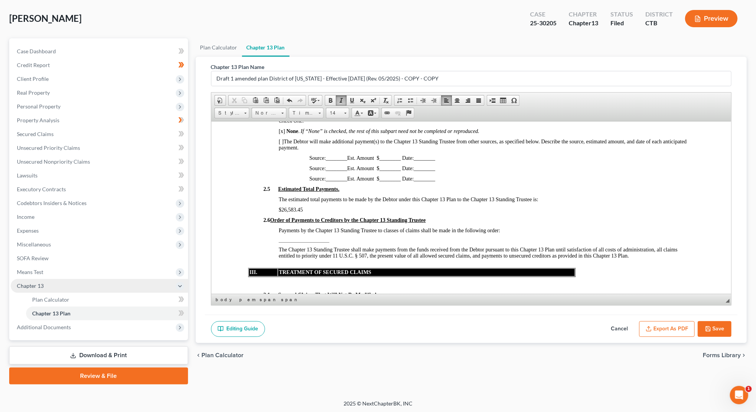
click at [282, 206] on span "$26,583.45" at bounding box center [291, 209] width 24 height 6
click at [329, 206] on p "$58,996.9026,583.45" at bounding box center [487, 209] width 416 height 6
click at [505, 227] on p "Payments by the Chapter 13 Standing Trustee to classes of claims shall be made …" at bounding box center [487, 230] width 416 height 6
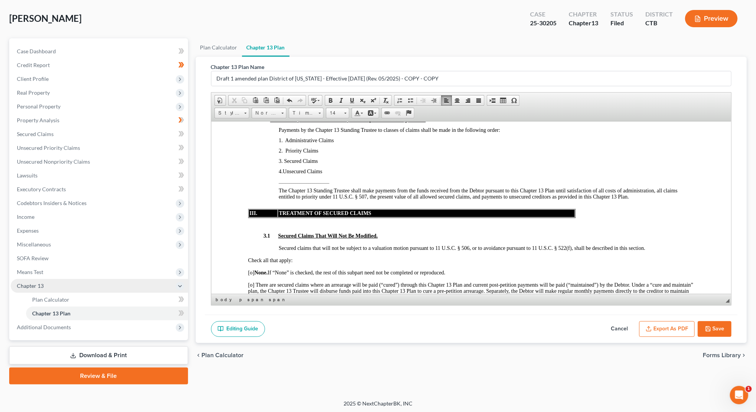
scroll to position [1621, 0]
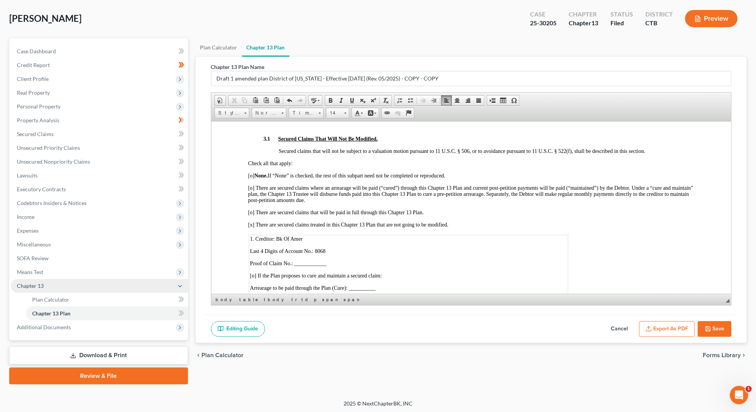
click at [253, 172] on span "[o] None. If “None” is checked, the rest of this subpart need not be completed …" at bounding box center [346, 175] width 197 height 6
click at [300, 260] on span "Proof of Claim No.: ____________" at bounding box center [288, 263] width 77 height 6
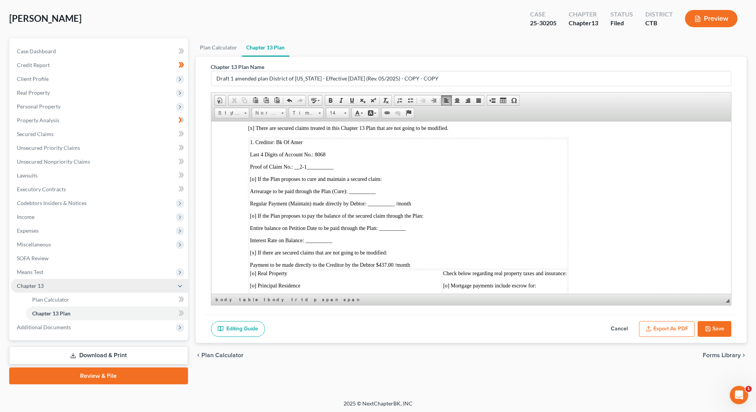
click at [300, 262] on span "Payment to be made directly to the Creditor by the Debtor $437.00 /month" at bounding box center [330, 265] width 160 height 6
click at [254, 270] on span "[o] Real Property" at bounding box center [268, 273] width 37 height 6
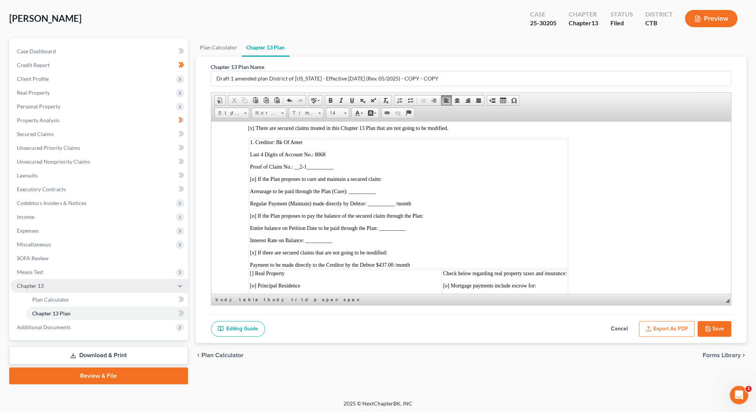
click at [254, 270] on span "[ ] Real Property" at bounding box center [267, 273] width 34 height 6
click at [260, 282] on span "[o] Principal Residence" at bounding box center [275, 285] width 50 height 6
click at [259, 269] on td "[ ] Real Property  [ ] Principal Residence  [o] Other (describe) Address of Col…" at bounding box center [345, 309] width 192 height 81
click at [259, 295] on span "[o] Other (describe)" at bounding box center [271, 298] width 43 height 6
click at [447, 282] on span "[o] Mortgage payments include escrow for:" at bounding box center [489, 285] width 93 height 6
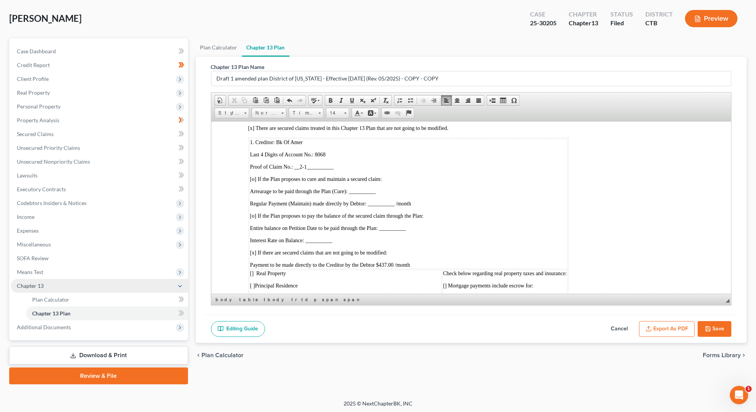
click at [453, 295] on span "[o] Real estate taxes" at bounding box center [464, 298] width 43 height 6
click at [452, 295] on span "[o] Real estate taxes" at bounding box center [464, 298] width 43 height 6
click at [452, 279] on td "Check below regarding real property taxes and insurance: [ ] Mortgage payments …" at bounding box center [504, 309] width 125 height 81
click at [452, 307] on span "[o] Homeowners Insurance" at bounding box center [472, 310] width 58 height 6
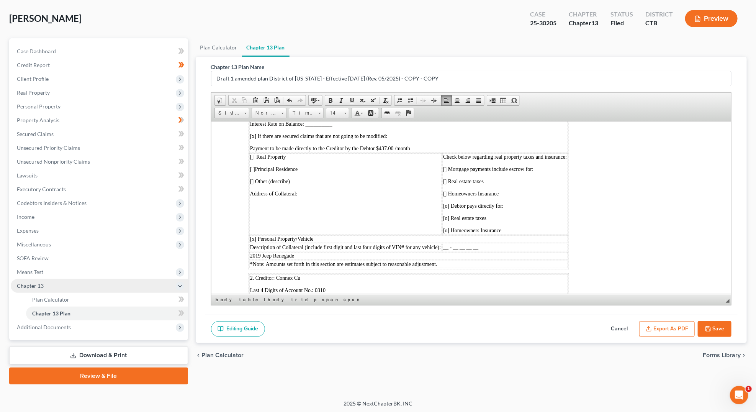
scroll to position [1815, 0]
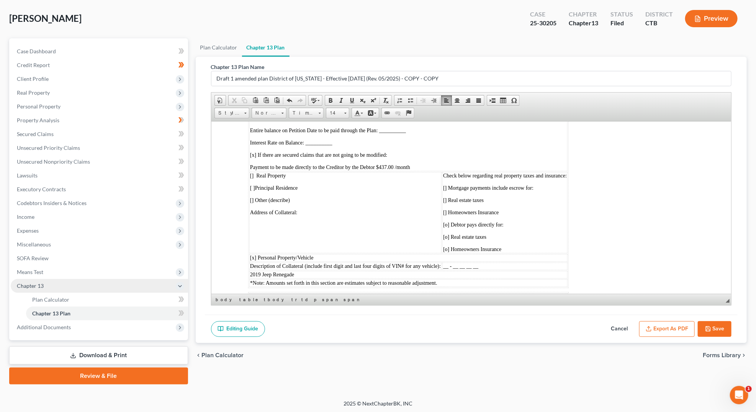
click at [447, 221] on span "[o] Debtor pays directly for:" at bounding box center [473, 224] width 61 height 6
click at [451, 234] on span "[o] Real estate taxes" at bounding box center [464, 237] width 43 height 6
click at [452, 246] on span "[o] Homeowners Insurance" at bounding box center [472, 249] width 58 height 6
click at [297, 318] on span "Proof of Claim No.: ____________" at bounding box center [288, 321] width 77 height 6
click at [365, 203] on td "[ ] Real Property  [ ] Principal Residence  [ ] Other (describe) Address of Col…" at bounding box center [345, 212] width 192 height 81
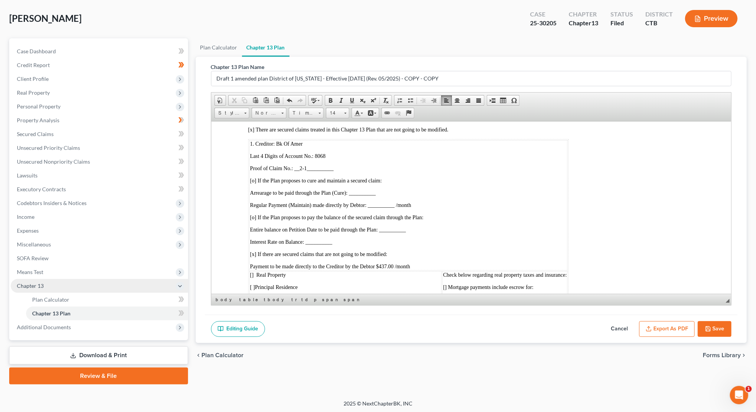
scroll to position [1621, 0]
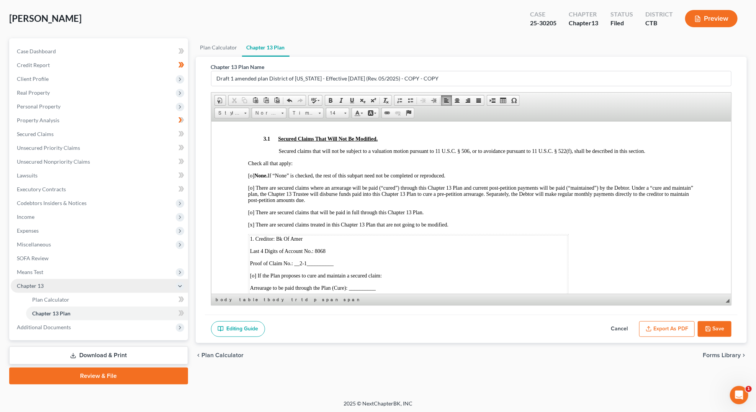
click at [376, 297] on span "Regular Payment (Maintain) made directly by Debtor: __________ /month" at bounding box center [330, 300] width 161 height 6
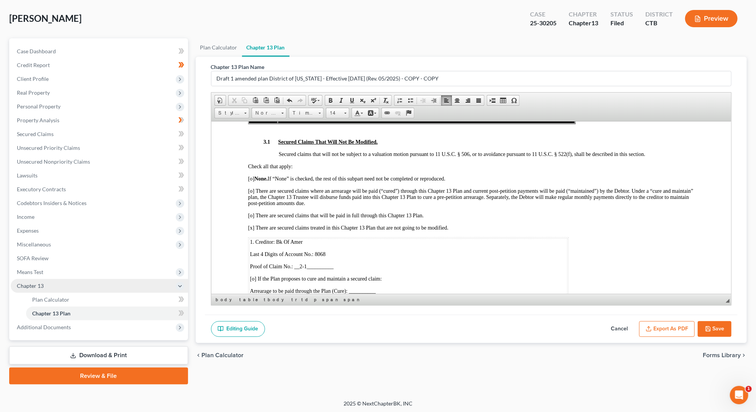
scroll to position [1651, 0]
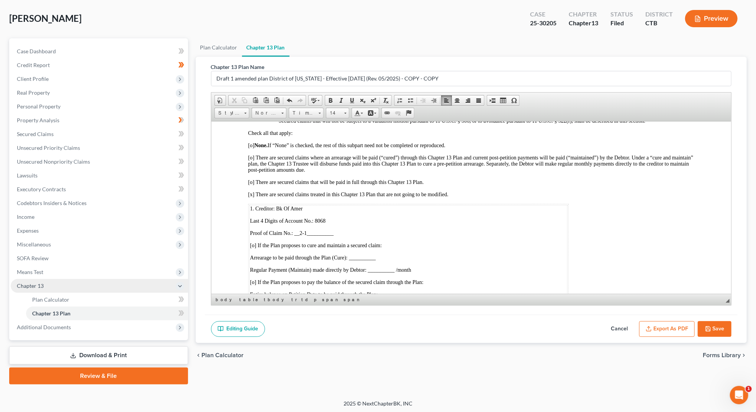
click at [380, 267] on span "Regular Payment (Maintain) made directly by Debtor: __________ /month" at bounding box center [330, 270] width 161 height 6
click at [382, 267] on span "Regular Payment (Maintain) made directly by Debtor: ___248.17_______ /month" at bounding box center [338, 270] width 176 height 6
click at [381, 267] on span "Regular Payment (Maintain) made directly by Debtor: ___248.17_______ /month" at bounding box center [338, 270] width 176 height 6
click at [399, 267] on span "Regular Payment (Maintain) made directly by Debtor: ___$248.17_______ /month" at bounding box center [339, 270] width 179 height 6
click at [398, 267] on span "Regular Payment (Maintain) made directly by Debtor: ___$248.17_______ /month" at bounding box center [339, 270] width 179 height 6
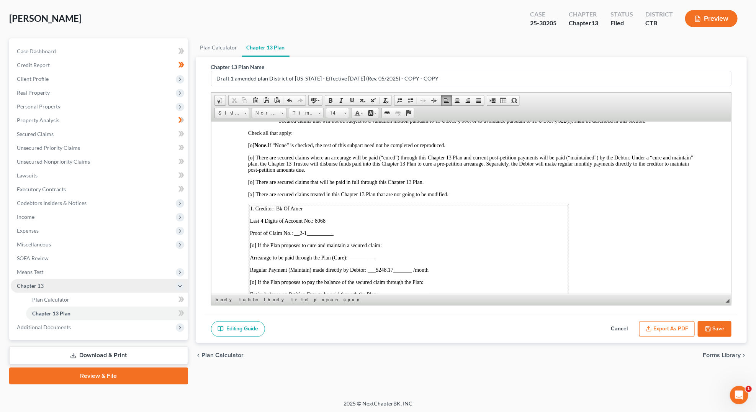
click at [418, 267] on span "Regular Payment (Maintain) made directly by Debtor: ___$248.17_______ /month" at bounding box center [339, 270] width 179 height 6
click at [254, 242] on span "[o] If the Plan proposes to cure and maintain a secured claim:" at bounding box center [316, 245] width 132 height 6
click at [429, 291] on p "Entire balance on Petition Date to be paid through the Plan: __________" at bounding box center [408, 294] width 317 height 6
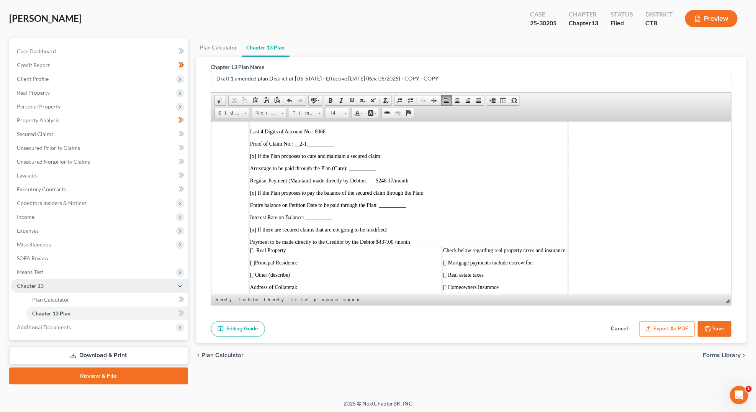
scroll to position [1645, 0]
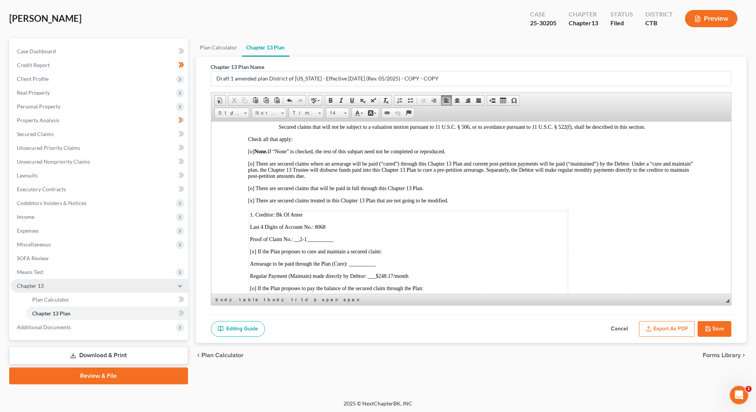
click at [253, 185] on span "[o] There are secured claims that will be paid in full through this Chapter 13 …" at bounding box center [336, 188] width 176 height 6
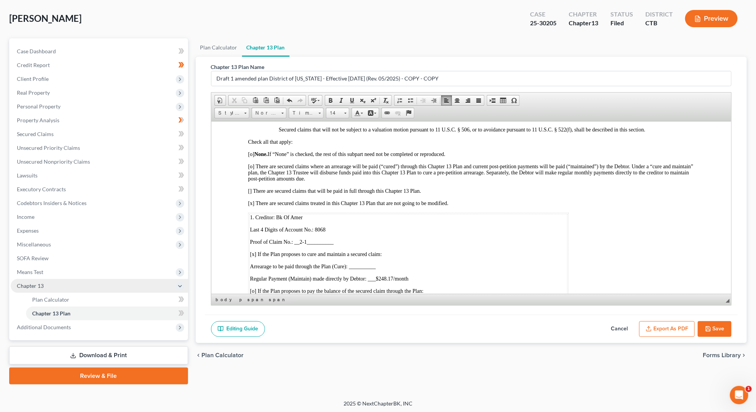
scroll to position [1547, 0]
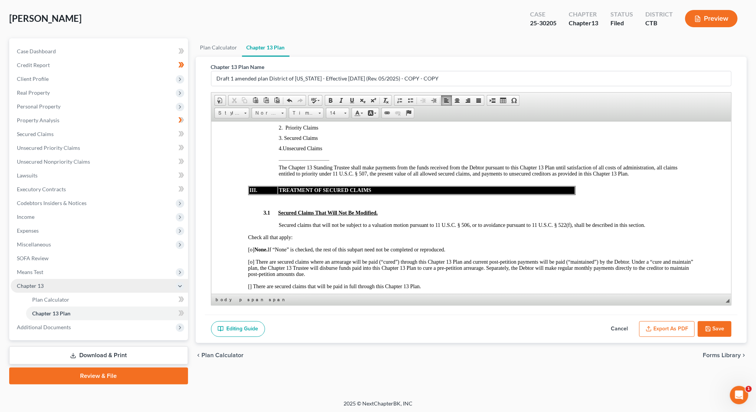
click at [252, 246] on span "[o] None. If “None” is checked, the rest of this subpart need not be completed …" at bounding box center [346, 249] width 197 height 6
click at [252, 259] on span "[o] There are secured claims where an arrearage will be paid (“cured”) through …" at bounding box center [470, 268] width 445 height 18
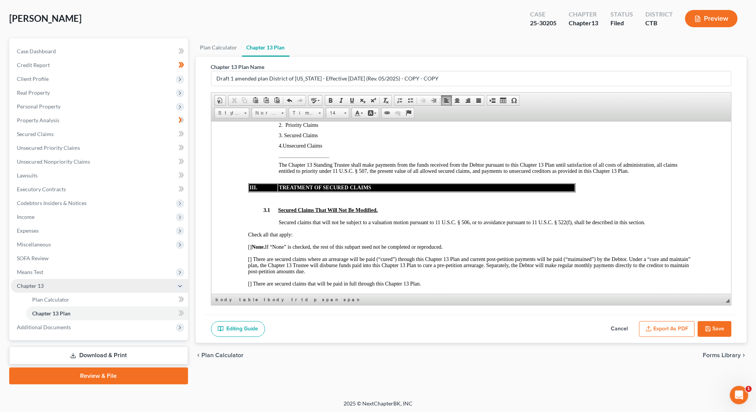
scroll to position [1645, 0]
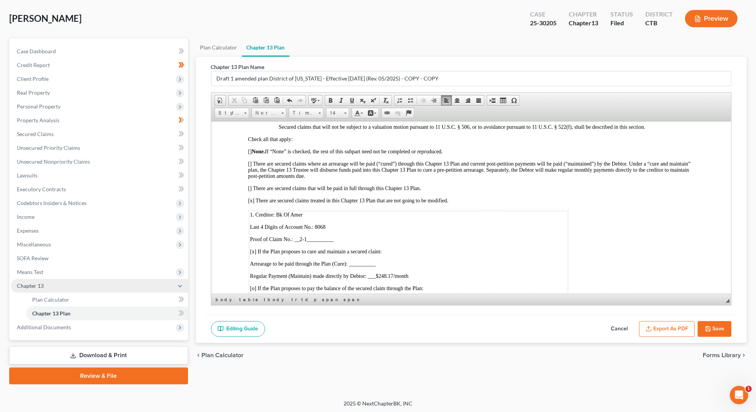
click at [306, 211] on p "1. Creditor: Bk Of Amer" at bounding box center [408, 214] width 317 height 6
click at [254, 248] on span "[x ] If the Plan proposes to cure and maintain a secured claim:" at bounding box center [316, 251] width 132 height 6
click at [254, 285] on span "[o] If the Plan proposes to pay the balance of the secured claim through the Pl…" at bounding box center [337, 288] width 174 height 6
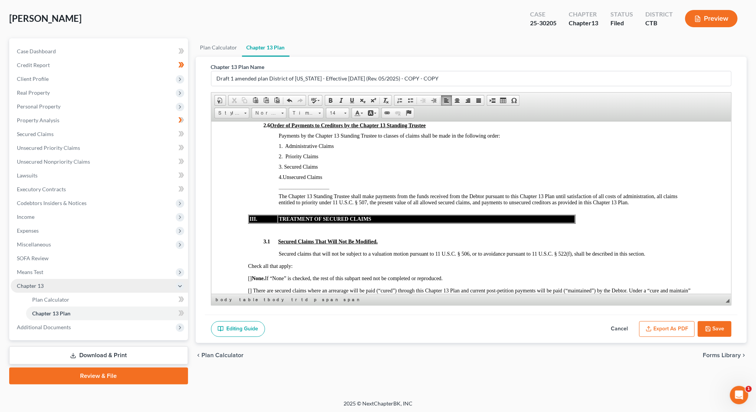
scroll to position [1632, 0]
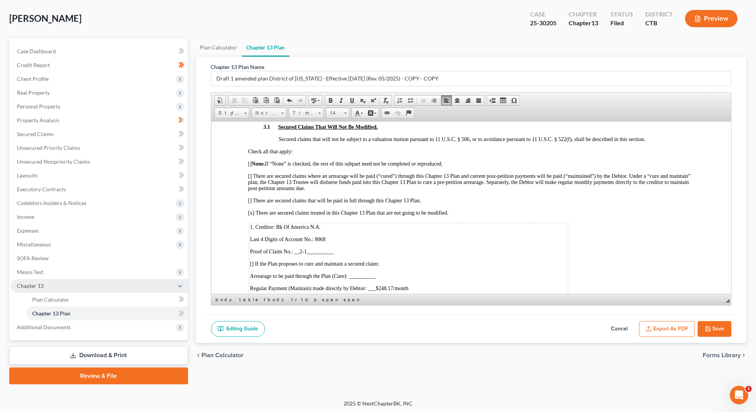
click at [253, 210] on span "[x] There are secured claims treated in this Chapter 13 Plan that are not going…" at bounding box center [348, 213] width 200 height 6
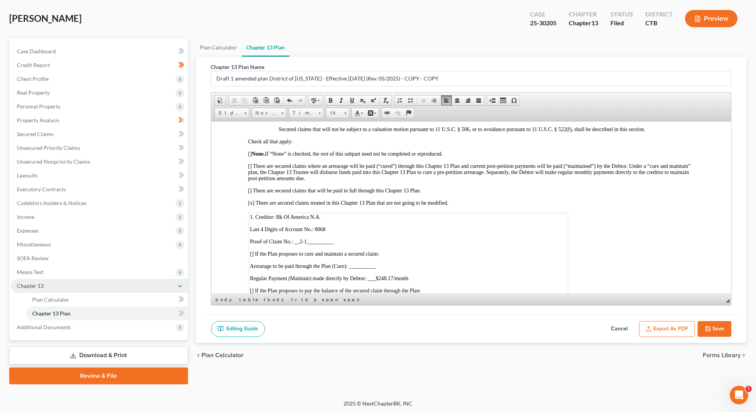
scroll to position [1638, 0]
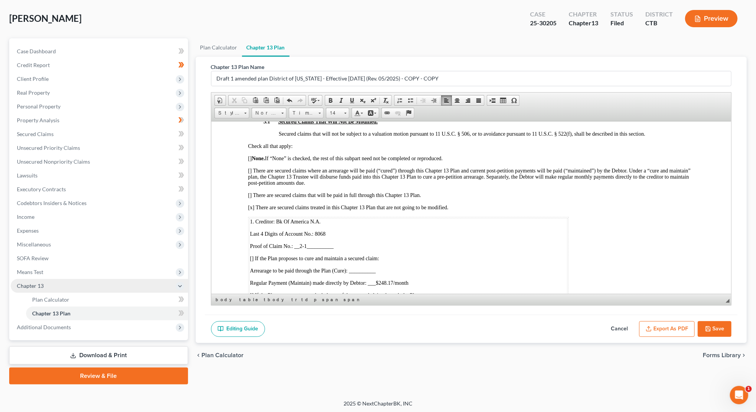
click at [364, 267] on span "Arrearage to be paid through the Plan (Cure): __________" at bounding box center [313, 270] width 126 height 6
click at [253, 255] on span "[ ] If the Plan proposes to cure and maintain a secured claim:" at bounding box center [314, 258] width 129 height 6
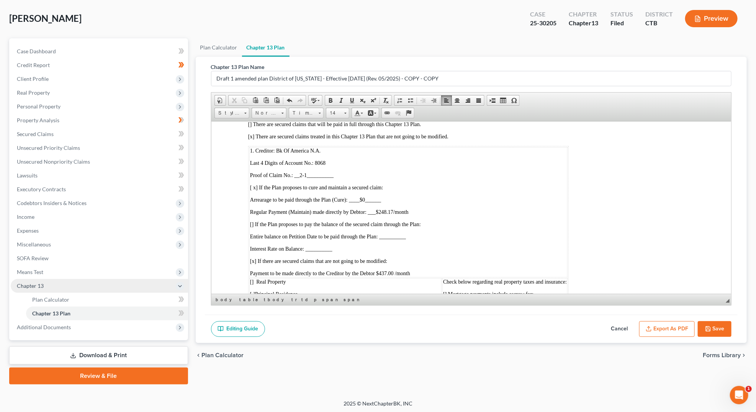
scroll to position [1704, 0]
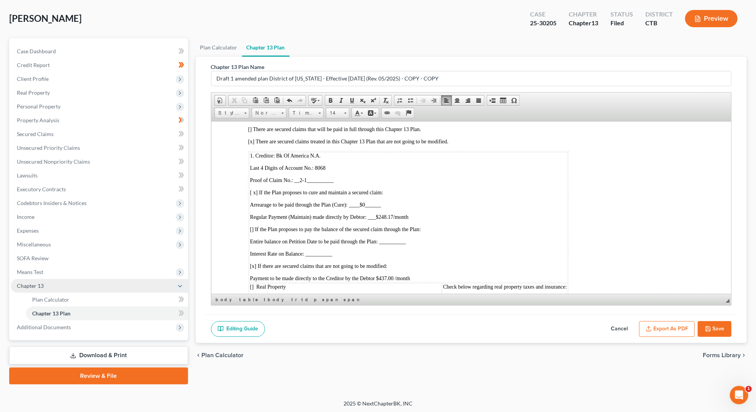
click at [374, 202] on span "Arrearage to be paid through the Plan (Cure): ____$0______" at bounding box center [315, 205] width 131 height 6
click at [398, 214] on span "Regular Payment (Maintain) made directly by Debtor: ___$248.17 /month" at bounding box center [329, 217] width 159 height 6
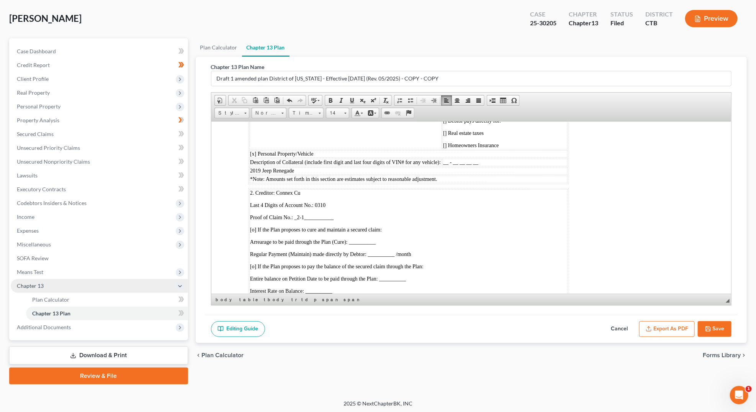
scroll to position [1942, 0]
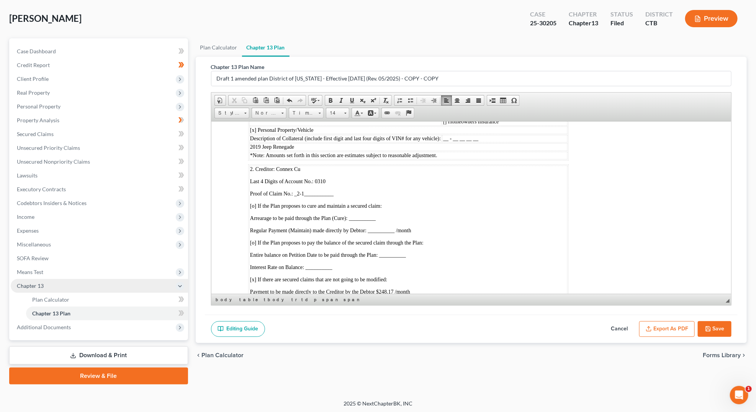
click at [304, 190] on span "Proof of Claim No.: _2-1___________" at bounding box center [292, 193] width 84 height 6
click at [254, 203] on span "[o] If the Plan proposes to cure and maintain a secured claim:" at bounding box center [316, 206] width 132 height 6
click at [254, 239] on span "[o] If the Plan proposes to pay the balance of the secured claim through the Pl…" at bounding box center [337, 242] width 174 height 6
click at [256, 297] on span "[o] Real Property" at bounding box center [268, 300] width 37 height 6
click at [259, 309] on span "[o] Principal Residence" at bounding box center [275, 312] width 50 height 6
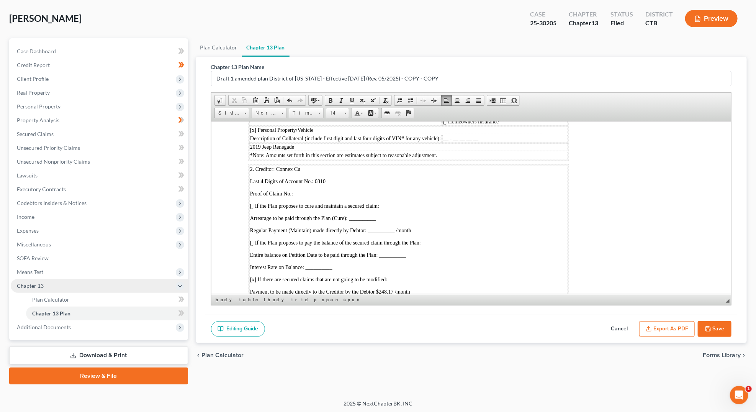
click at [260, 321] on span "[o] Other (describe)" at bounding box center [271, 324] width 43 height 6
click at [447, 309] on span "[o] Mortgage payments include escrow for:" at bounding box center [489, 312] width 93 height 6
click at [453, 321] on span "[o] Real estate taxes" at bounding box center [464, 324] width 43 height 6
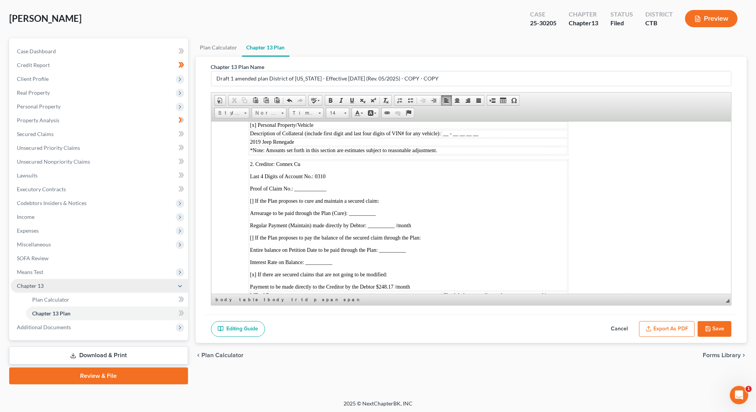
scroll to position [2043, 0]
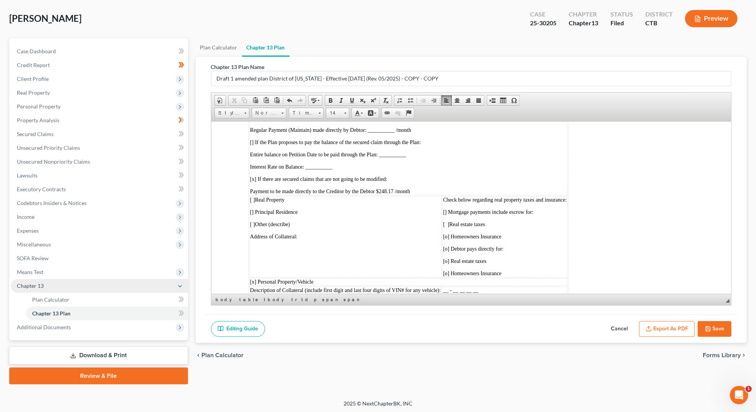
click at [452, 233] on span "[o] Homeowners Insurance" at bounding box center [472, 236] width 58 height 6
click at [446, 246] on span "[o] Debtor pays directly for:" at bounding box center [473, 249] width 61 height 6
click at [452, 258] on span "[o] Real estate taxes" at bounding box center [464, 261] width 43 height 6
click at [452, 270] on span "[o] Homeowners Insurance" at bounding box center [472, 273] width 58 height 6
drag, startPoint x: 250, startPoint y: 255, endPoint x: 297, endPoint y: 256, distance: 46.8
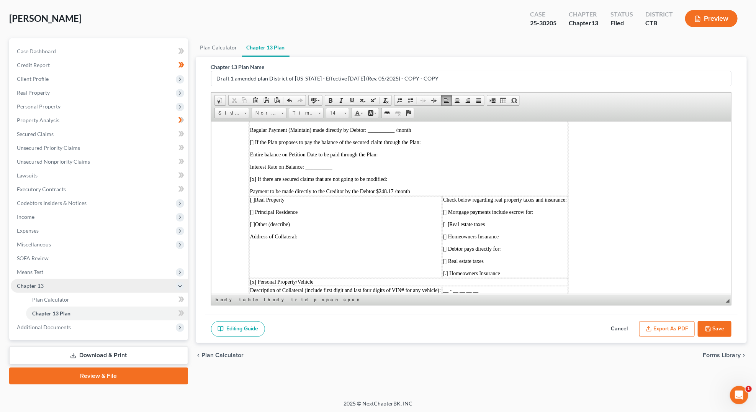
click at [297, 295] on p "2019 Jeep Cherokee" at bounding box center [408, 298] width 317 height 6
click at [354, 113] on span at bounding box center [357, 113] width 6 height 6
click at [352, 119] on span "Colors" at bounding box center [354, 120] width 5 height 5
click at [328, 101] on span at bounding box center [331, 100] width 6 height 6
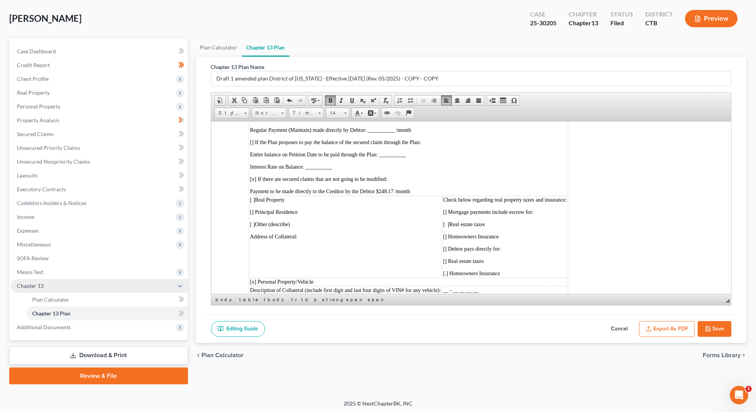
click at [329, 318] on p "3. Creditor: Mr. Cooper" at bounding box center [408, 321] width 317 height 6
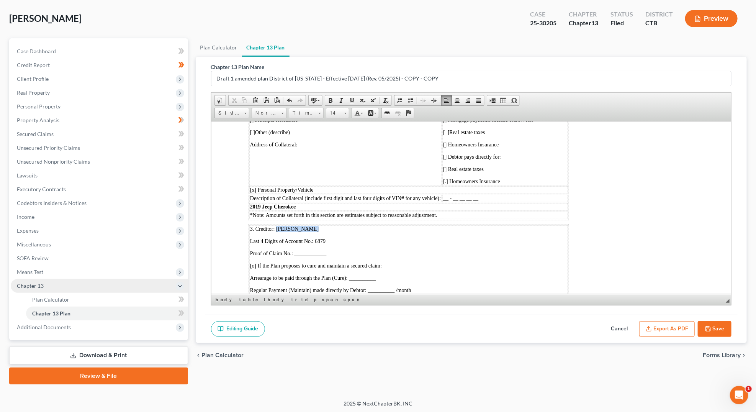
drag, startPoint x: 276, startPoint y: 184, endPoint x: 305, endPoint y: 189, distance: 28.9
click at [305, 225] on td "3. Creditor: Mr. Cooper Last 4 Digits of Account No.: 6879 Proof of Claim No.: …" at bounding box center [408, 290] width 318 height 130
click at [305, 226] on p "3. Creditor: Mr. Cooper" at bounding box center [408, 229] width 317 height 6
click at [297, 250] on span "Proof of Claim No.: ____________" at bounding box center [288, 253] width 77 height 6
click at [253, 262] on span "[o] If the Plan proposes to cure and maintain a secured claim:" at bounding box center [316, 265] width 132 height 6
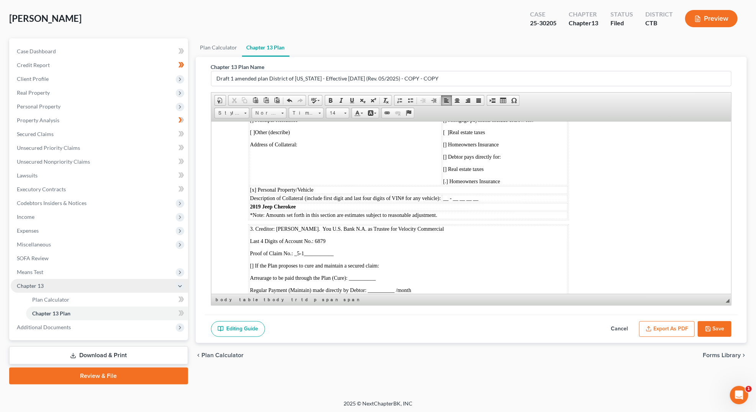
click at [255, 299] on span "[o] If the Plan proposes to pay the balance of the secured claim through the Pl…" at bounding box center [337, 302] width 174 height 6
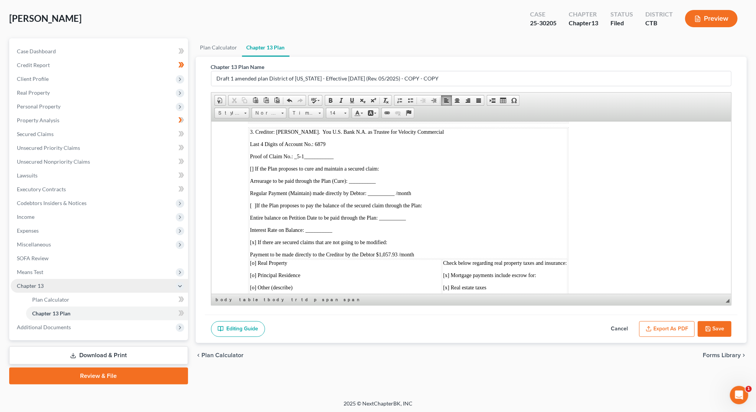
click at [255, 239] on span "[x] If there are secured claims that are not going to be modified:" at bounding box center [318, 242] width 137 height 6
click at [254, 260] on span "[o] Real Property" at bounding box center [268, 263] width 37 height 6
click at [259, 272] on span "[o] Principal Residence" at bounding box center [275, 275] width 50 height 6
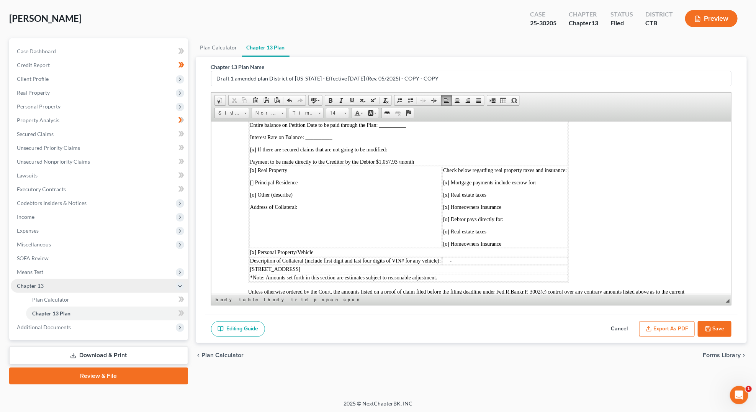
scroll to position [2296, 0]
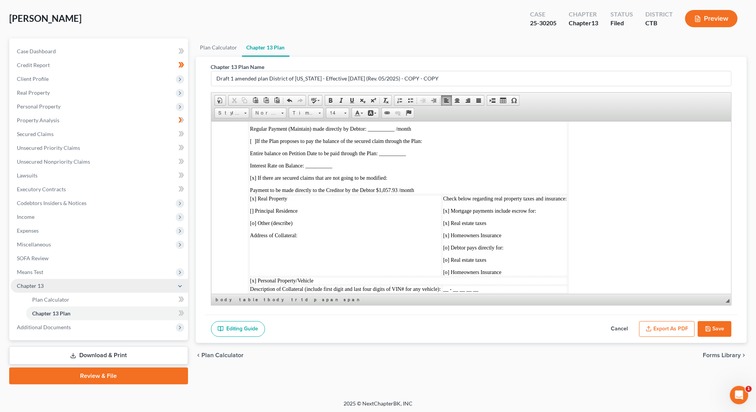
click at [446, 244] on span "[o] Debtor pays directly for:" at bounding box center [473, 247] width 61 height 6
click at [455, 257] on span "[o] Real estate taxes" at bounding box center [464, 260] width 43 height 6
click at [452, 257] on span "[o] Real estate taxes" at bounding box center [464, 260] width 43 height 6
click at [453, 269] on span "[o] Homeowners Insurance" at bounding box center [472, 272] width 58 height 6
drag, startPoint x: 250, startPoint y: 246, endPoint x: 336, endPoint y: 247, distance: 86.6
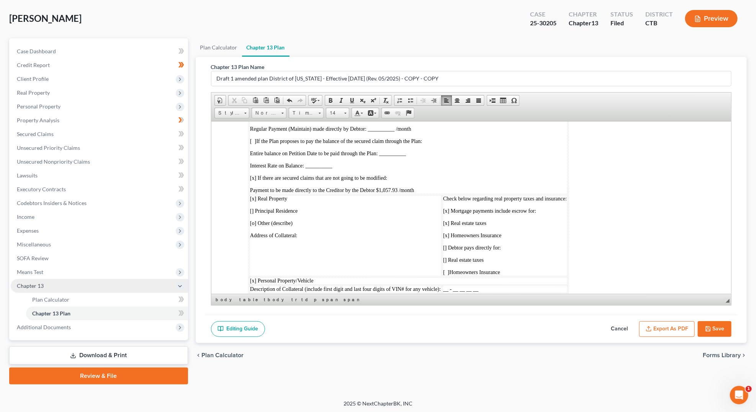
click at [336, 294] on p "117 Brentwood Drive Wallingford CT" at bounding box center [408, 297] width 317 height 6
click at [328, 99] on span at bounding box center [331, 100] width 6 height 6
click at [340, 195] on td "[x ] Real Property  [ ] Principal Residence  [o] Other (describe) Address of Co…" at bounding box center [345, 235] width 192 height 81
click at [255, 277] on span "[x] Personal Property/Vehicle" at bounding box center [282, 280] width 64 height 6
drag, startPoint x: 250, startPoint y: 248, endPoint x: 337, endPoint y: 248, distance: 87.0
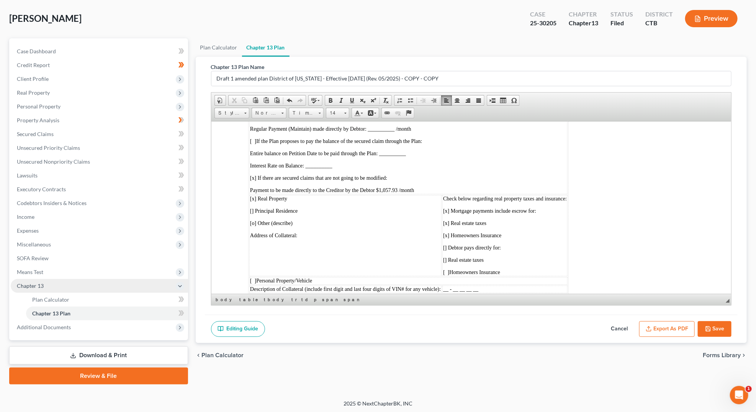
click at [337, 294] on p "117 Brentwood Drive Wallingford CT" at bounding box center [408, 297] width 317 height 6
click at [229, 97] on link "Cut" at bounding box center [234, 100] width 11 height 10
click at [256, 244] on p at bounding box center [345, 247] width 191 height 7
drag, startPoint x: 294, startPoint y: 195, endPoint x: 277, endPoint y: 201, distance: 18.2
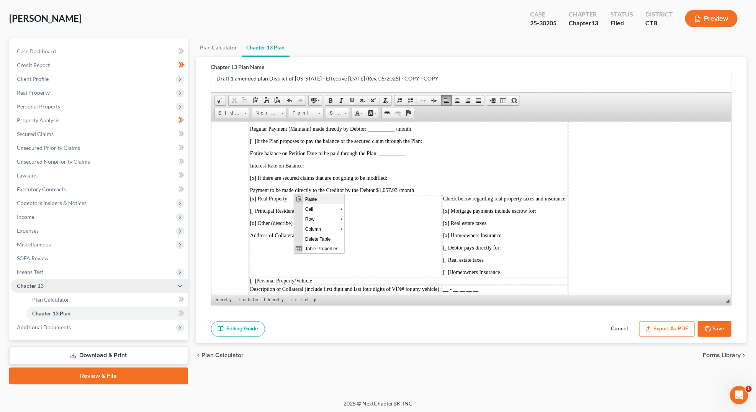
click at [311, 200] on span "Paste" at bounding box center [323, 199] width 41 height 10
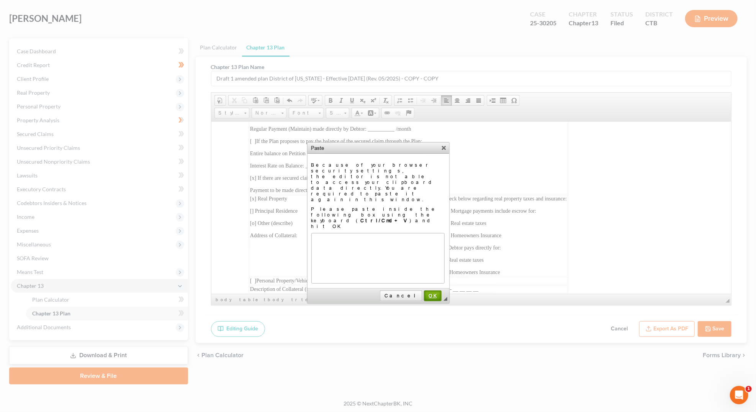
click at [435, 293] on span "OK" at bounding box center [433, 296] width 16 height 6
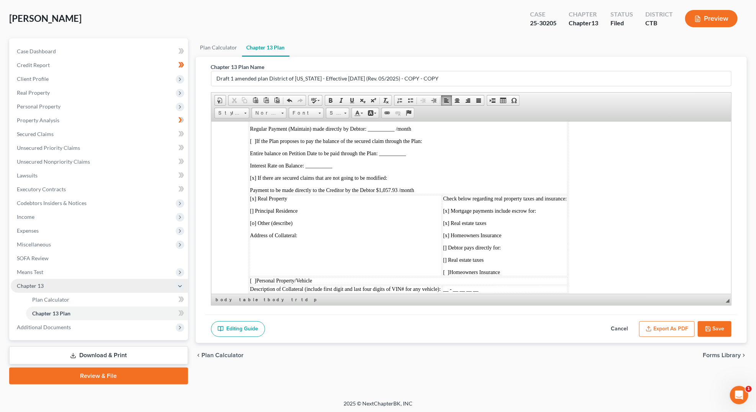
click at [262, 244] on p at bounding box center [345, 247] width 191 height 7
drag, startPoint x: 262, startPoint y: 199, endPoint x: 474, endPoint y: 318, distance: 242.7
click at [271, 200] on span "Context Menu Options" at bounding box center [266, 203] width 9 height 10
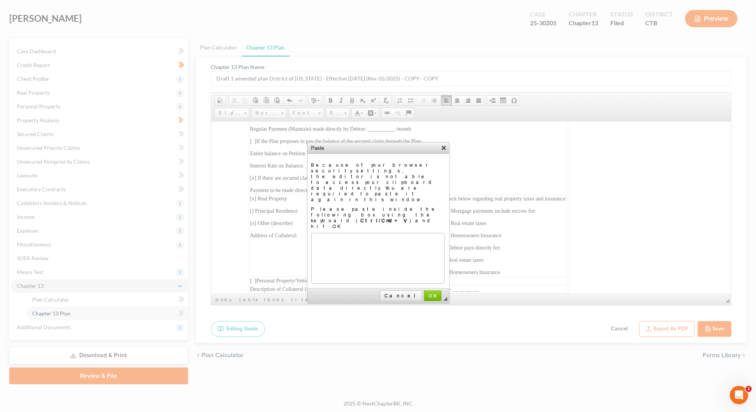
click at [445, 148] on link "X" at bounding box center [444, 148] width 8 height 8
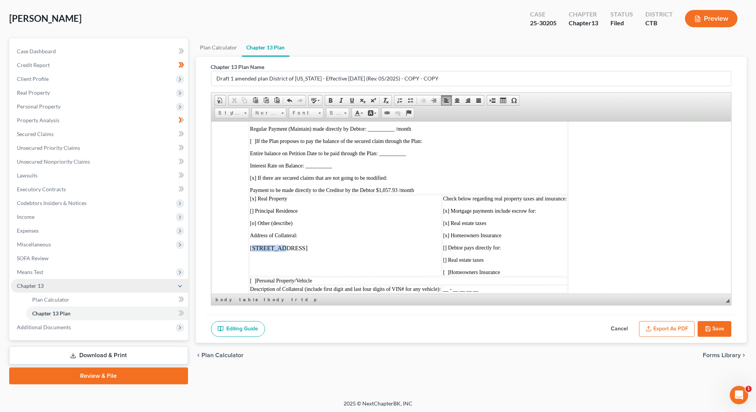
drag, startPoint x: 251, startPoint y: 199, endPoint x: 278, endPoint y: 197, distance: 26.5
click at [278, 244] on p "117 Brentwood Drive, Wallingford, CT" at bounding box center [345, 247] width 191 height 7
click at [277, 213] on td "[x ] Real Property  [ ] Principal Residence  [o] Other (describe) Address of Co…" at bounding box center [345, 235] width 192 height 81
drag, startPoint x: 250, startPoint y: 200, endPoint x: 349, endPoint y: 197, distance: 98.9
click at [349, 244] on p "117 Brentwood Drive, Wallingford, CT" at bounding box center [345, 247] width 191 height 7
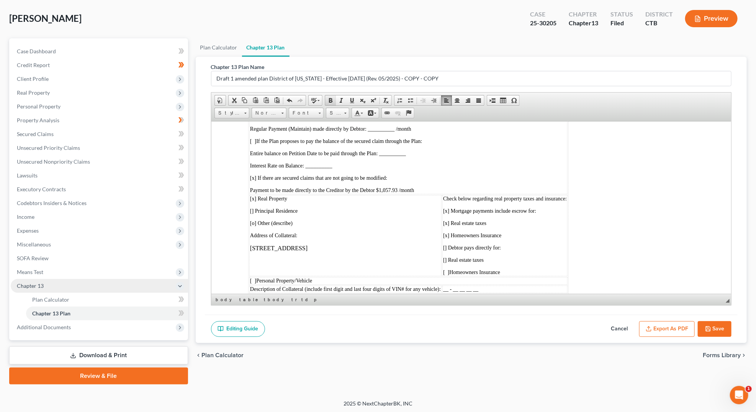
click at [330, 98] on span at bounding box center [331, 100] width 6 height 6
click at [364, 244] on p "117 Brentwood Drive, Wallingford, CT" at bounding box center [345, 247] width 191 height 7
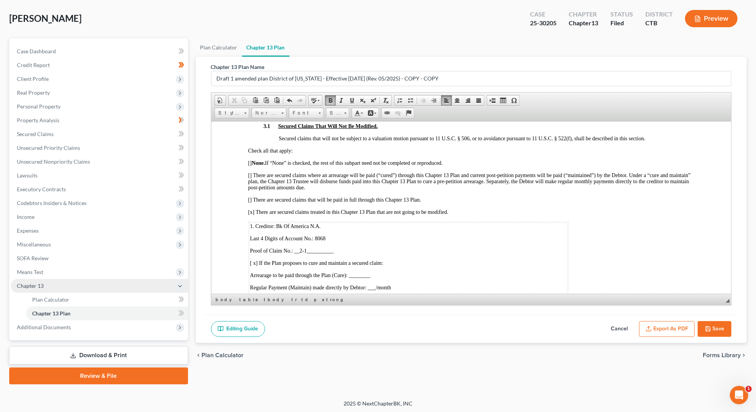
scroll to position [1614, 0]
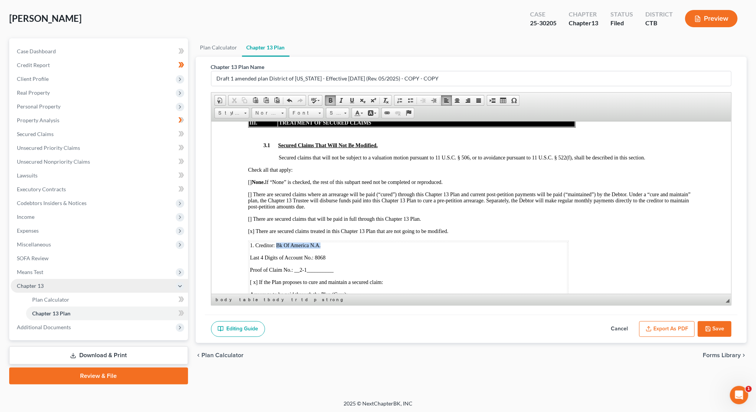
drag, startPoint x: 277, startPoint y: 213, endPoint x: 320, endPoint y: 213, distance: 43.3
click at [320, 242] on p "1. Creditor: Bk Of America N.A." at bounding box center [408, 245] width 317 height 6
click at [329, 99] on span at bounding box center [331, 100] width 6 height 6
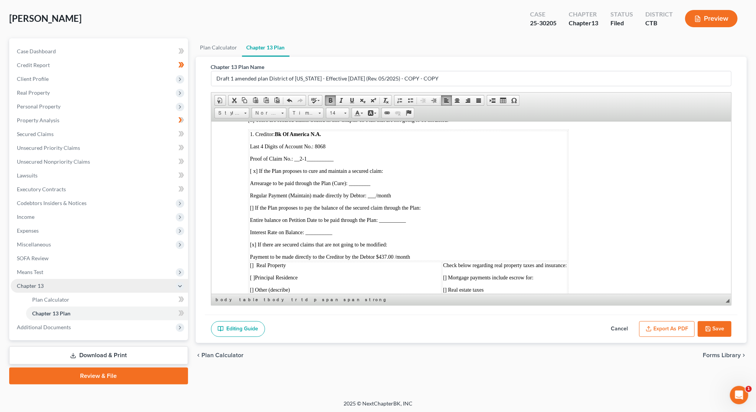
scroll to position [1730, 0]
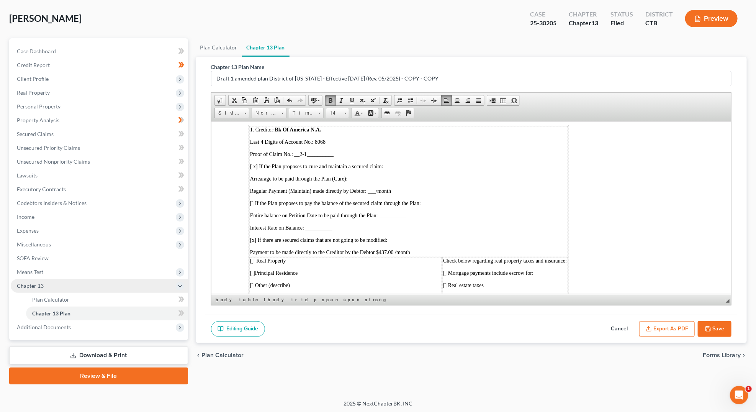
drag, startPoint x: 381, startPoint y: 220, endPoint x: 418, endPoint y: 221, distance: 37.2
click at [418, 249] on p "Payment to be made directly to the Creditor by the Debtor $437.00 /month" at bounding box center [408, 252] width 317 height 6
click at [331, 99] on span at bounding box center [331, 100] width 6 height 6
click at [425, 174] on td "1. Creditor: Bk Of America N.A. Last 4 Digits of Account No.: 8068 Proof of Cla…" at bounding box center [408, 191] width 318 height 130
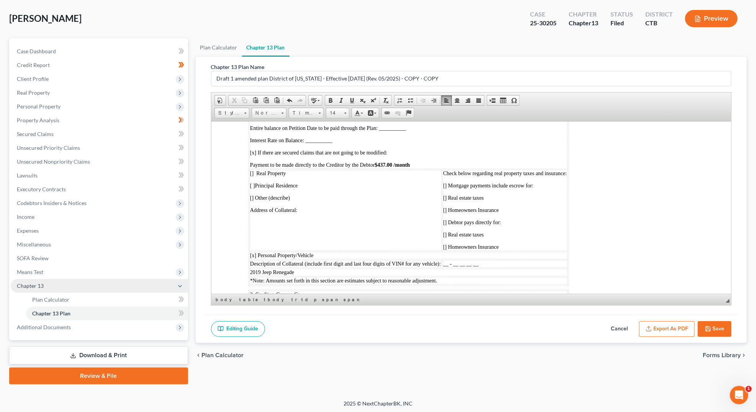
scroll to position [1851, 0]
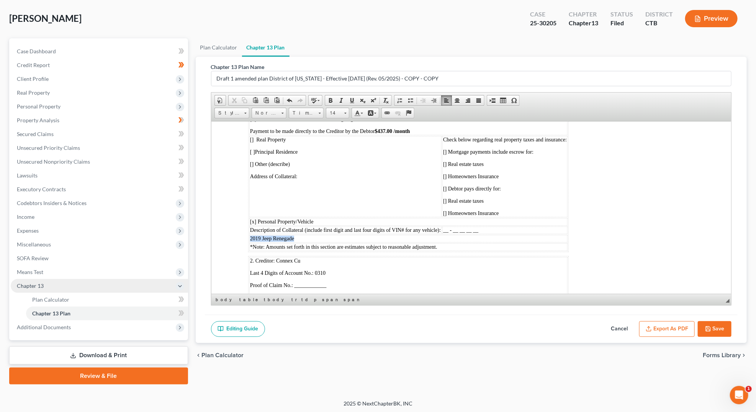
drag, startPoint x: 251, startPoint y: 201, endPoint x: 297, endPoint y: 202, distance: 46.7
click at [297, 235] on p "2019 Jeep Renegade" at bounding box center [408, 238] width 317 height 6
click at [328, 99] on span at bounding box center [331, 100] width 6 height 6
click at [588, 190] on body "Connecticut Local Form Chapter 13 Plan 5/2025 UNITED STATES BANKRUPTCY COURT DI…" at bounding box center [471, 231] width 447 height 3849
drag, startPoint x: 275, startPoint y: 223, endPoint x: 310, endPoint y: 223, distance: 34.5
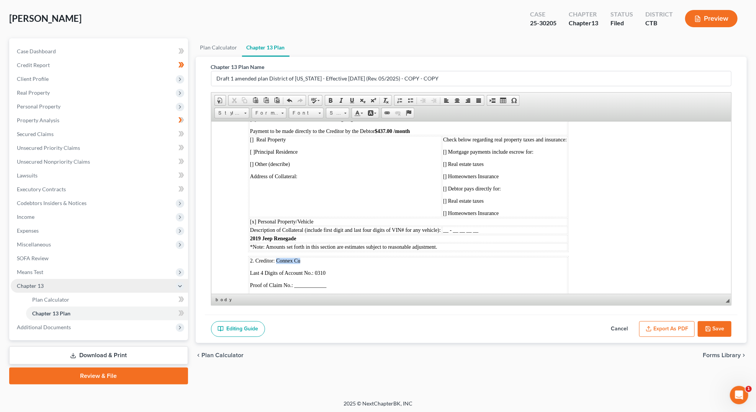
click at [310, 257] on p "2. Creditor: Connex Cu" at bounding box center [408, 260] width 317 height 6
click at [329, 98] on span at bounding box center [331, 100] width 6 height 6
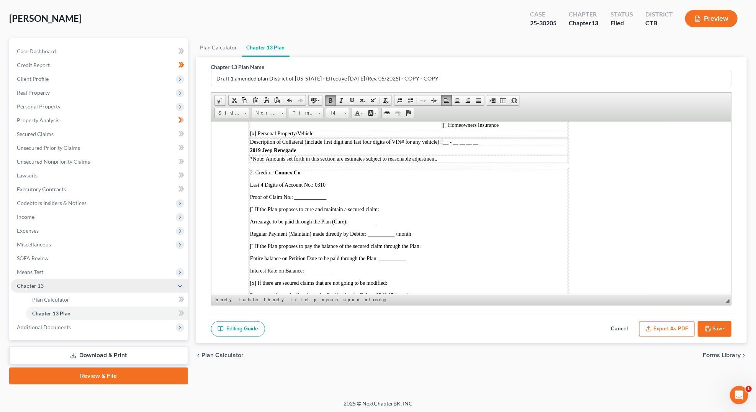
scroll to position [1958, 0]
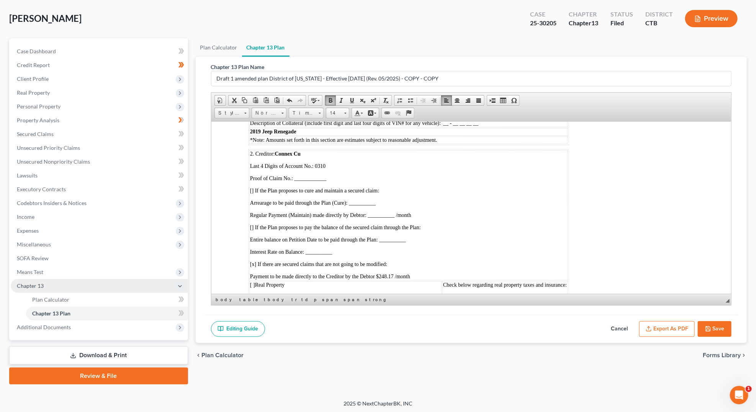
drag, startPoint x: 382, startPoint y: 235, endPoint x: 416, endPoint y: 234, distance: 34.5
click at [416, 273] on p "Payment to be made directly to the Creditor by the Debtor $248.17 /month" at bounding box center [408, 276] width 317 height 6
click at [328, 102] on span at bounding box center [331, 100] width 6 height 6
click at [479, 159] on td "2. Creditor: Connex Cu Last 4 Digits of Account No.: 0310 Proof of Claim No.: _…" at bounding box center [408, 215] width 318 height 130
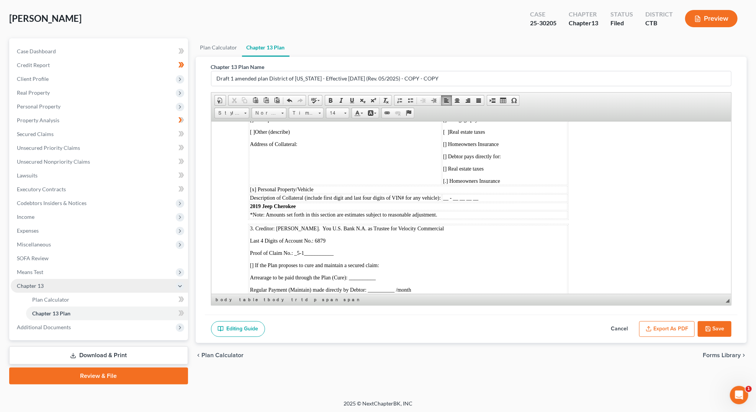
scroll to position [2144, 0]
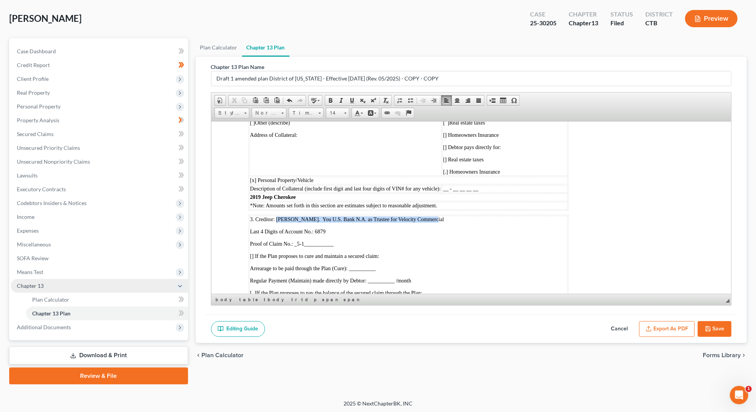
drag, startPoint x: 276, startPoint y: 174, endPoint x: 431, endPoint y: 175, distance: 154.8
click at [431, 216] on p "3. Creditor: Mr. Cooper. You U.S. Bank N.A. as Trustee for Velocity Commercial" at bounding box center [408, 219] width 317 height 6
click at [328, 101] on span at bounding box center [331, 100] width 6 height 6
drag, startPoint x: 315, startPoint y: 184, endPoint x: 328, endPoint y: 184, distance: 13.4
click at [328, 228] on p "Last 4 Digits of Account No.: 6879" at bounding box center [408, 231] width 317 height 6
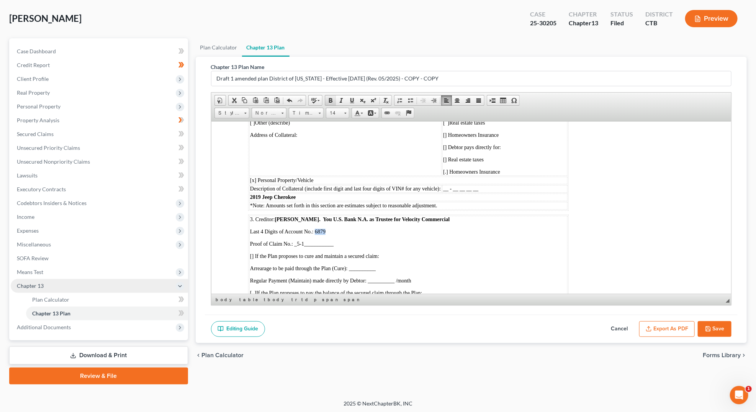
click at [330, 100] on span at bounding box center [331, 100] width 6 height 6
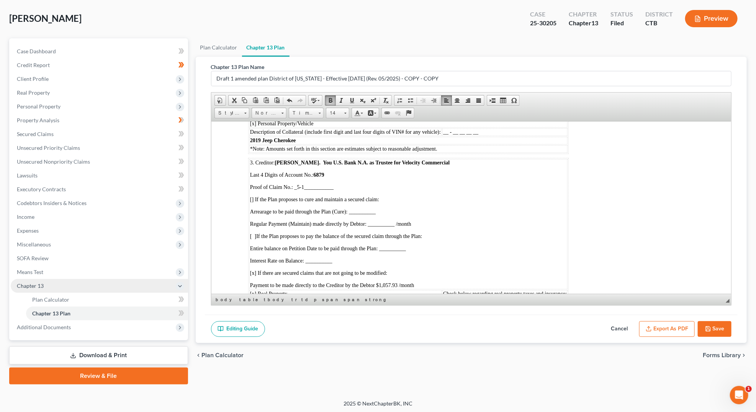
scroll to position [2220, 0]
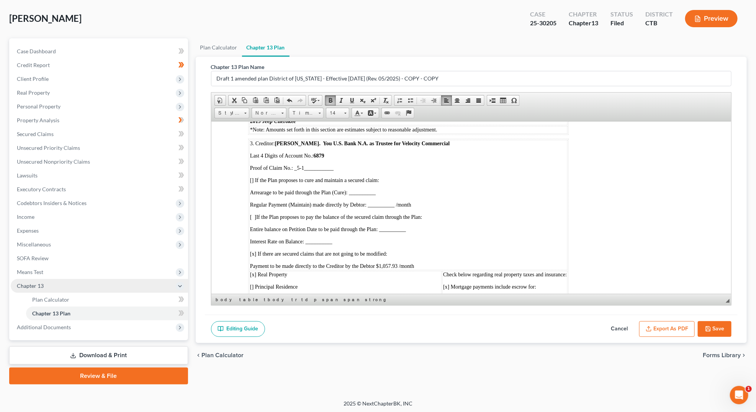
drag, startPoint x: 381, startPoint y: 219, endPoint x: 426, endPoint y: 221, distance: 45.3
click at [426, 263] on p "Payment to be made directly to the Creditor by the Debtor $1,057.93 /month" at bounding box center [408, 266] width 317 height 6
click at [328, 97] on span at bounding box center [331, 100] width 6 height 6
click at [259, 296] on span "[o] Other (describe)" at bounding box center [271, 299] width 43 height 6
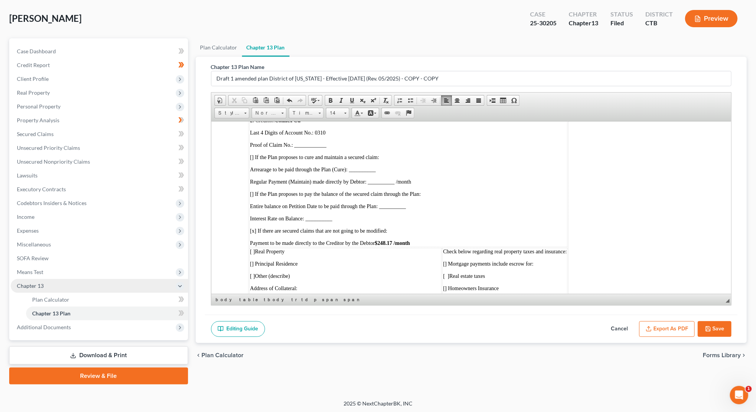
scroll to position [1996, 0]
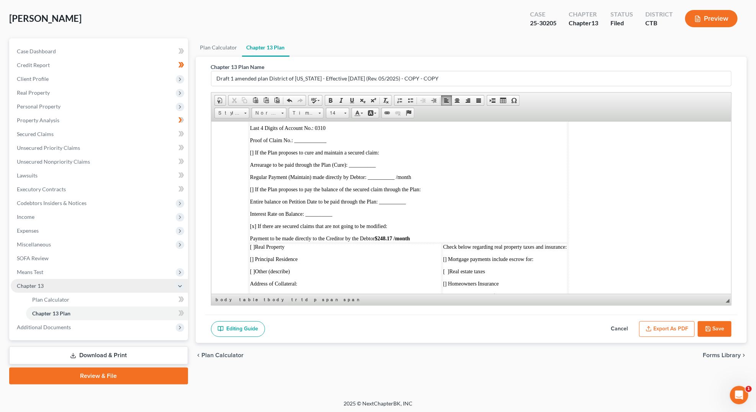
click at [263, 293] on p at bounding box center [345, 296] width 191 height 7
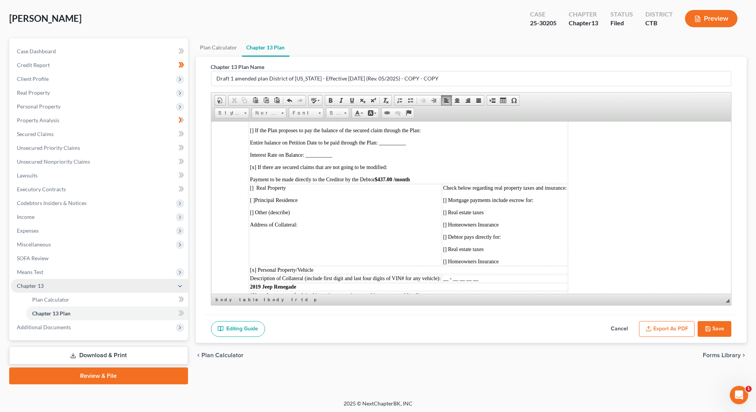
scroll to position [1793, 0]
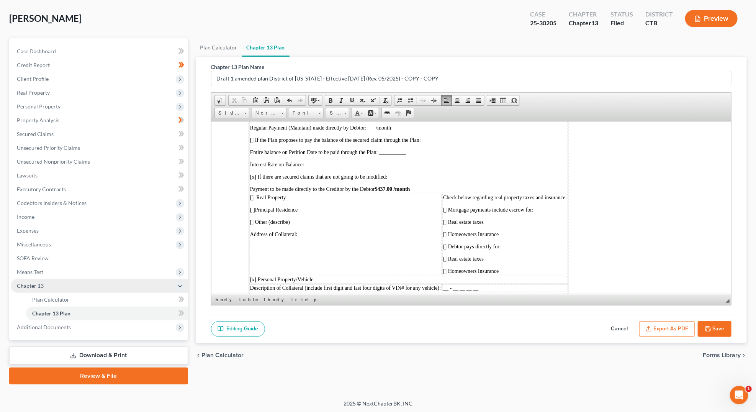
click at [268, 243] on p at bounding box center [345, 246] width 191 height 7
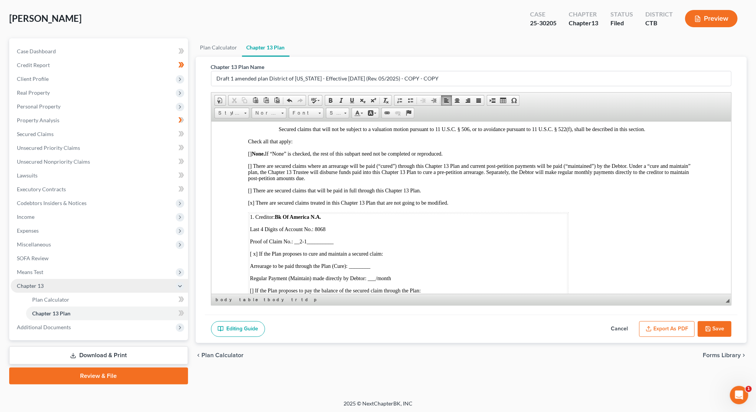
scroll to position [1633, 0]
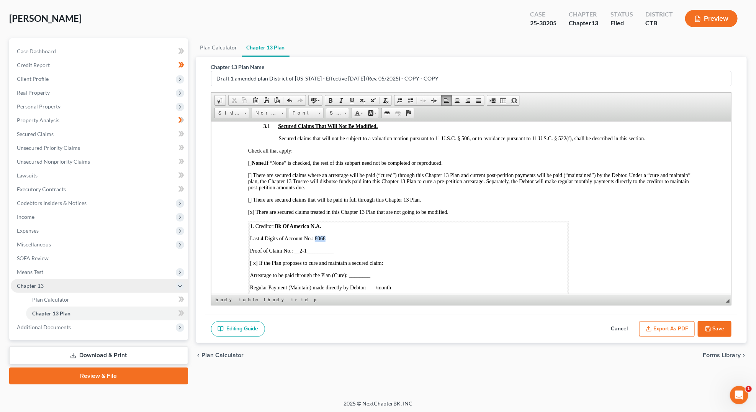
drag, startPoint x: 315, startPoint y: 207, endPoint x: 337, endPoint y: 207, distance: 22.2
click at [337, 235] on p "Last 4 Digits of Account No.: 8068" at bounding box center [408, 238] width 317 height 6
click at [329, 100] on span at bounding box center [331, 100] width 6 height 6
click at [707, 326] on icon "button" at bounding box center [708, 329] width 6 height 6
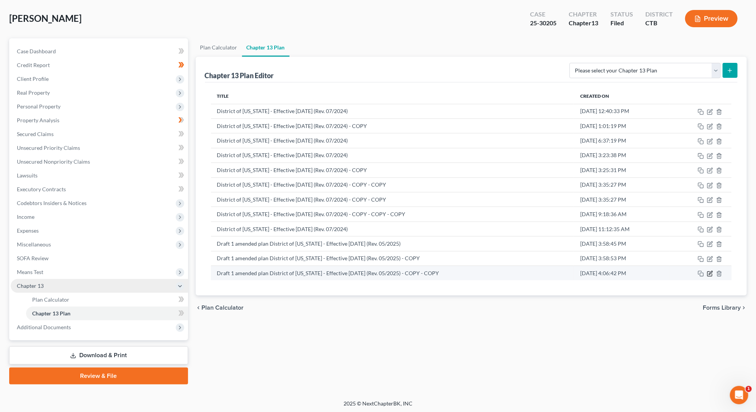
click at [710, 271] on icon "button" at bounding box center [710, 272] width 3 height 3
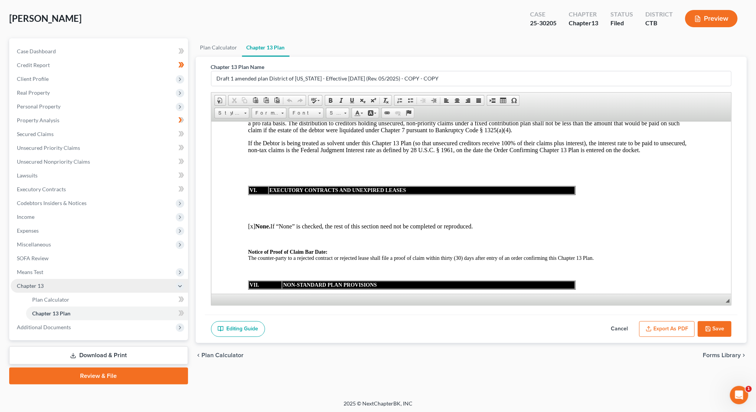
scroll to position [3444, 0]
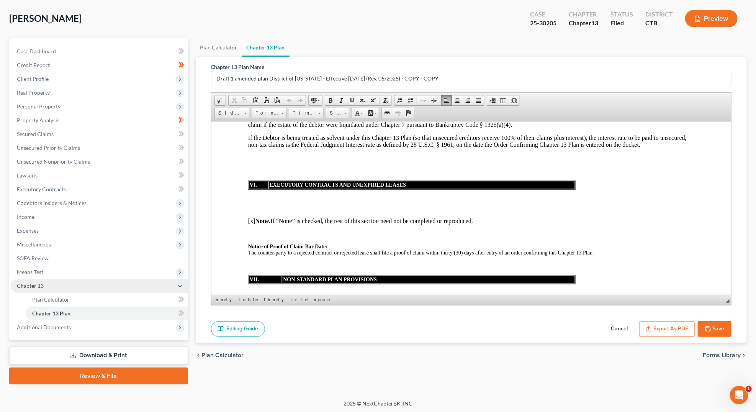
click at [267, 299] on span "[o]" at bounding box center [266, 302] width 6 height 6
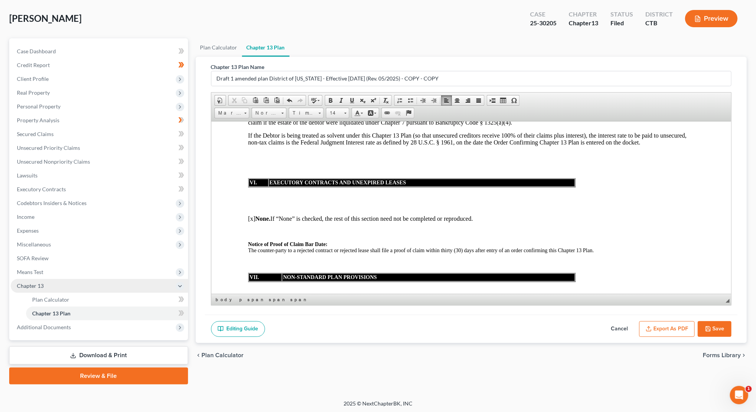
scroll to position [3447, 0]
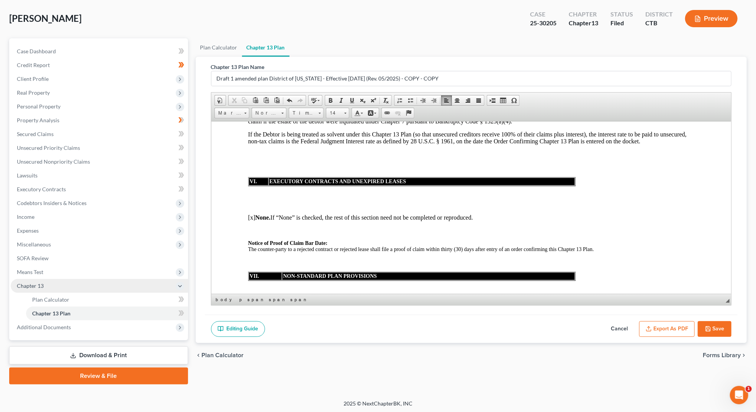
click at [422, 308] on p "Non-standard provisions must be set forth below, or in an attachment. A non-sta…" at bounding box center [478, 314] width 431 height 12
click at [301, 276] on span "Paste" at bounding box center [311, 276] width 41 height 10
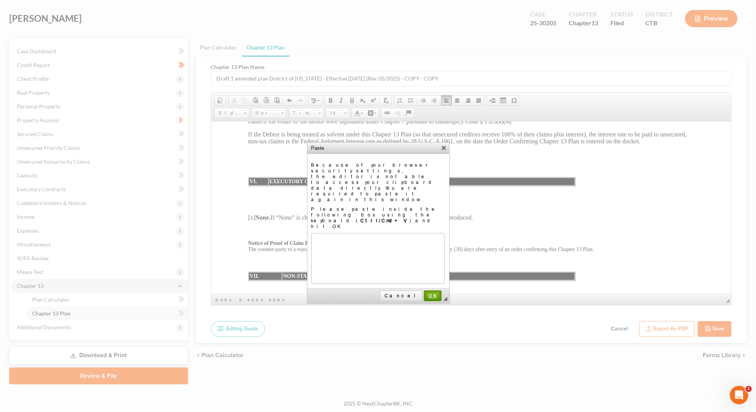
click at [432, 293] on span "OK" at bounding box center [433, 296] width 16 height 6
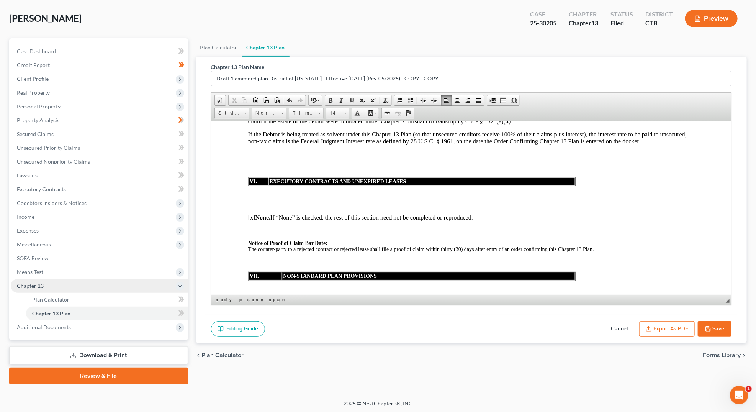
drag, startPoint x: 489, startPoint y: 389, endPoint x: 280, endPoint y: 269, distance: 241.1
click at [295, 275] on span "Paste" at bounding box center [307, 273] width 41 height 10
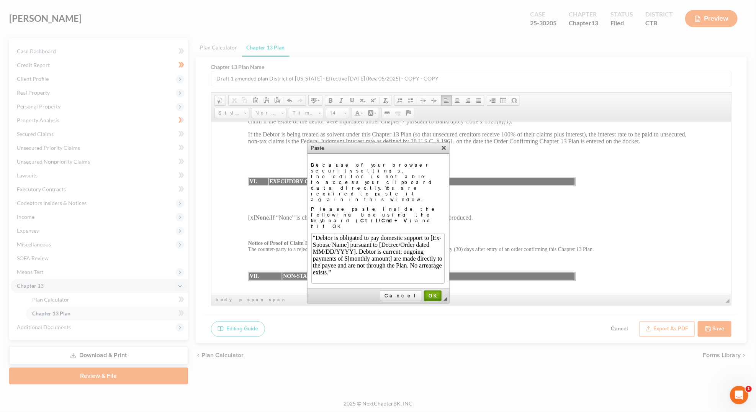
click at [435, 290] on link "OK" at bounding box center [433, 295] width 18 height 11
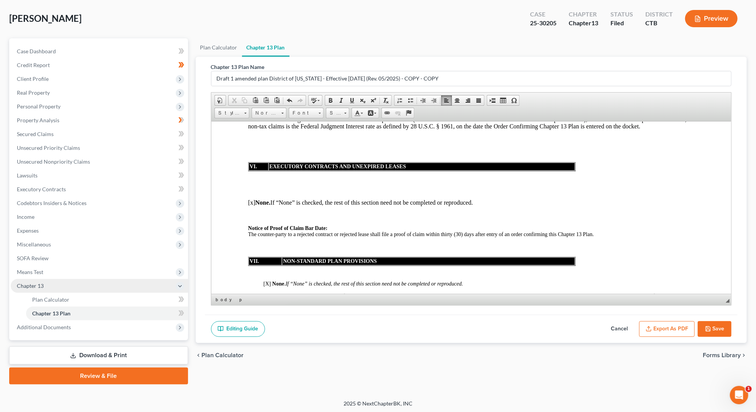
scroll to position [3464, 0]
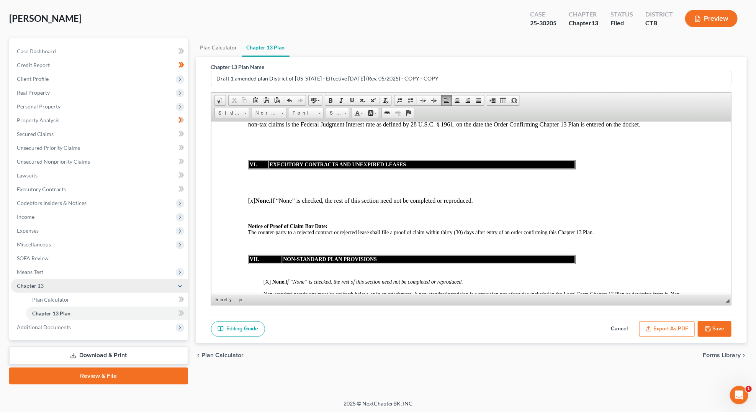
click at [384, 322] on p "1. “Debtor is obligated to pay domestic support to [Ex-Spouse Name] pursuant to…" at bounding box center [478, 329] width 431 height 14
click at [472, 322] on p "1. “Debtor is obligated to pay domestic support to Barbara Abate [Ex-Spouse Nam…" at bounding box center [478, 329] width 431 height 14
click at [651, 322] on p "1. “Debtor is obligated to pay domestic support to Barbara Abate pursuant to [D…" at bounding box center [478, 329] width 431 height 14
click at [708, 326] on icon "button" at bounding box center [708, 329] width 6 height 6
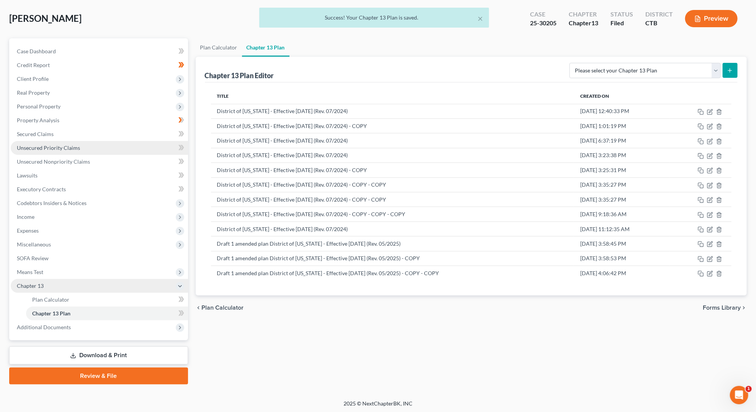
click at [59, 149] on span "Unsecured Priority Claims" at bounding box center [48, 147] width 63 height 7
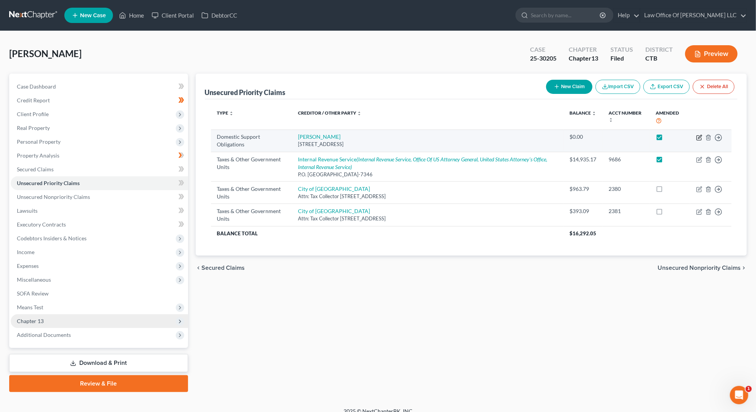
click at [698, 138] on icon "button" at bounding box center [699, 137] width 6 height 6
select select "6"
select select "0"
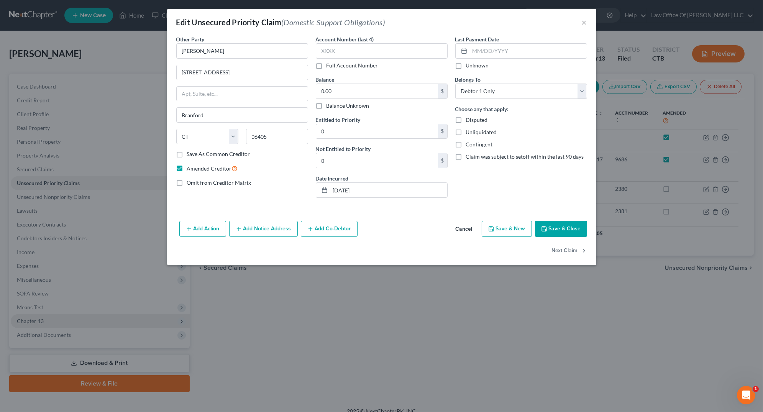
click at [574, 228] on button "Save & Close" at bounding box center [561, 229] width 52 height 16
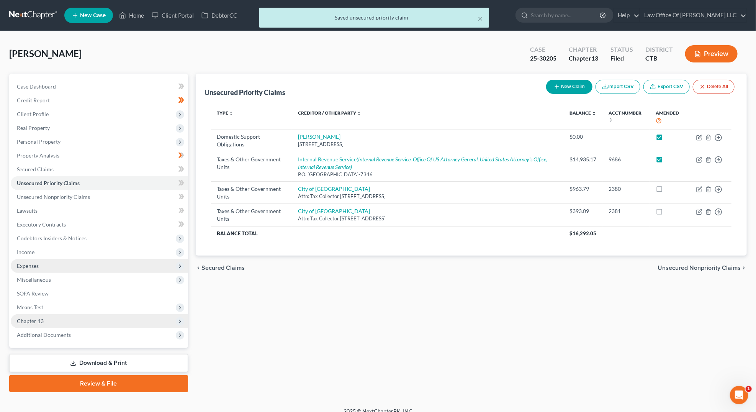
click at [41, 265] on span "Expenses" at bounding box center [99, 266] width 177 height 14
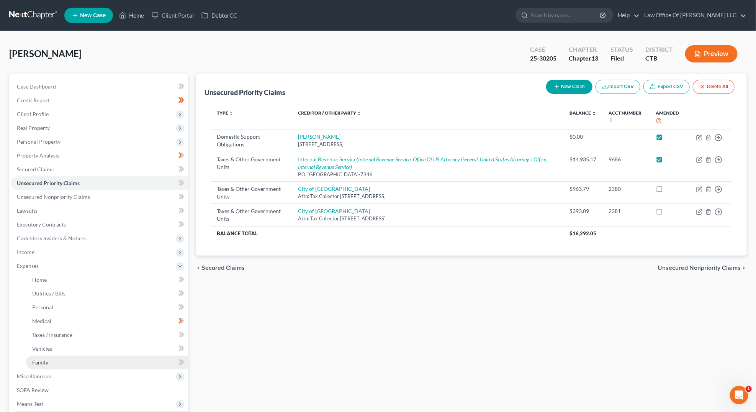
click at [153, 365] on link "Family" at bounding box center [107, 363] width 162 height 14
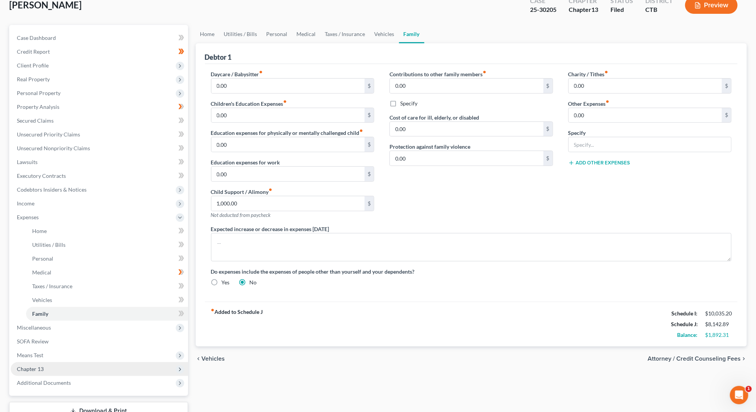
scroll to position [44, 0]
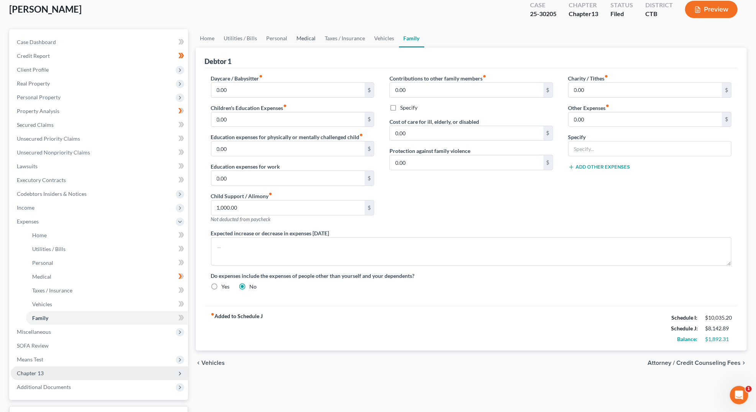
click at [308, 37] on link "Medical" at bounding box center [306, 38] width 28 height 18
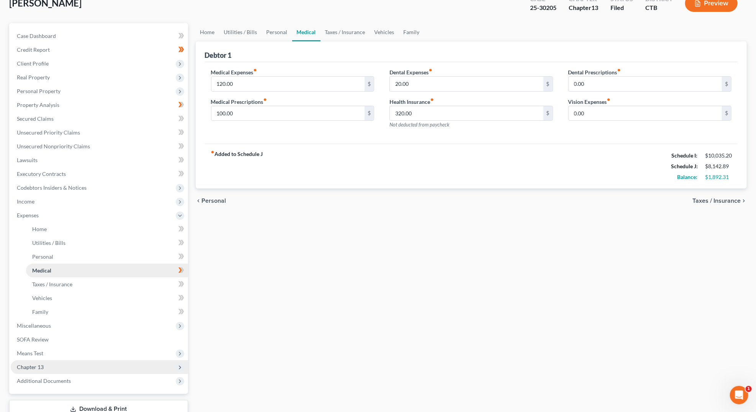
scroll to position [56, 0]
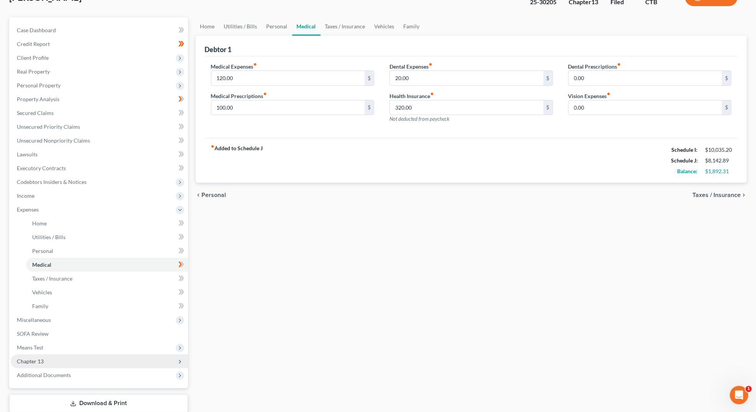
click at [183, 361] on icon at bounding box center [180, 361] width 8 height 8
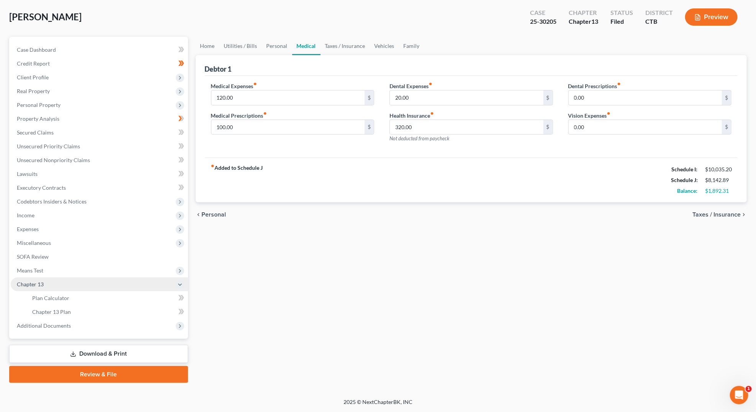
scroll to position [35, 0]
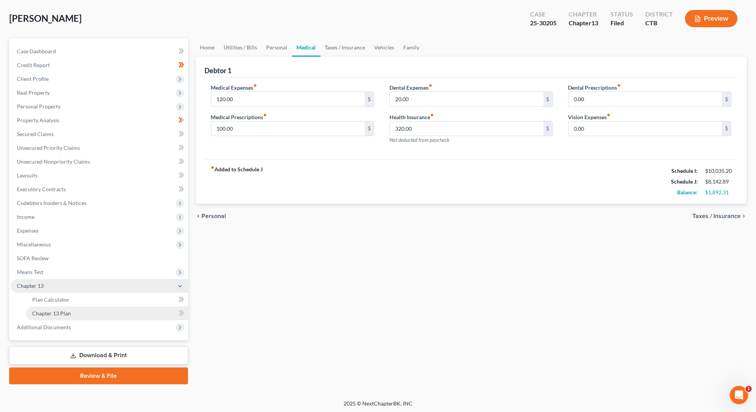
click at [170, 315] on link "Chapter 13 Plan" at bounding box center [107, 313] width 162 height 14
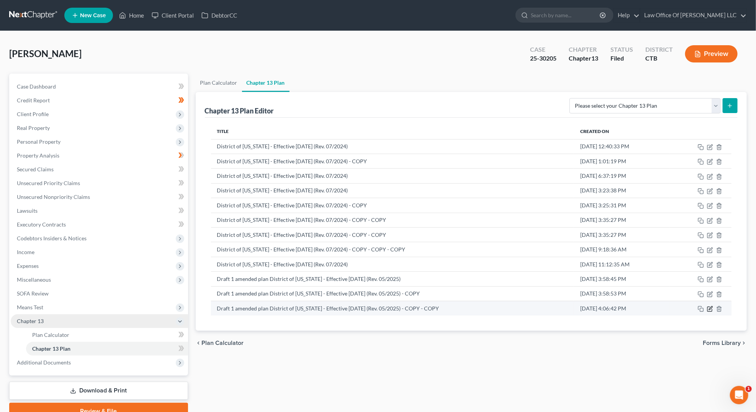
click at [709, 307] on icon "button" at bounding box center [710, 309] width 6 height 6
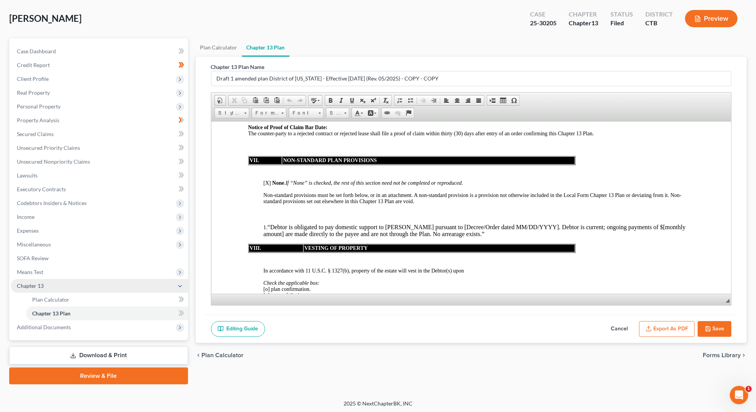
scroll to position [3552, 0]
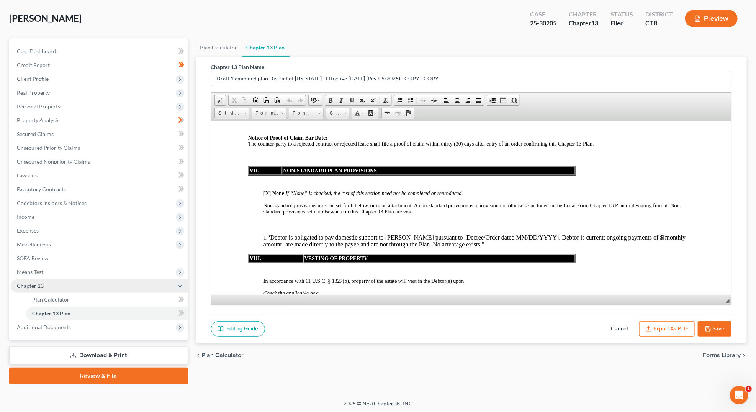
click at [504, 234] on p "1. “Debtor is obligated to pay domestic support to Barbara Abate pursuant to [D…" at bounding box center [478, 241] width 431 height 14
click at [575, 234] on p "1. “Debtor is obligated to pay domestic support to Barbara Abate pursuant to [D…" at bounding box center [478, 241] width 431 height 14
click at [574, 234] on p "1. “Debtor is obligated to pay domestic support to Barbara Abate pursuant to [D…" at bounding box center [478, 241] width 431 height 14
click at [452, 234] on p "1. “Debtor is obligated to pay domestic support to Barbara Abate pursuant to [D…" at bounding box center [478, 241] width 431 height 14
click at [453, 234] on p "1. “Debtor is obligated to pay domestic support to Barbara Abate pursuant to [D…" at bounding box center [478, 241] width 431 height 14
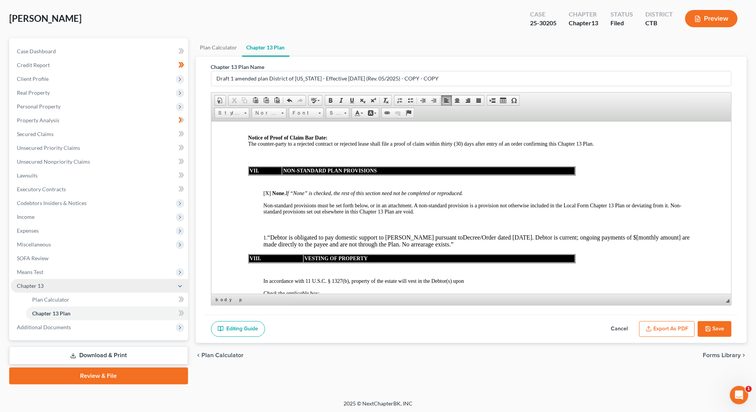
click at [272, 234] on p "1. “Debtor is obligated to pay domestic support to Barbara Abate pursuant to De…" at bounding box center [478, 241] width 431 height 14
click at [632, 234] on p "1. Debtor is obligated to pay domestic support to Barbara Abate pursuant to Dec…" at bounding box center [478, 241] width 431 height 14
click at [351, 234] on p "1. Debtor is obligated to pay domestic support to Barbara Abate pursuant to Dec…" at bounding box center [478, 241] width 431 height 14
click at [313, 234] on p "1. Debtor is obligated to pay domestic support to Barbara Abate pursuant to Dec…" at bounding box center [478, 241] width 431 height 14
click at [365, 234] on p "1. Debtor is obligated to pay domestic support to Barbara Abate pursuant to Dec…" at bounding box center [478, 241] width 431 height 14
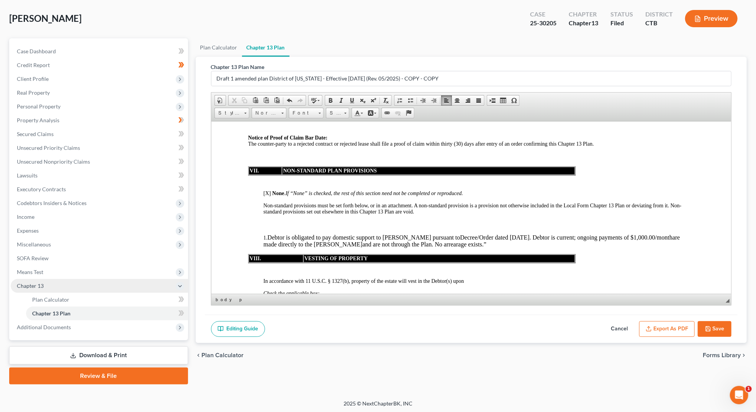
click at [369, 234] on p "1. Debtor is obligated to pay domestic support to Barbara Abate pursuant to Dec…" at bounding box center [478, 241] width 431 height 14
click at [398, 234] on p "1. Debtor is obligated to pay domestic support to Barbara Abate pursuant to Dec…" at bounding box center [478, 241] width 431 height 14
click at [421, 234] on p "1. Debtor is obligated to pay domestic support to Barbara Abate pursuant to Dec…" at bounding box center [478, 241] width 431 height 14
click at [505, 234] on p "1. Debtor is obligated to pay domestic support to Barbara Abate pursuant to Dec…" at bounding box center [478, 241] width 431 height 14
click at [296, 234] on p "1. Debtor is obligated to pay domestic support to Barbara Abate pursuant to Dec…" at bounding box center [478, 241] width 431 height 14
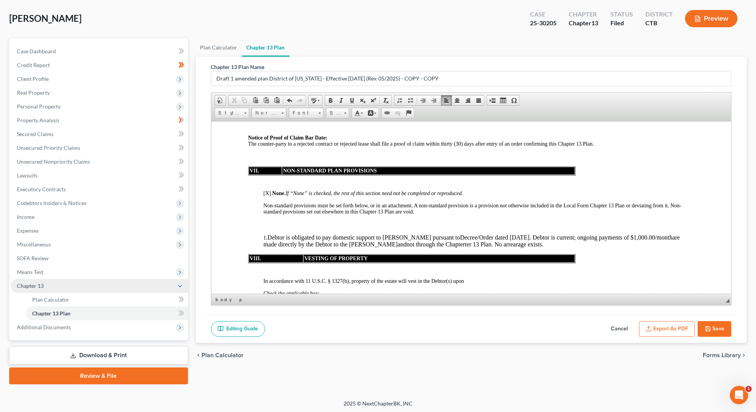
click at [572, 234] on p "1. Debtor is obligated to pay domestic support to Barbara Abate pursuant to Dec…" at bounding box center [478, 241] width 431 height 14
click at [576, 234] on p "1. Debtor is obligated to pay domestic support to Barbara Abate pursuant to Dec…" at bounding box center [478, 241] width 431 height 14
click at [575, 234] on p "1. Debtor is obligated to pay domestic support to Barbara Abate pursuant to Dec…" at bounding box center [478, 241] width 431 height 14
click at [672, 234] on p "1. Debtor is obligated to pay domestic support to Barbara Abate pursuant to Dec…" at bounding box center [478, 241] width 431 height 14
click at [278, 234] on p "1. Debtor is obligated to pay domestic support to Barbara Abate pursuant to Dec…" at bounding box center [478, 241] width 431 height 14
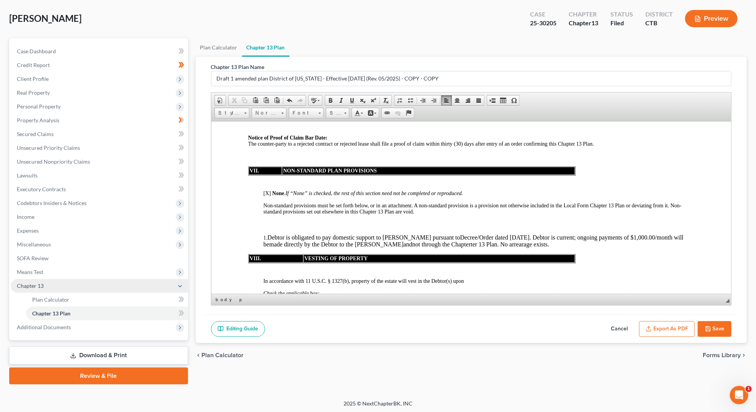
click at [461, 234] on p "1. Debtor is obligated to pay domestic support to Barbara Abate pursuant to Dec…" at bounding box center [478, 241] width 431 height 14
click at [715, 323] on button "Save" at bounding box center [715, 329] width 34 height 16
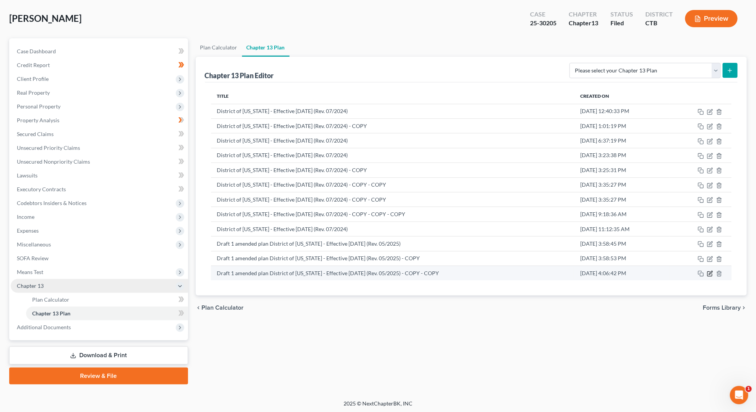
click at [711, 272] on icon "button" at bounding box center [710, 273] width 6 height 6
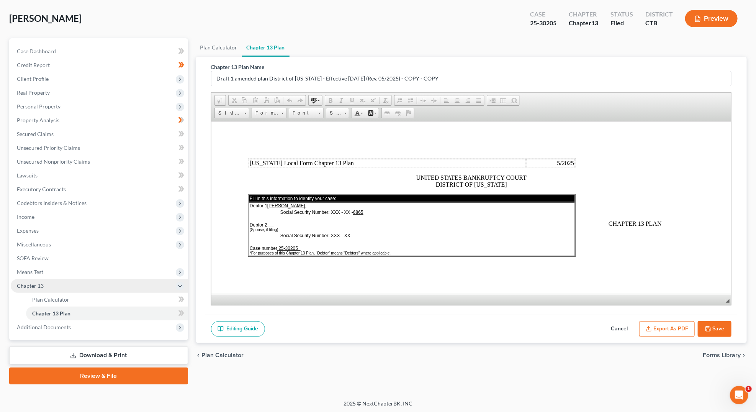
scroll to position [0, 0]
click at [685, 259] on p at bounding box center [471, 262] width 447 height 7
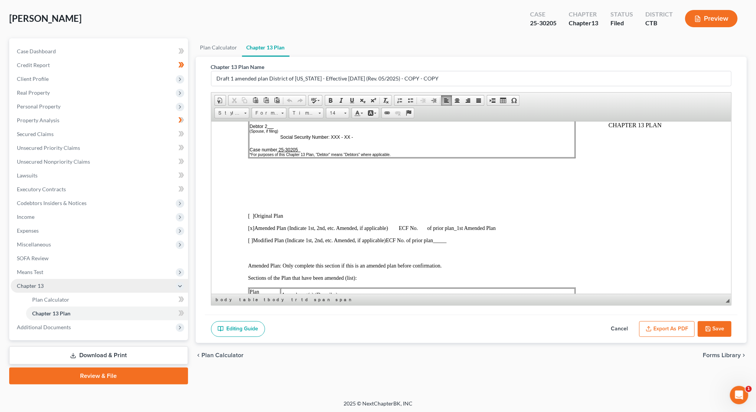
scroll to position [188, 0]
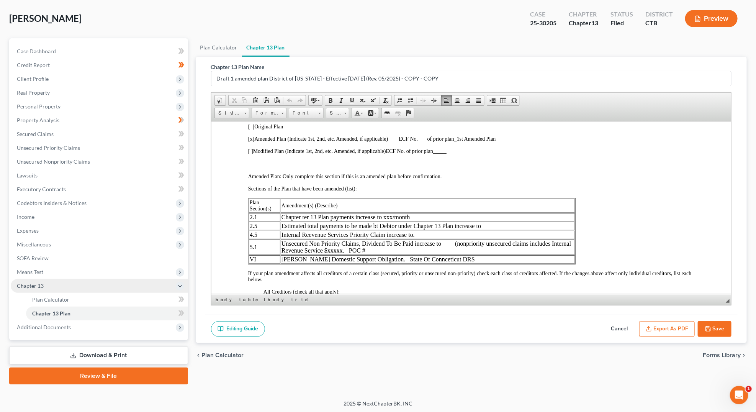
click at [312, 234] on td "Internal Reevenue Services Priority Claim increase to." at bounding box center [427, 234] width 294 height 8
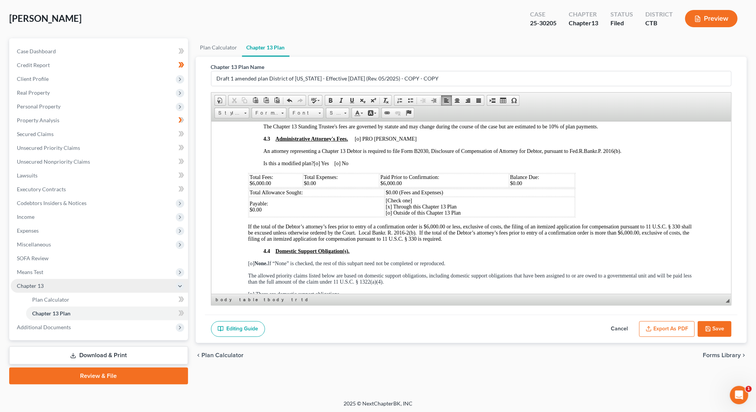
scroll to position [2838, 0]
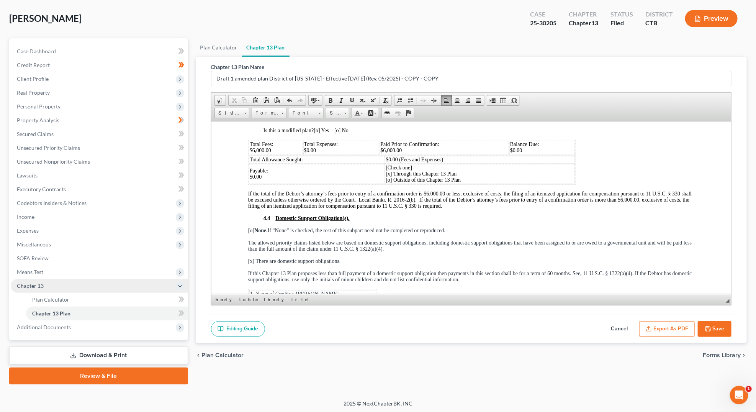
click at [256, 315] on span "[o] Current and paid outside of this Chapter 13 Plan." at bounding box center [306, 318] width 113 height 6
click at [254, 315] on span "[o] Current and paid outside of this Chapter 13 Plan." at bounding box center [306, 318] width 113 height 6
click at [254, 327] on span "[x] Not Current, and to be paid under this Plan as follows:" at bounding box center [312, 330] width 125 height 6
click at [252, 227] on span "[o] None. If “None” is checked, the rest of this subpart need not be completed …" at bounding box center [346, 230] width 197 height 6
click at [351, 270] on span "If this Chapter 13 Plan proposes less than full payment of a domestic support o…" at bounding box center [470, 276] width 444 height 12
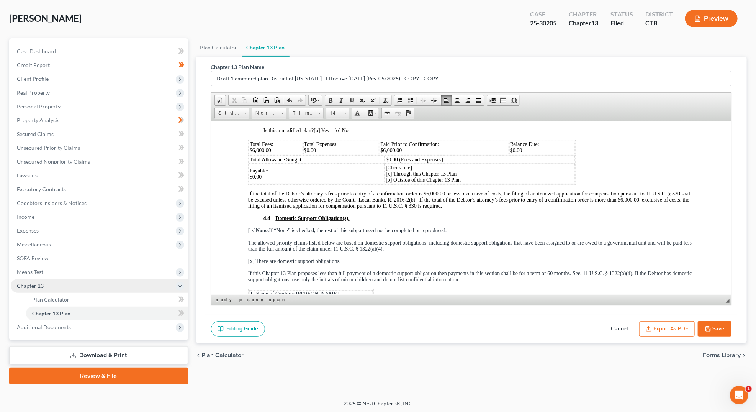
click at [252, 258] on span "[x] There are domestic support obligations." at bounding box center [294, 261] width 93 height 6
click at [254, 227] on span "[ x ] None. If “None” is checked, the rest of this subpart need not be complete…" at bounding box center [347, 230] width 199 height 6
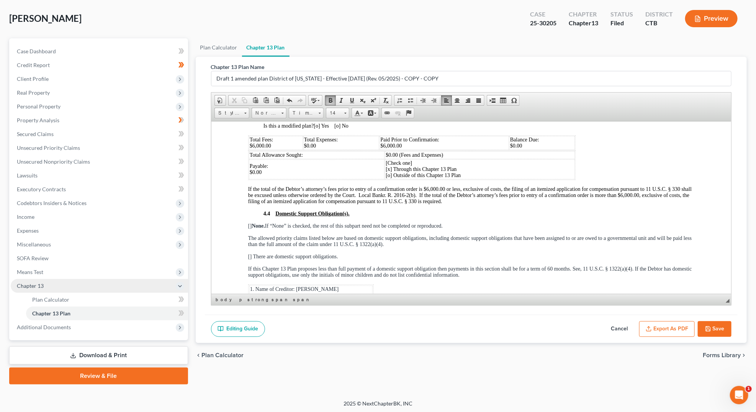
scroll to position [2938, 0]
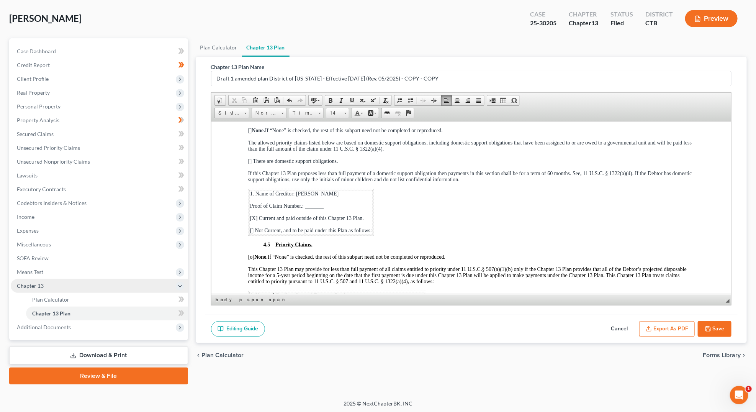
click at [306, 305] on span "Proof of Claim Number.: _______" at bounding box center [287, 308] width 74 height 6
click at [296, 317] on p "Total Due: $5,047.00" at bounding box center [337, 320] width 174 height 6
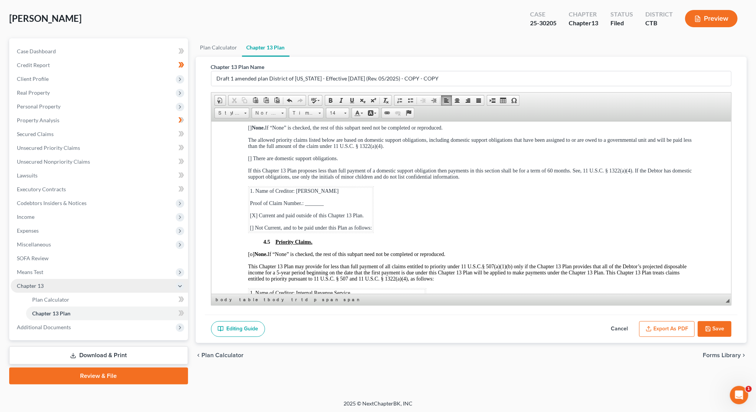
scroll to position [3036, 0]
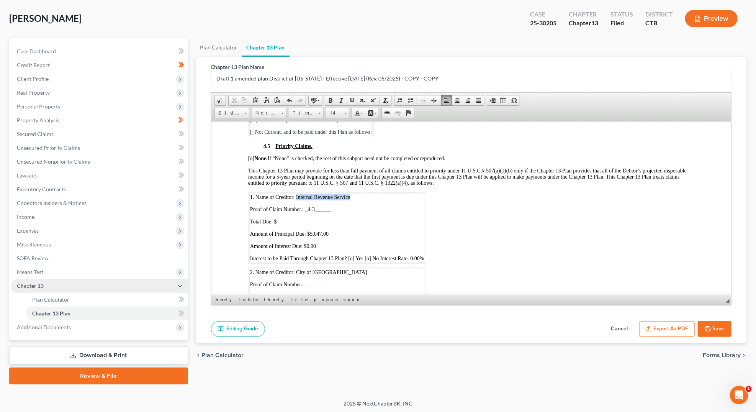
drag, startPoint x: 296, startPoint y: 133, endPoint x: 362, endPoint y: 133, distance: 66.7
click at [362, 194] on p "1. Name of Creditor: Internal Revenue Service" at bounding box center [337, 197] width 174 height 6
click at [330, 98] on span at bounding box center [331, 100] width 6 height 6
click at [286, 218] on p "Total Due: $" at bounding box center [337, 221] width 174 height 6
drag, startPoint x: 274, startPoint y: 157, endPoint x: 311, endPoint y: 156, distance: 37.6
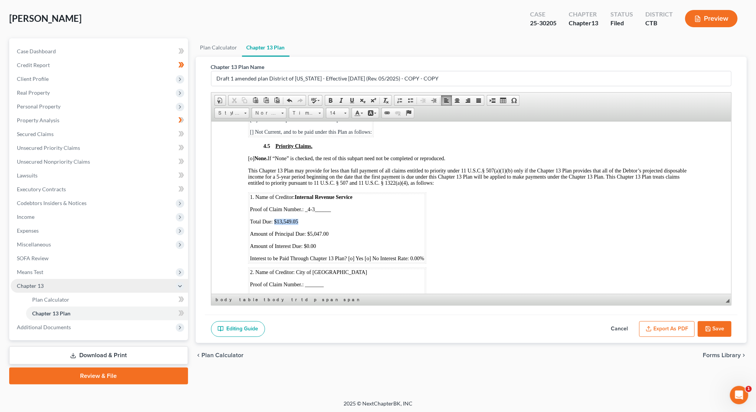
click at [311, 218] on p "Total Due: $13,549.05" at bounding box center [337, 221] width 174 height 6
click at [328, 97] on span at bounding box center [331, 100] width 6 height 6
click at [344, 231] on p "Amount of Principal Due: $5,047.00" at bounding box center [337, 234] width 174 height 6
click at [308, 231] on span "Amount of Principal Due: $5,047.00" at bounding box center [289, 234] width 79 height 6
click at [316, 231] on span "Amount of Principal Due: $5,047.00" at bounding box center [289, 234] width 79 height 6
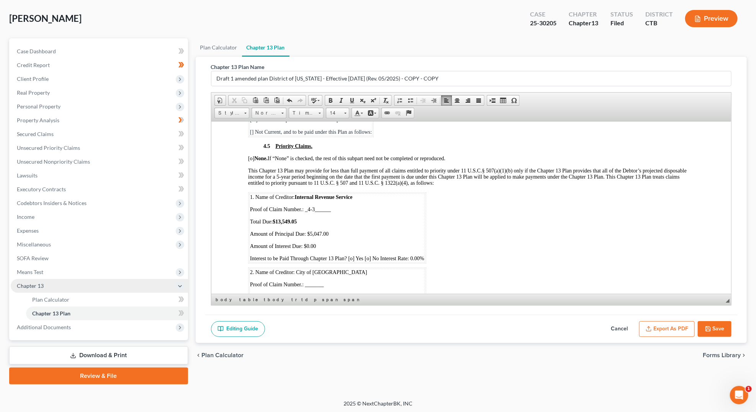
click at [310, 231] on span "Amount of Principal Due: $5,047.00" at bounding box center [289, 234] width 79 height 6
click at [352, 231] on p "Amount of Principal Due: $12,849.005,047.00" at bounding box center [337, 234] width 174 height 6
click at [305, 243] on span "Amount of Interest Due: $0.00" at bounding box center [283, 246] width 66 height 6
click at [339, 243] on p "Amount of Interest Due: $700.060.00" at bounding box center [337, 246] width 174 height 6
click at [352, 255] on span "Interest to be Paid Through Chapter 13 Plan? [o] Yes [o] No Interest Rate: 0.00%" at bounding box center [337, 258] width 174 height 6
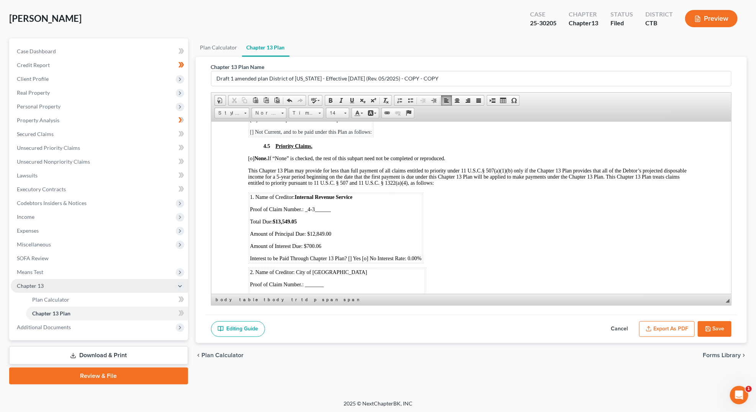
click at [369, 255] on span "Interest to be Paid Through Chapter 13 Plan? [ ] Yes [o] No Interest Rate: 0.00%" at bounding box center [336, 258] width 172 height 6
drag, startPoint x: 293, startPoint y: 232, endPoint x: 274, endPoint y: 231, distance: 18.5
click at [274, 293] on p "Total Due: $963.79" at bounding box center [337, 296] width 174 height 6
click at [328, 98] on span at bounding box center [331, 100] width 6 height 6
drag, startPoint x: 339, startPoint y: 209, endPoint x: 297, endPoint y: 206, distance: 43.0
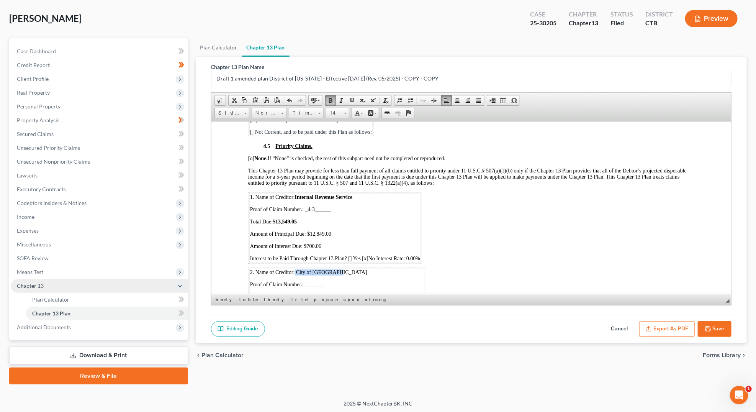
click at [295, 269] on p "2. Name of Creditor: City of New Haven" at bounding box center [337, 272] width 174 height 6
click at [329, 99] on span at bounding box center [331, 100] width 6 height 6
drag, startPoint x: 326, startPoint y: 244, endPoint x: 308, endPoint y: 244, distance: 18.0
click at [308, 306] on p "Amount of Principal Due: $963.79" at bounding box center [337, 309] width 174 height 6
click at [328, 98] on span at bounding box center [331, 100] width 6 height 6
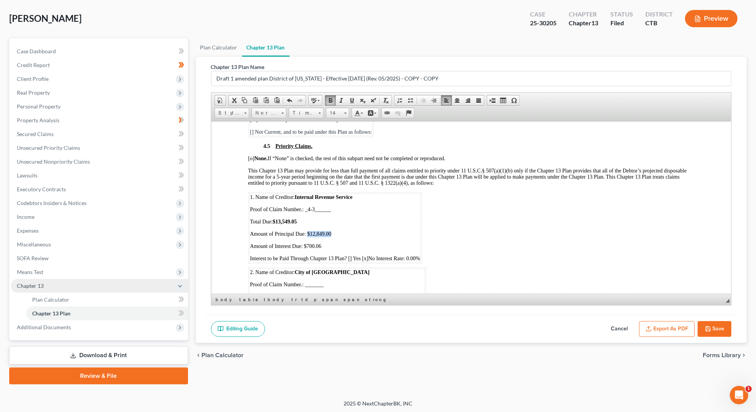
drag, startPoint x: 333, startPoint y: 171, endPoint x: 307, endPoint y: 169, distance: 26.1
click at [307, 231] on p "Amount of Principal Due: $12,849.00" at bounding box center [335, 234] width 170 height 6
click at [328, 98] on span at bounding box center [331, 100] width 6 height 6
drag, startPoint x: 324, startPoint y: 184, endPoint x: 303, endPoint y: 183, distance: 21.1
click at [303, 243] on p "Amount of Interest Due: $700.06" at bounding box center [335, 246] width 170 height 6
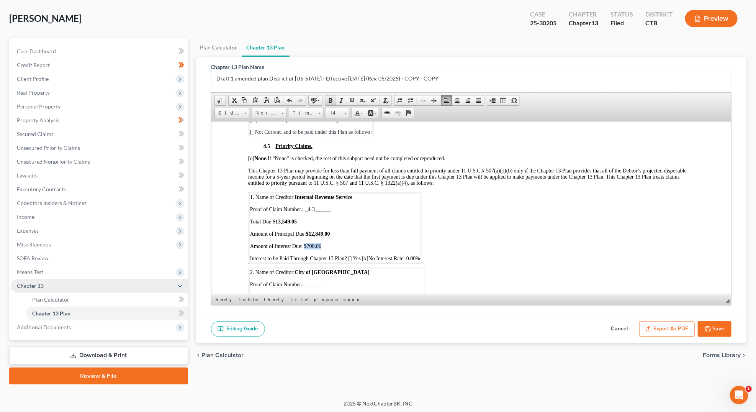
click at [328, 98] on span at bounding box center [331, 100] width 6 height 6
drag, startPoint x: 319, startPoint y: 255, endPoint x: 303, endPoint y: 254, distance: 16.1
click at [303, 318] on p "Amount of Interest Due: $0.00" at bounding box center [337, 321] width 174 height 6
click at [328, 101] on span at bounding box center [331, 100] width 6 height 6
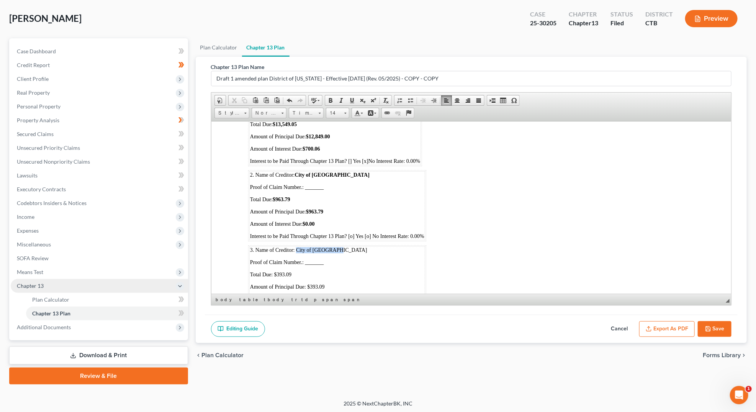
drag, startPoint x: 339, startPoint y: 184, endPoint x: 296, endPoint y: 184, distance: 42.9
click at [296, 247] on p "3. Name of Creditor: City of New Haven" at bounding box center [337, 250] width 174 height 6
click at [329, 98] on span at bounding box center [331, 100] width 6 height 6
drag, startPoint x: 295, startPoint y: 206, endPoint x: 274, endPoint y: 206, distance: 21.1
click at [274, 271] on p "Total Due: $393.09" at bounding box center [337, 274] width 174 height 6
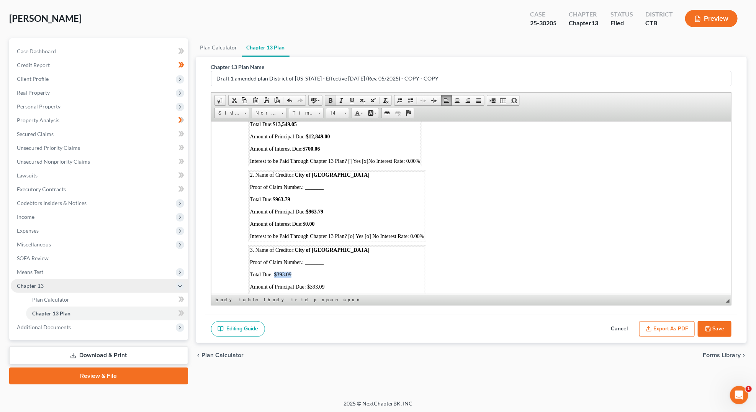
click at [328, 100] on span at bounding box center [331, 100] width 6 height 6
drag, startPoint x: 325, startPoint y: 220, endPoint x: 306, endPoint y: 219, distance: 18.8
click at [306, 283] on p "Amount of Principal Due: $393.09" at bounding box center [337, 286] width 174 height 6
click at [328, 98] on span at bounding box center [331, 100] width 6 height 6
drag, startPoint x: 318, startPoint y: 234, endPoint x: 303, endPoint y: 234, distance: 14.2
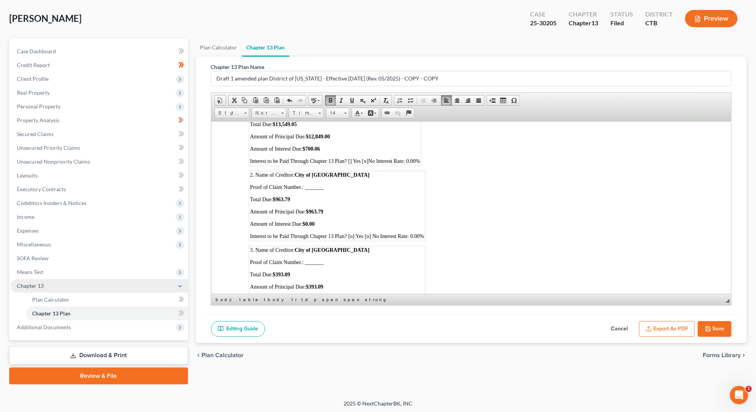
click at [303, 296] on p "Amount of Interest Due: $0.00" at bounding box center [337, 299] width 174 height 6
click at [329, 99] on span at bounding box center [331, 100] width 6 height 6
click at [352, 233] on span "Interest to be Paid Through Chapter 13 Plan? [o] Yes [o] No Interest Rate: 0.00%" at bounding box center [337, 236] width 174 height 6
click at [369, 233] on span "Interest to be Paid Through Chapter 13 Plan? [ ] Yes [o] No Interest Rate: 0.00%" at bounding box center [336, 236] width 172 height 6
click at [353, 308] on span "Interest to be Paid Through Chapter 13 Plan? [o] Yes [o] No Interest Rate: 0.00%" at bounding box center [337, 311] width 174 height 6
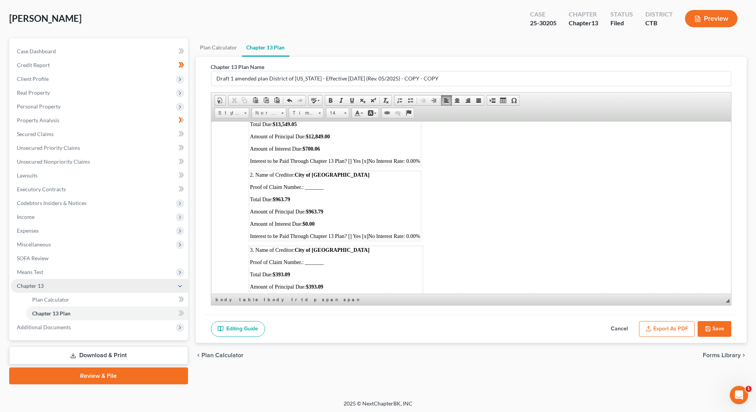
click at [367, 308] on span "Interest to be Paid Through Chapter 13 Plan? [ ] Yes [o] No Interest Rate: 0.00%" at bounding box center [336, 311] width 172 height 6
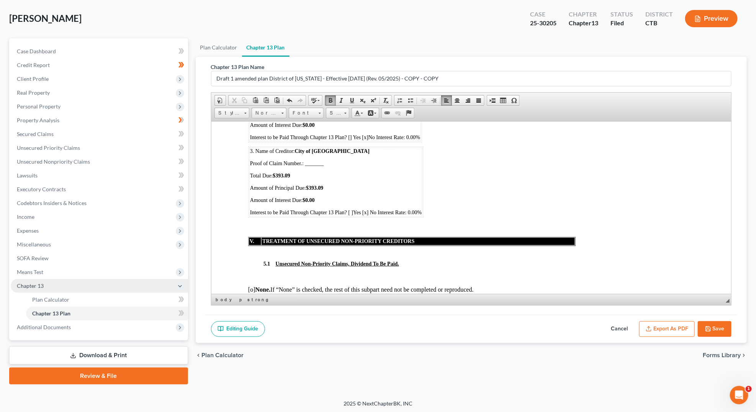
click at [254, 286] on p "[o] None. If “None” is checked, the rest of this subpart need not be completed …" at bounding box center [471, 289] width 447 height 7
click at [479, 299] on p "[x] Percentage Plan. Through this Chapter 13 Plan the Debtor proposes to pay a …" at bounding box center [471, 306] width 447 height 14
click at [478, 299] on p "[x] Percentage Plan. Through this Chapter 13 Plan the Debtor proposes to pay a …" at bounding box center [471, 306] width 447 height 14
click at [545, 299] on p "[x] Percentage Plan. Through this Chapter 13 Plan the Debtor proposes to pay a …" at bounding box center [471, 306] width 447 height 14
drag, startPoint x: 475, startPoint y: 232, endPoint x: 505, endPoint y: 233, distance: 29.9
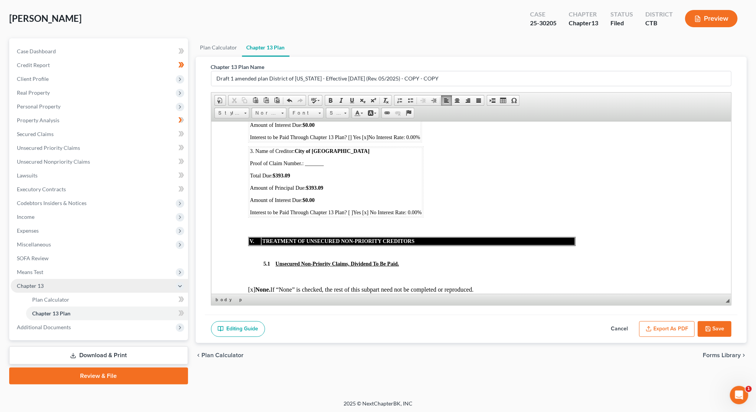
click at [505, 299] on p "[x] Percentage Plan. Through this Chapter 13 Plan the Debtor proposes to pay a …" at bounding box center [471, 306] width 447 height 14
click at [328, 102] on span at bounding box center [331, 100] width 6 height 6
drag, startPoint x: 545, startPoint y: 234, endPoint x: 571, endPoint y: 234, distance: 26.4
click at [571, 299] on p "[x] Percentage Plan. Through this Chapter 13 Plan the Debtor proposes to pay a …" at bounding box center [471, 306] width 447 height 14
click at [329, 101] on span at bounding box center [331, 100] width 6 height 6
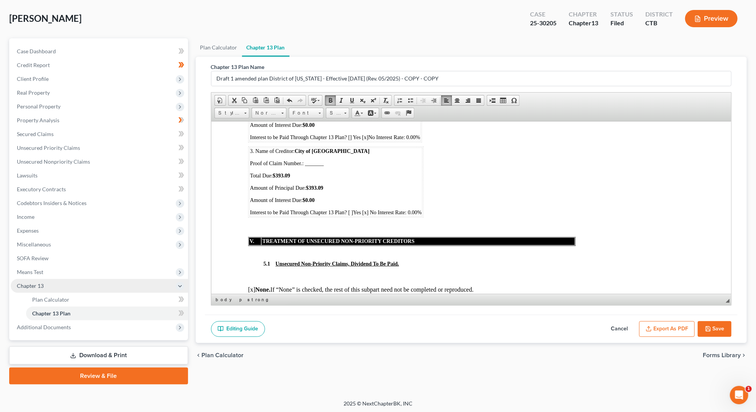
click at [310, 299] on p "[x] Percentage Plan. Through this Chapter 13 Plan the Debtor proposes to pay a …" at bounding box center [471, 306] width 447 height 14
click at [365, 299] on p "[x] Percentage Plan. Through this Chapter 13 Plan the Debtor proposes to pay a …" at bounding box center [471, 306] width 447 height 14
drag, startPoint x: 306, startPoint y: 240, endPoint x: 342, endPoint y: 243, distance: 35.7
click at [342, 299] on p "[x] Percentage Plan. Through this Chapter 13 Plan the Debtor proposes to pay a …" at bounding box center [471, 306] width 447 height 14
click at [329, 102] on span at bounding box center [331, 100] width 6 height 6
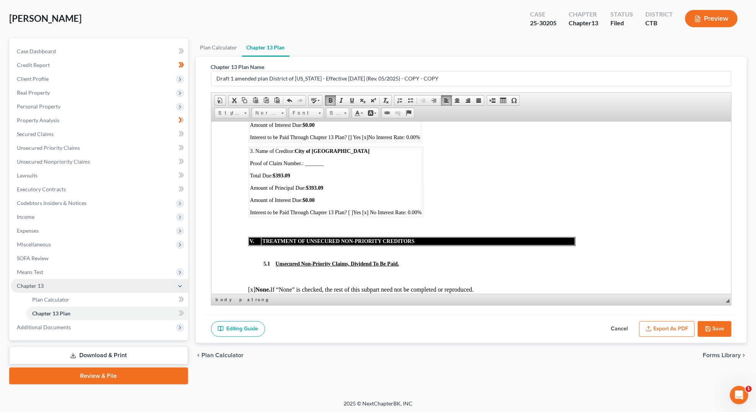
click at [254, 299] on p "[x] Percentage Plan. Through this Chapter 13 Plan the Debtor proposes to pay a …" at bounding box center [471, 306] width 447 height 14
click at [253, 299] on p "[x] Percentage Plan. Through this Chapter 13 Plan the Debtor proposes to pay a …" at bounding box center [471, 306] width 447 height 14
drag, startPoint x: 504, startPoint y: 234, endPoint x: 478, endPoint y: 235, distance: 25.7
click at [478, 299] on p "[0 ] Percentage Plan. Through this Chapter 13 Plan the Debtor proposes to pay a…" at bounding box center [471, 306] width 447 height 14
click at [483, 319] on p "[o] Fixed Contribution Plan. Through this Chapter 13 Plan the Debtor proposes t…" at bounding box center [471, 329] width 447 height 21
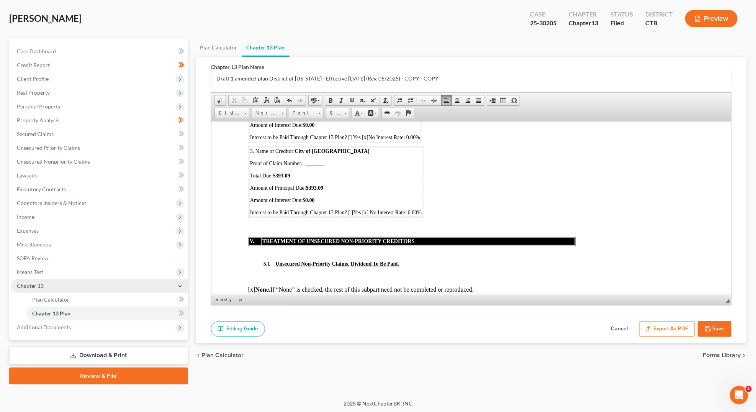
click at [487, 319] on p "[o] Fixed Contribution Plan. Through this Chapter 13 Plan the Debtor proposes t…" at bounding box center [471, 329] width 447 height 21
click at [537, 319] on p "[o] Fixed Contribution Plan. Through this Chapter 13 Plan the Debtor proposes t…" at bounding box center [471, 329] width 447 height 21
drag, startPoint x: 483, startPoint y: 254, endPoint x: 512, endPoint y: 255, distance: 29.1
click at [512, 319] on p "[o] Fixed Contribution Plan. Through this Chapter 13 Plan the Debtor proposes t…" at bounding box center [471, 329] width 447 height 21
click at [328, 98] on span at bounding box center [331, 100] width 6 height 6
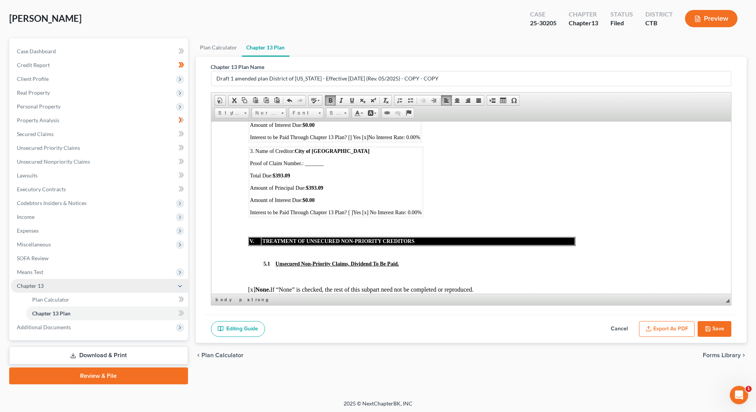
drag, startPoint x: 553, startPoint y: 255, endPoint x: 580, endPoint y: 254, distance: 27.6
click at [580, 319] on p "[o] Fixed Contribution Plan. Through this Chapter 13 Plan the Debtor proposes t…" at bounding box center [471, 329] width 447 height 21
click at [328, 99] on span at bounding box center [331, 100] width 6 height 6
click at [253, 299] on p "[0 ] Percentage Plan. Through this Chapter 13 Plan the Debtor proposes to pay a…" at bounding box center [471, 306] width 447 height 14
click at [254, 286] on p "[x ] None. If “None” is checked, the rest of this subpart need not be completed…" at bounding box center [471, 289] width 447 height 7
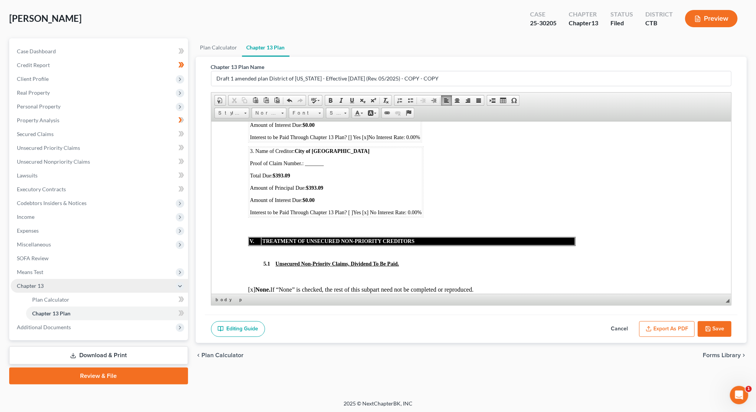
click at [254, 286] on p "[x ] None. If “None” is checked, the rest of this subpart need not be completed…" at bounding box center [471, 289] width 447 height 7
click at [253, 319] on p "[o] Fixed Contribution Plan. Through this Chapter 13 Plan the Debtor proposes t…" at bounding box center [471, 329] width 447 height 21
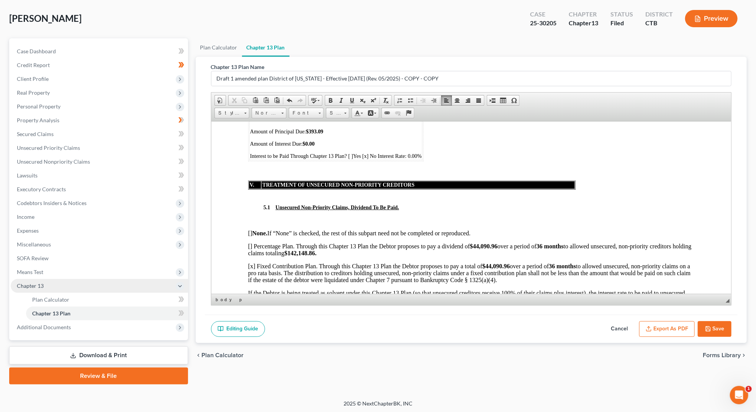
scroll to position [3254, 0]
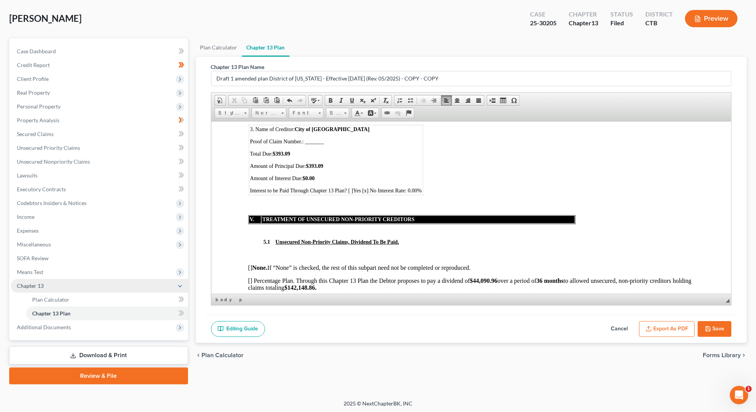
click at [502, 277] on p "[ ] Percentage Plan. Through this Chapter 13 Plan the Debtor proposes to pay a …" at bounding box center [471, 284] width 447 height 14
click at [474, 277] on strong "$." at bounding box center [472, 280] width 5 height 7
click at [299, 284] on strong "$142,148.86." at bounding box center [283, 287] width 32 height 7
click at [271, 284] on strong "$ ." at bounding box center [269, 287] width 5 height 7
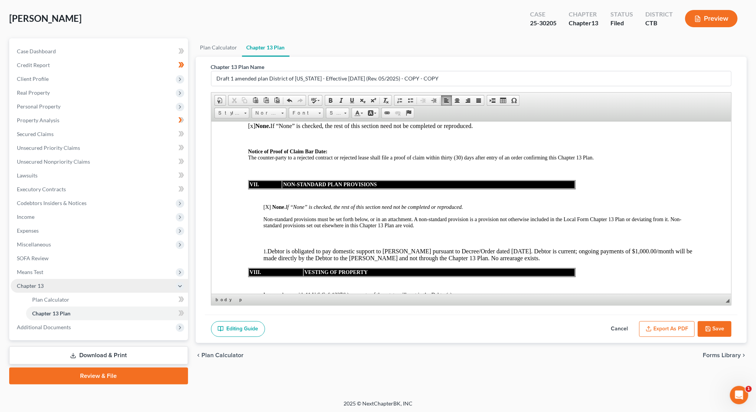
scroll to position [3534, 0]
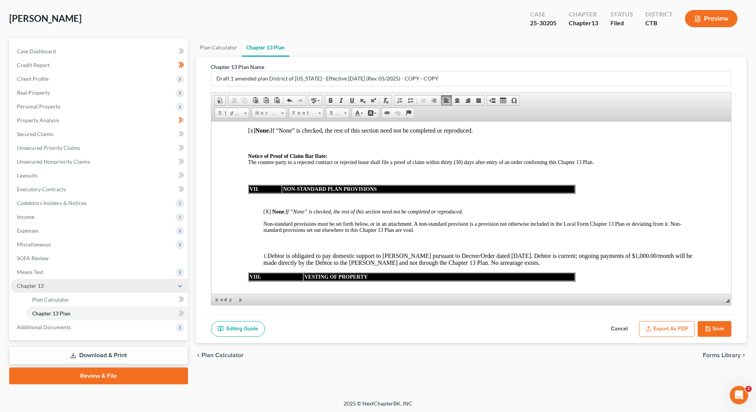
click at [269, 321] on span "[o] entry of discharge. [o] other:" at bounding box center [287, 327] width 48 height 12
click at [267, 321] on span "[ ] entry of discharge. [o] other:" at bounding box center [286, 327] width 46 height 12
click at [267, 315] on span "[o] plan confirmation." at bounding box center [286, 318] width 47 height 6
click at [718, 324] on button "Save" at bounding box center [715, 329] width 34 height 16
